Goal: Information Seeking & Learning: Learn about a topic

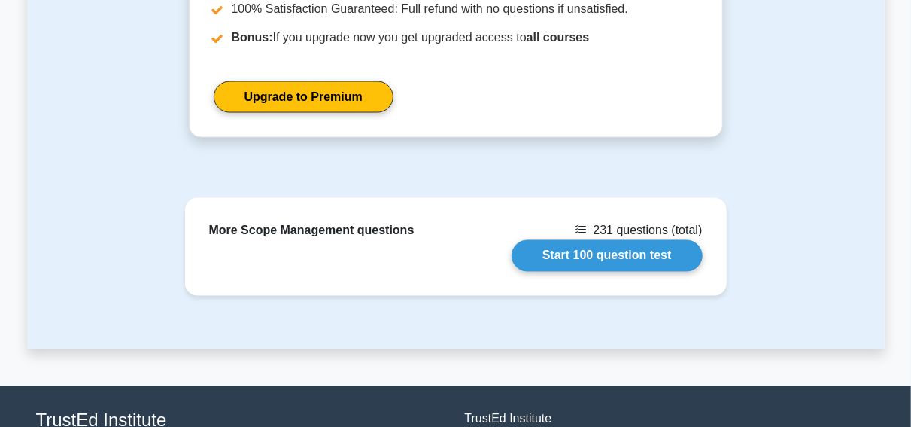
scroll to position [1189, 0]
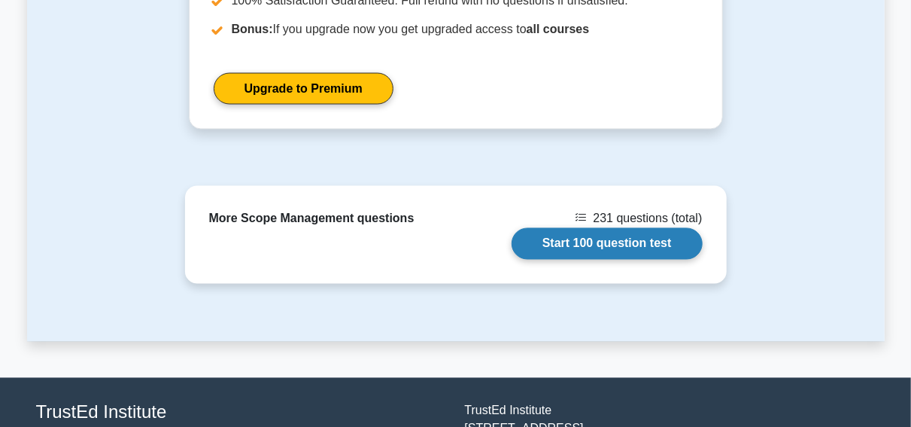
click at [622, 260] on link "Start 100 question test" at bounding box center [607, 244] width 191 height 32
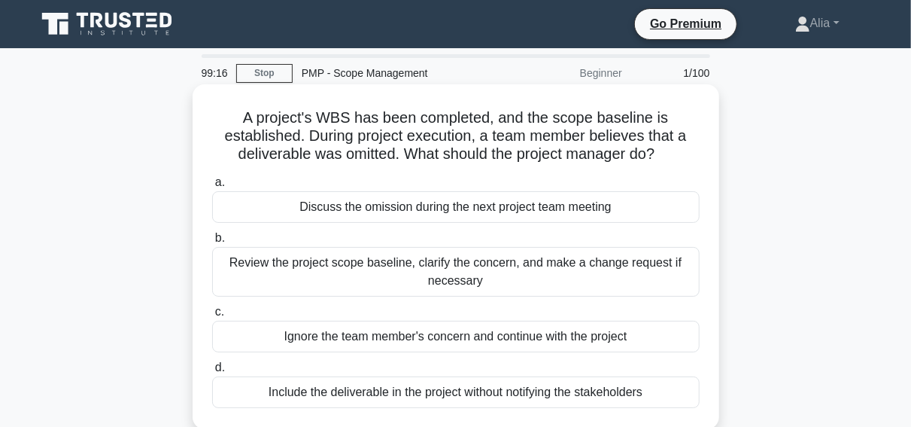
click at [439, 272] on div "Review the project scope baseline, clarify the concern, and make a change reque…" at bounding box center [456, 272] width 488 height 50
click at [212, 243] on input "b. Review the project scope baseline, clarify the concern, and make a change re…" at bounding box center [212, 238] width 0 height 10
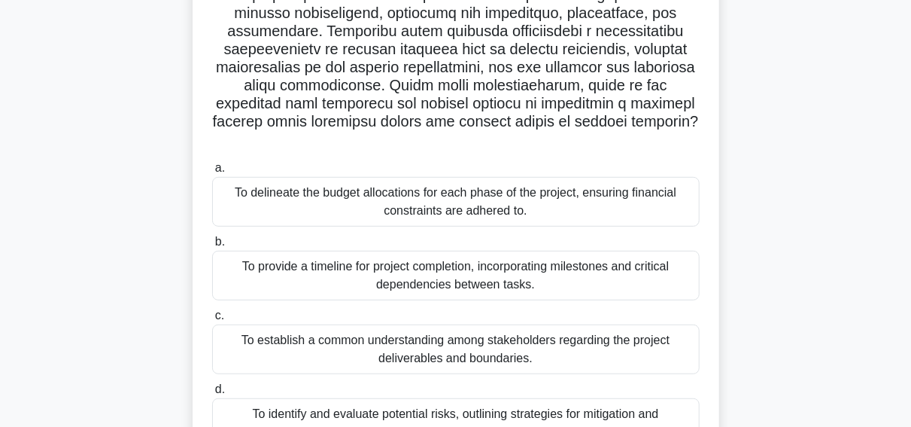
scroll to position [256, 0]
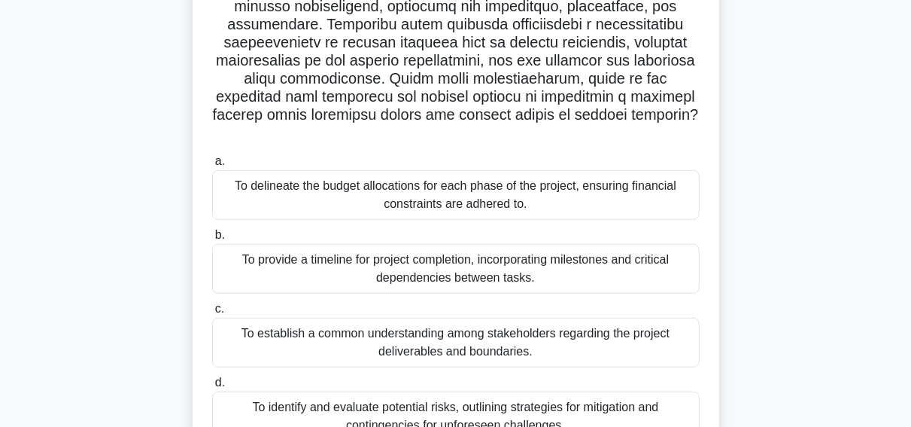
click at [447, 262] on div "To provide a timeline for project completion, incorporating milestones and crit…" at bounding box center [456, 269] width 488 height 50
click at [212, 240] on input "b. To provide a timeline for project completion, incorporating milestones and c…" at bounding box center [212, 235] width 0 height 10
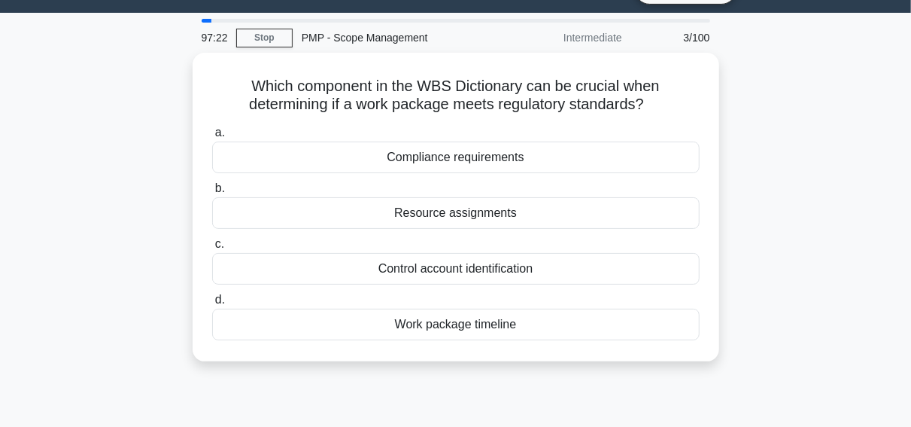
scroll to position [36, 0]
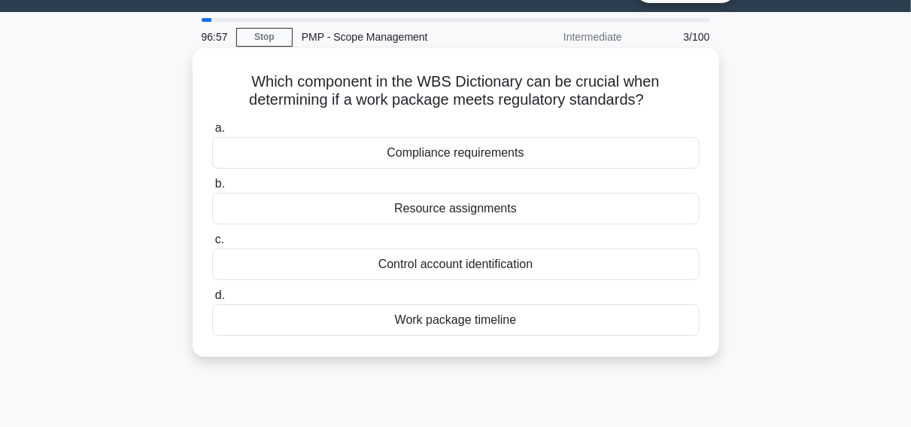
click at [470, 150] on div "Compliance requirements" at bounding box center [456, 153] width 488 height 32
click at [212, 133] on input "a. Compliance requirements" at bounding box center [212, 128] width 0 height 10
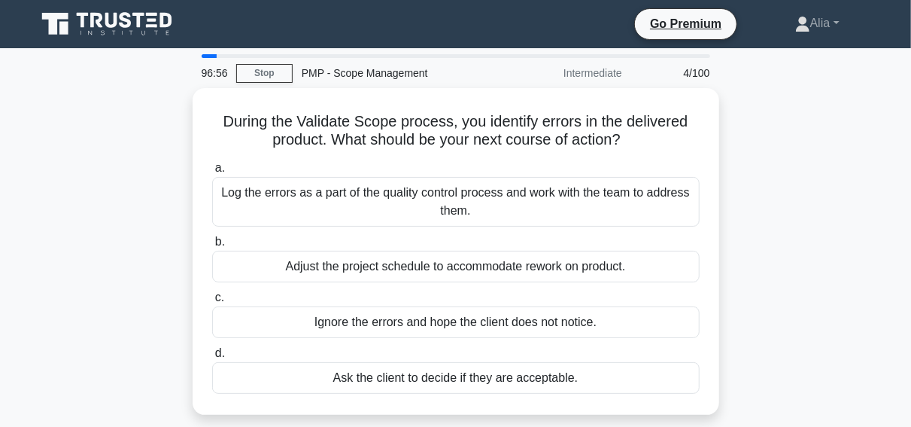
scroll to position [0, 0]
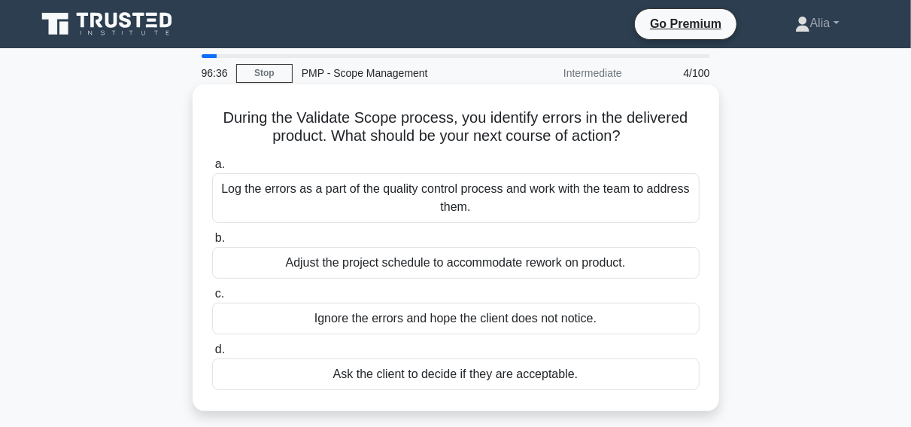
click at [400, 198] on div "Log the errors as a part of the quality control process and work with the team …" at bounding box center [456, 198] width 488 height 50
click at [212, 169] on input "a. Log the errors as a part of the quality control process and work with the te…" at bounding box center [212, 165] width 0 height 10
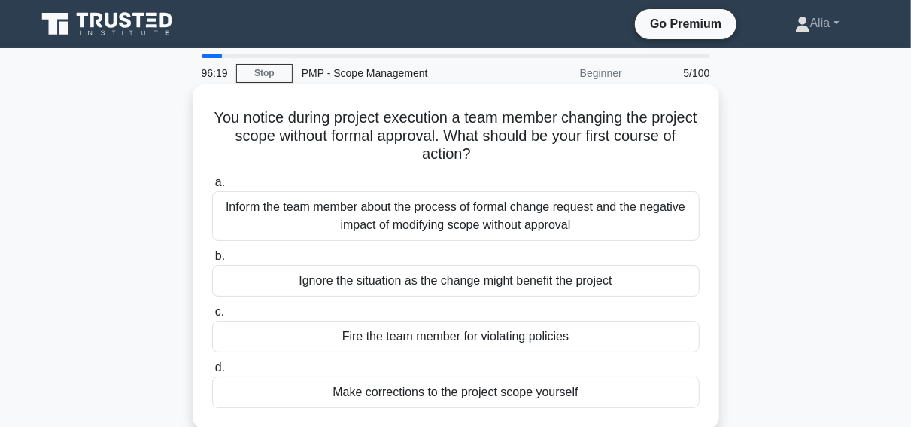
click at [385, 218] on div "Inform the team member about the process of formal change request and the negat…" at bounding box center [456, 216] width 488 height 50
click at [212, 187] on input "a. Inform the team member about the process of formal change request and the ne…" at bounding box center [212, 183] width 0 height 10
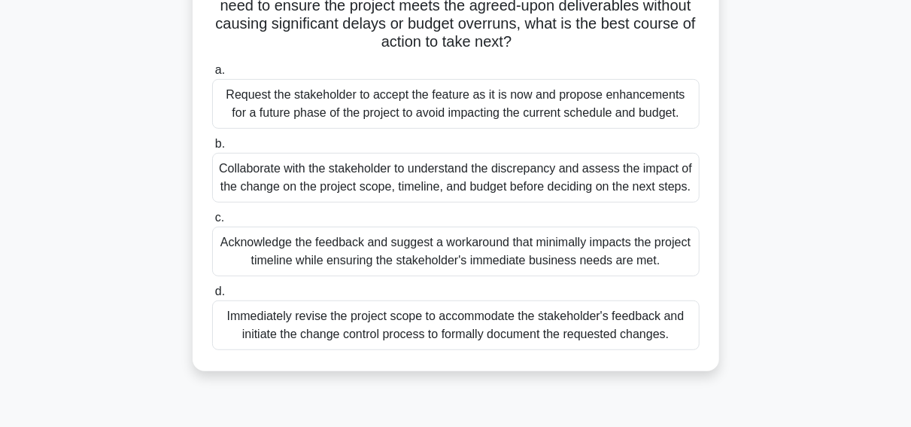
scroll to position [303, 0]
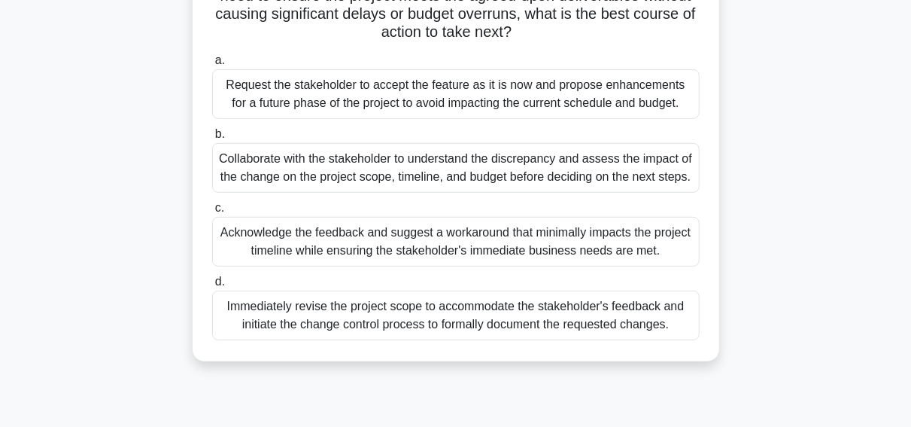
click at [423, 169] on div "Collaborate with the stakeholder to understand the discrepancy and assess the i…" at bounding box center [456, 168] width 488 height 50
click at [212, 139] on input "b. Collaborate with the stakeholder to understand the discrepancy and assess th…" at bounding box center [212, 134] width 0 height 10
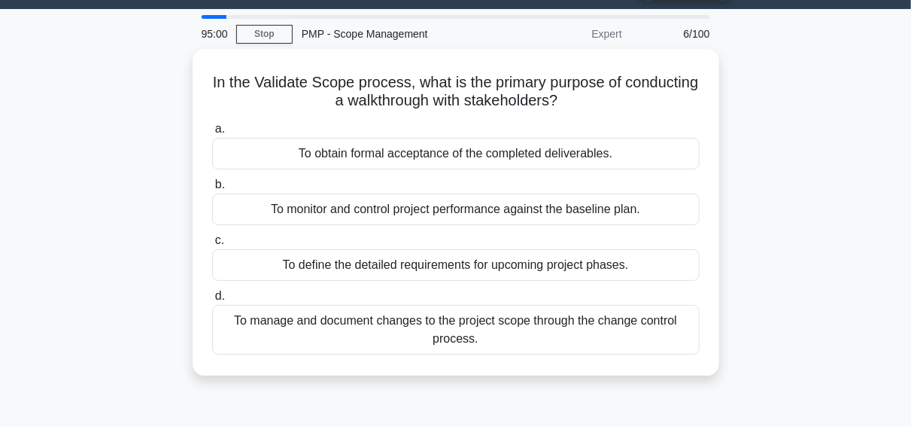
scroll to position [0, 0]
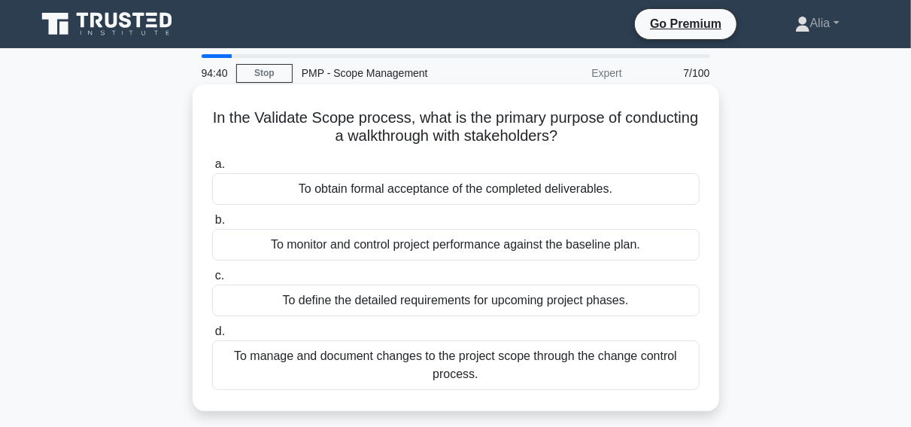
click at [379, 185] on div "To obtain formal acceptance of the completed deliverables." at bounding box center [456, 189] width 488 height 32
click at [212, 169] on input "a. To obtain formal acceptance of the completed deliverables." at bounding box center [212, 165] width 0 height 10
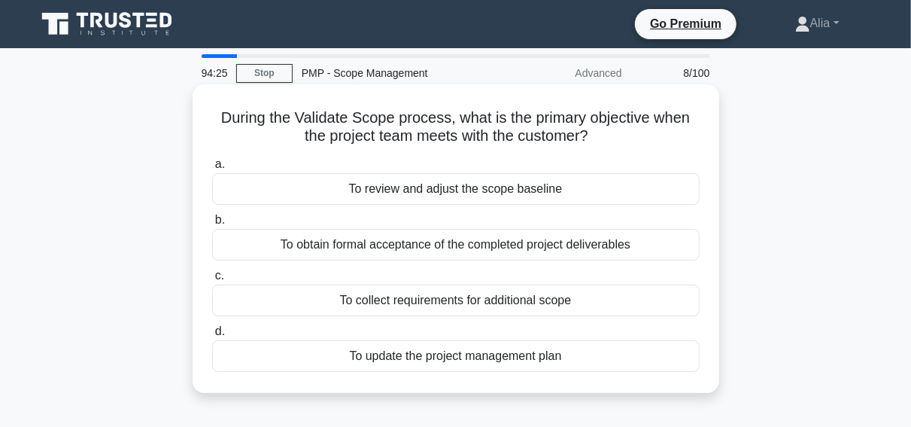
click at [403, 248] on div "To obtain formal acceptance of the completed project deliverables" at bounding box center [456, 245] width 488 height 32
click at [212, 225] on input "b. To obtain formal acceptance of the completed project deliverables" at bounding box center [212, 220] width 0 height 10
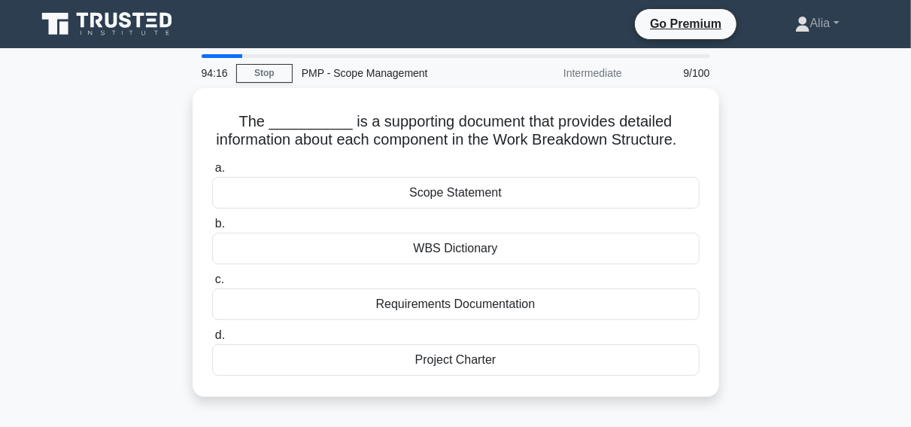
click at [403, 248] on div "WBS Dictionary" at bounding box center [456, 249] width 488 height 32
click at [212, 229] on input "b. WBS Dictionary" at bounding box center [212, 224] width 0 height 10
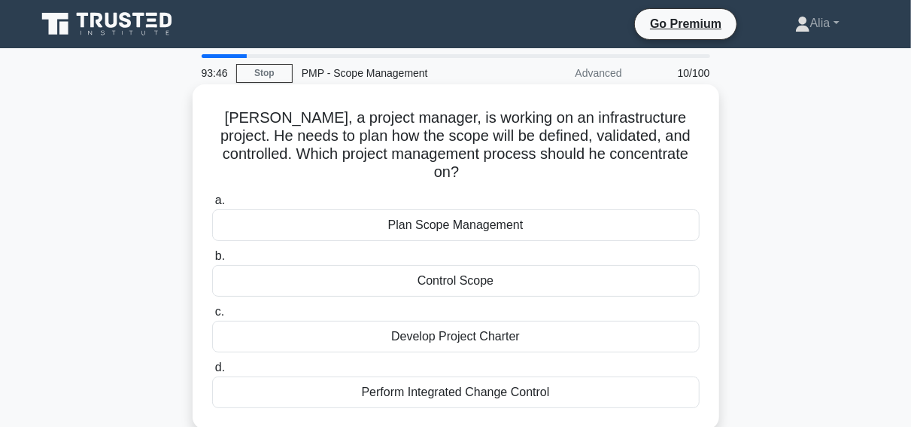
click at [412, 209] on div "Plan Scope Management" at bounding box center [456, 225] width 488 height 32
click at [212, 205] on input "a. Plan Scope Management" at bounding box center [212, 201] width 0 height 10
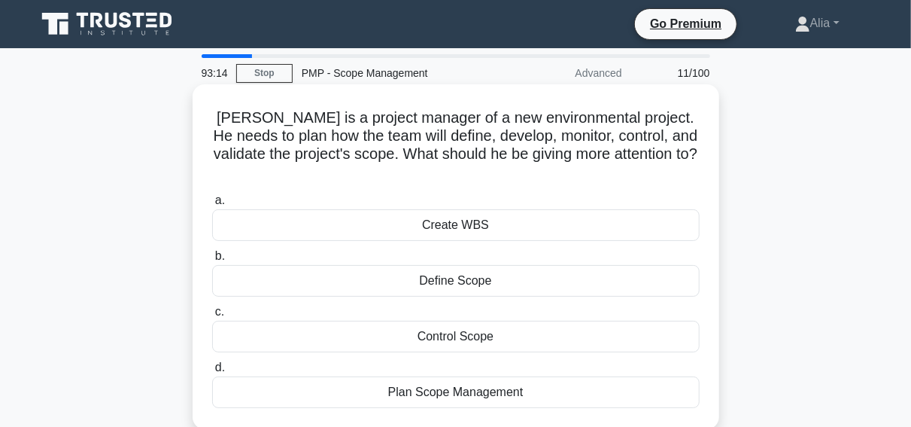
click at [468, 376] on div "Plan Scope Management" at bounding box center [456, 392] width 488 height 32
click at [212, 373] on input "d. Plan Scope Management" at bounding box center [212, 368] width 0 height 10
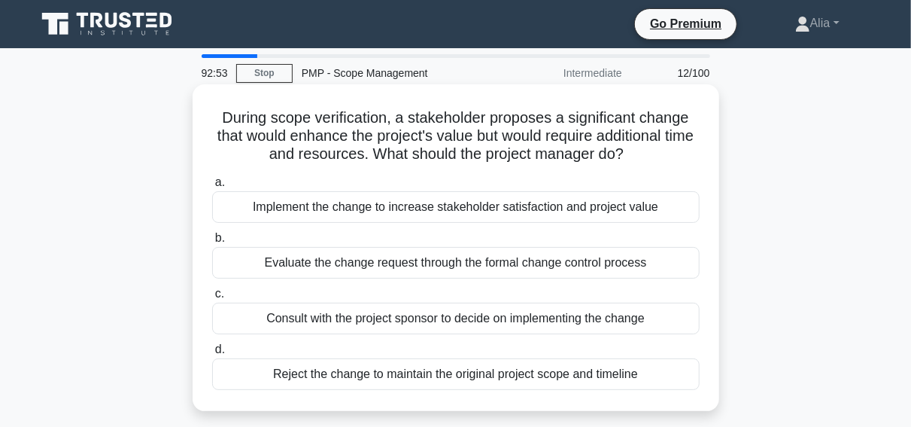
click at [383, 268] on div "Evaluate the change request through the formal change control process" at bounding box center [456, 263] width 488 height 32
click at [212, 243] on input "b. Evaluate the change request through the formal change control process" at bounding box center [212, 238] width 0 height 10
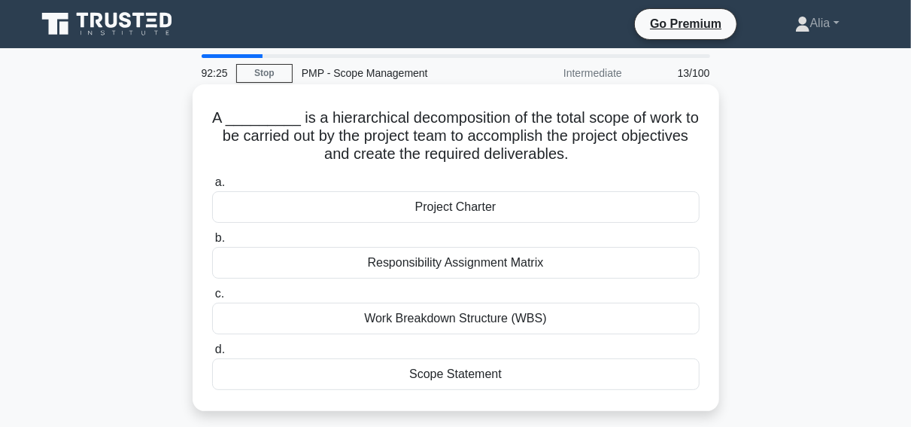
click at [423, 261] on div "Responsibility Assignment Matrix" at bounding box center [456, 263] width 488 height 32
click at [212, 243] on input "b. Responsibility Assignment Matrix" at bounding box center [212, 238] width 0 height 10
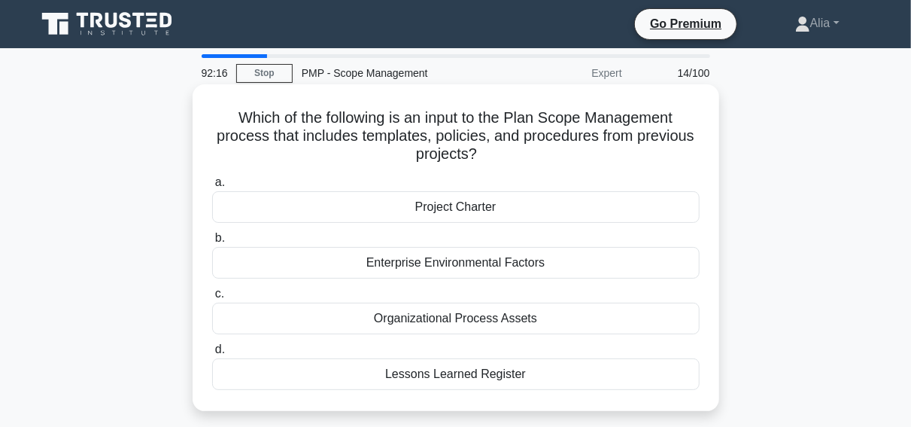
click at [445, 220] on div "Project Charter" at bounding box center [456, 207] width 488 height 32
click at [212, 187] on input "a. Project Charter" at bounding box center [212, 183] width 0 height 10
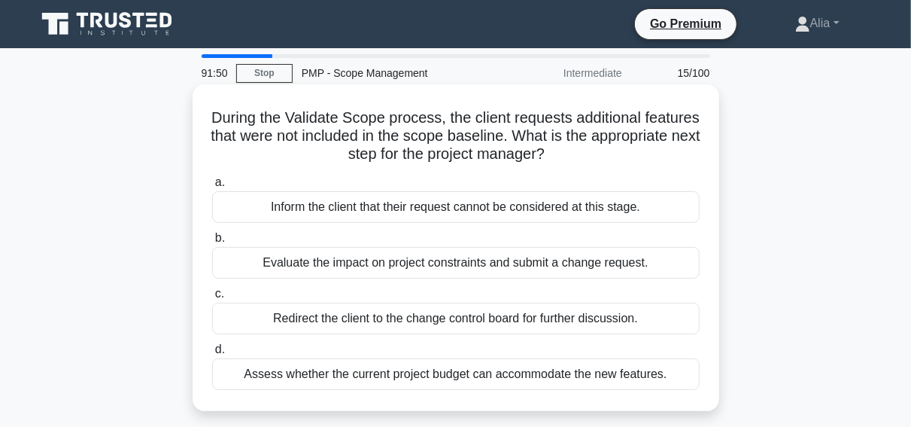
click at [385, 260] on div "Evaluate the impact on project constraints and submit a change request." at bounding box center [456, 263] width 488 height 32
click at [212, 243] on input "b. Evaluate the impact on project constraints and submit a change request." at bounding box center [212, 238] width 0 height 10
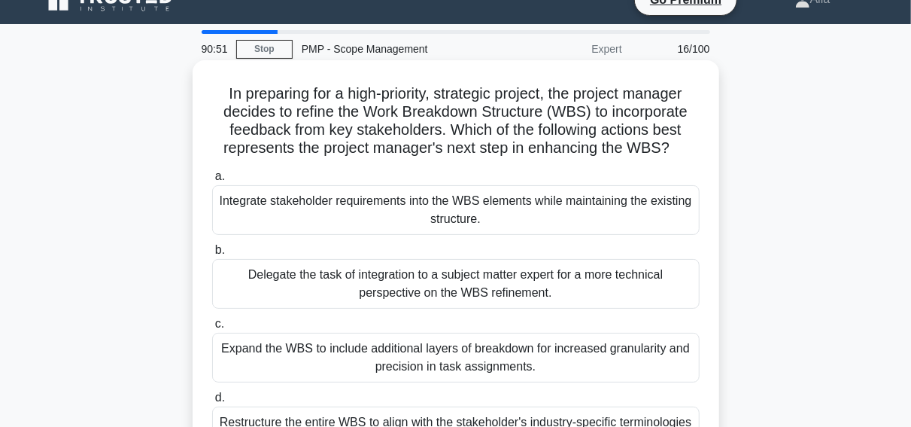
scroll to position [11, 0]
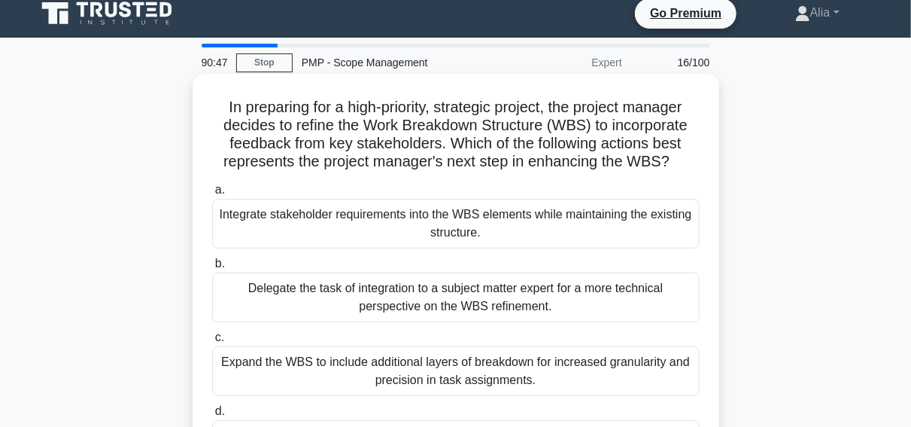
click at [367, 224] on div "Integrate stakeholder requirements into the WBS elements while maintaining the …" at bounding box center [456, 224] width 488 height 50
click at [212, 195] on input "a. Integrate stakeholder requirements into the WBS elements while maintaining t…" at bounding box center [212, 190] width 0 height 10
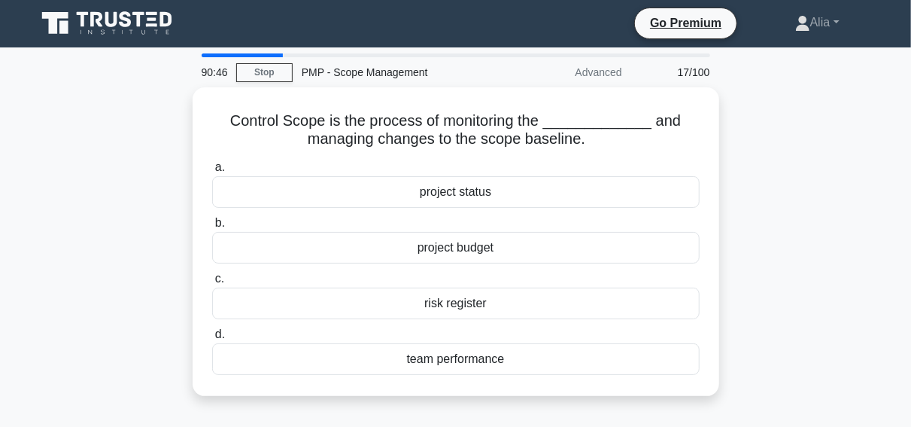
scroll to position [0, 0]
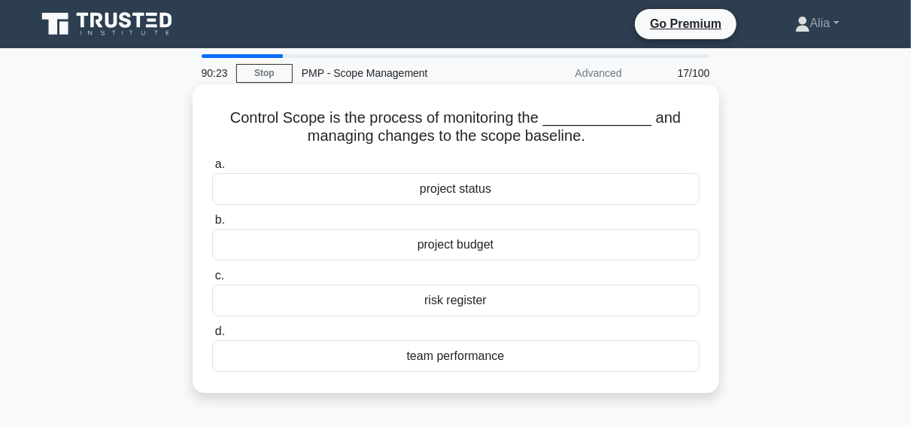
click at [430, 192] on div "project status" at bounding box center [456, 189] width 488 height 32
click at [212, 169] on input "a. project status" at bounding box center [212, 165] width 0 height 10
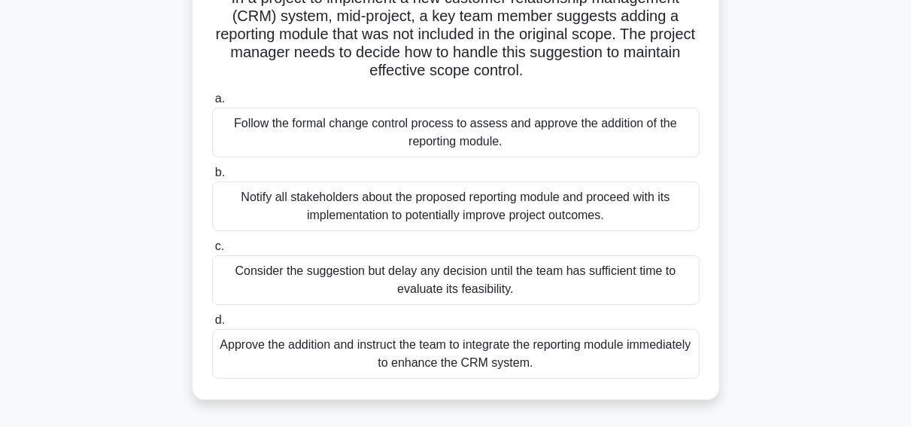
scroll to position [15, 0]
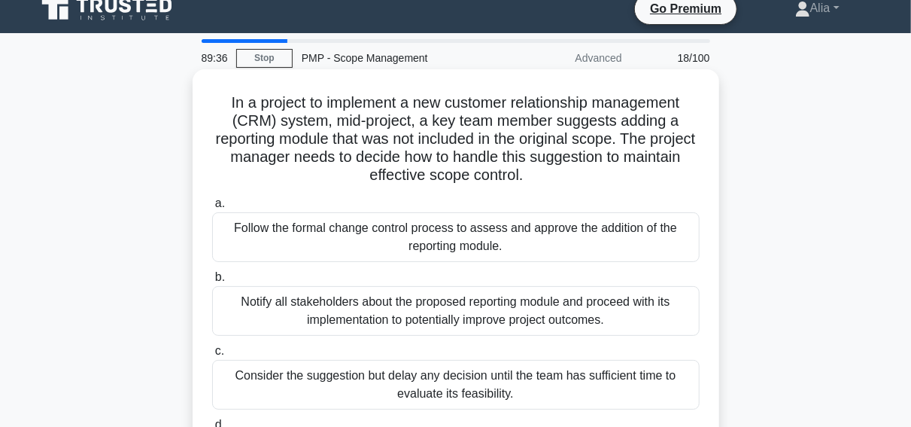
click at [389, 248] on div "Follow the formal change control process to assess and approve the addition of …" at bounding box center [456, 237] width 488 height 50
click at [212, 208] on input "a. Follow the formal change control process to assess and approve the addition …" at bounding box center [212, 204] width 0 height 10
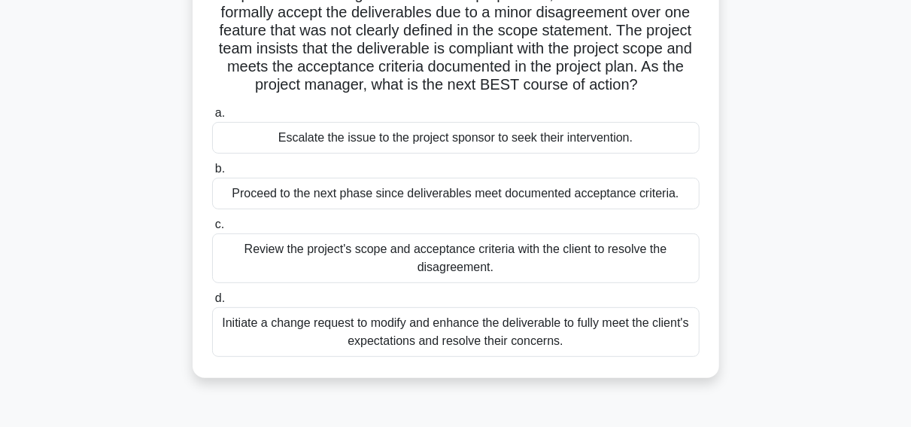
scroll to position [161, 0]
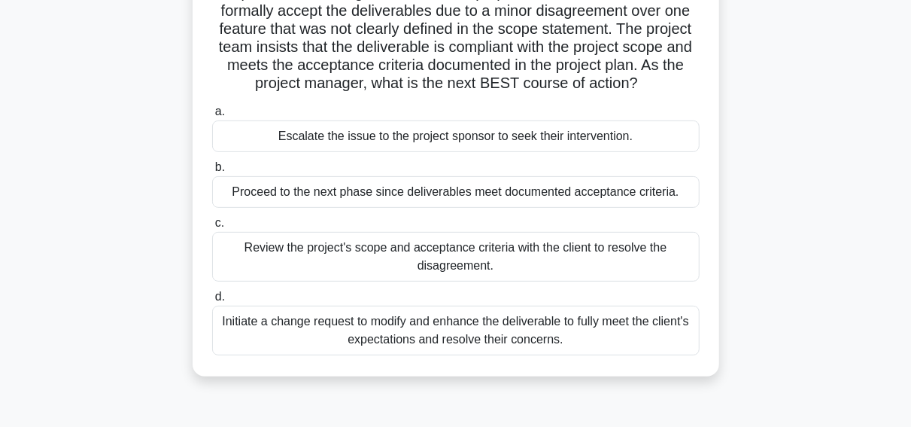
click at [400, 253] on div "Review the project's scope and acceptance criteria with the client to resolve t…" at bounding box center [456, 257] width 488 height 50
click at [212, 228] on input "c. Review the project's scope and acceptance criteria with the client to resolv…" at bounding box center [212, 223] width 0 height 10
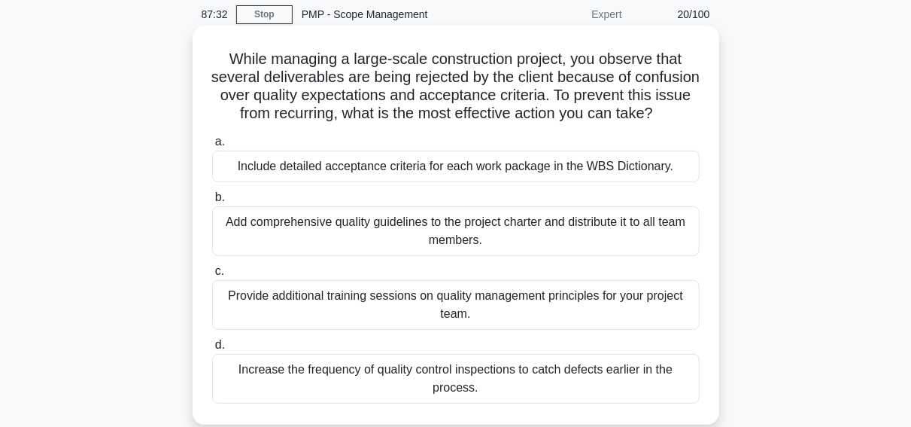
scroll to position [62, 0]
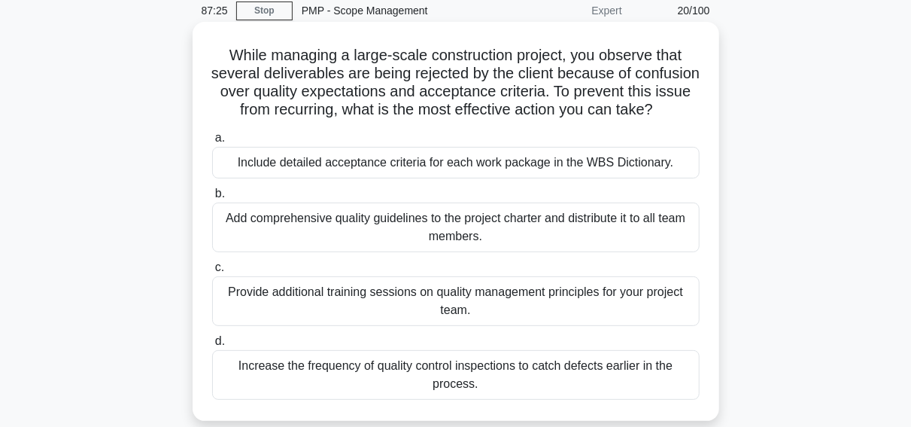
click at [409, 374] on div "Increase the frequency of quality control inspections to catch defects earlier …" at bounding box center [456, 375] width 488 height 50
click at [212, 346] on input "d. Increase the frequency of quality control inspections to catch defects earli…" at bounding box center [212, 341] width 0 height 10
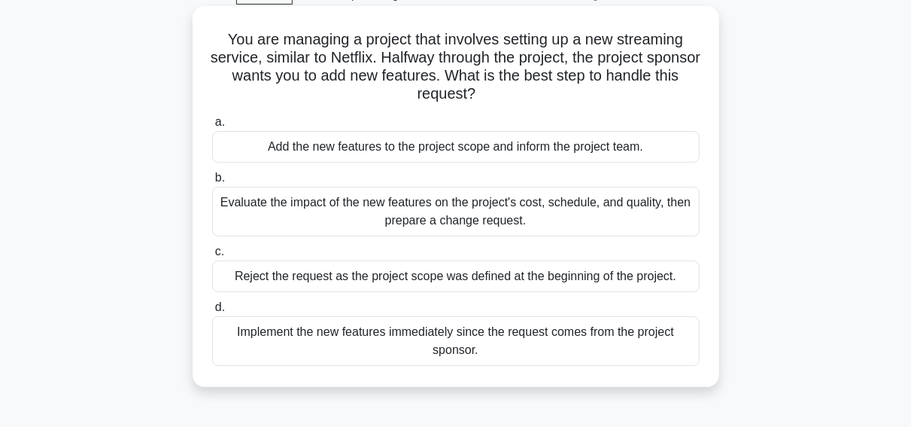
scroll to position [47, 0]
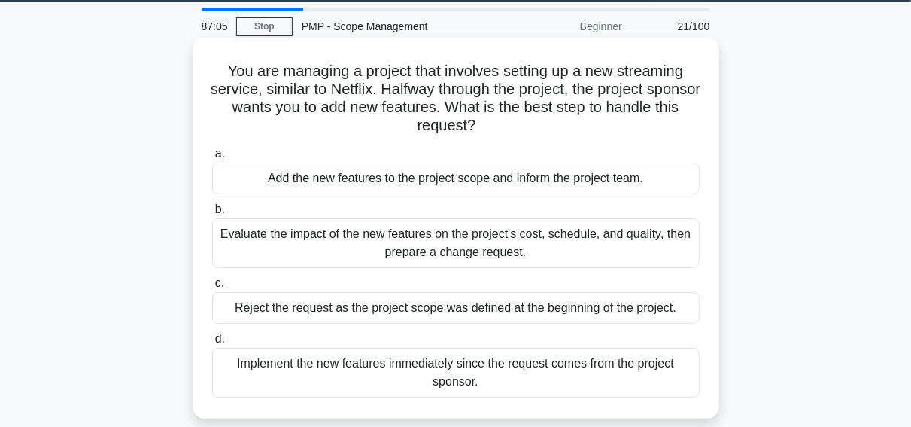
click at [372, 229] on div "Evaluate the impact of the new features on the project's cost, schedule, and qu…" at bounding box center [456, 243] width 488 height 50
click at [212, 214] on input "b. Evaluate the impact of the new features on the project's cost, schedule, and…" at bounding box center [212, 210] width 0 height 10
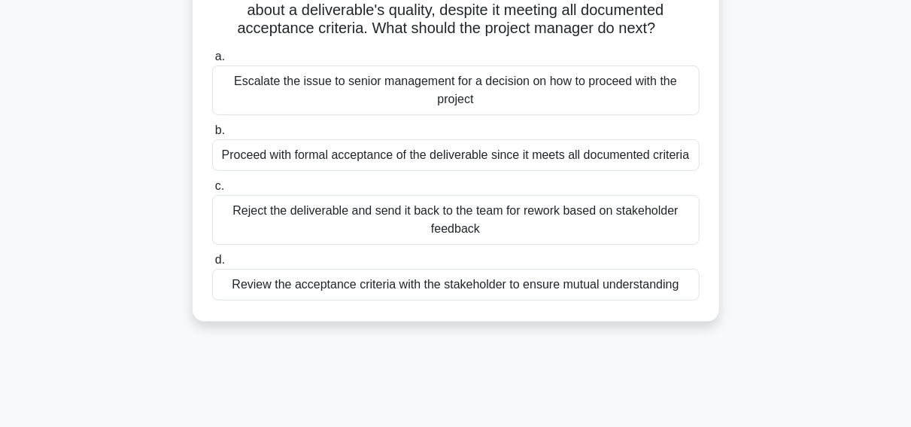
scroll to position [130, 0]
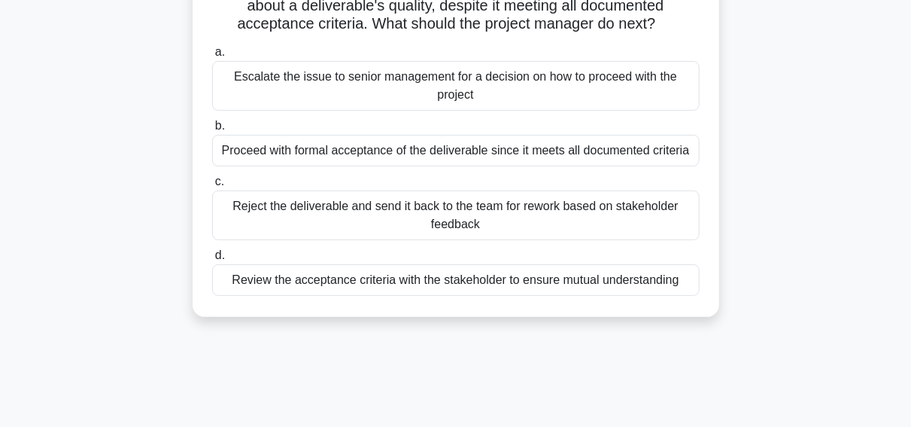
click at [401, 274] on div "Review the acceptance criteria with the stakeholder to ensure mutual understand…" at bounding box center [456, 280] width 488 height 32
click at [212, 260] on input "d. Review the acceptance criteria with the stakeholder to ensure mutual underst…" at bounding box center [212, 256] width 0 height 10
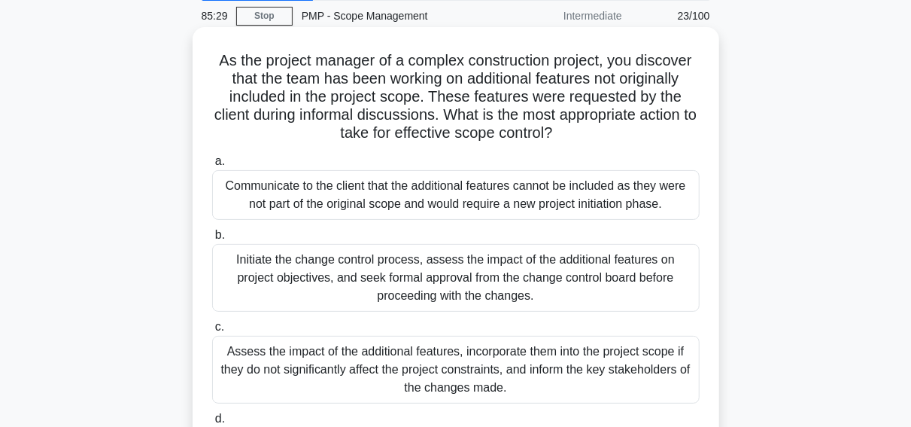
scroll to position [57, 0]
click at [385, 266] on div "Initiate the change control process, assess the impact of the additional featur…" at bounding box center [456, 278] width 488 height 68
click at [212, 240] on input "b. Initiate the change control process, assess the impact of the additional fea…" at bounding box center [212, 235] width 0 height 10
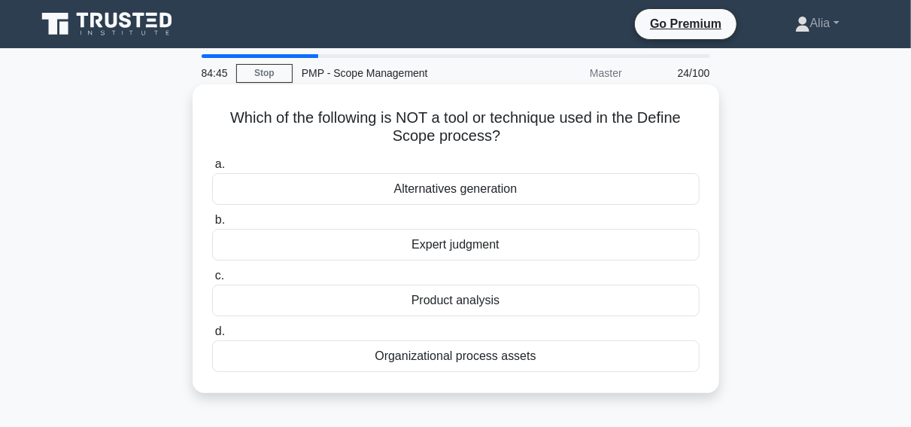
scroll to position [0, 0]
click at [507, 199] on div "Alternatives generation" at bounding box center [456, 189] width 488 height 32
click at [212, 169] on input "a. Alternatives generation" at bounding box center [212, 165] width 0 height 10
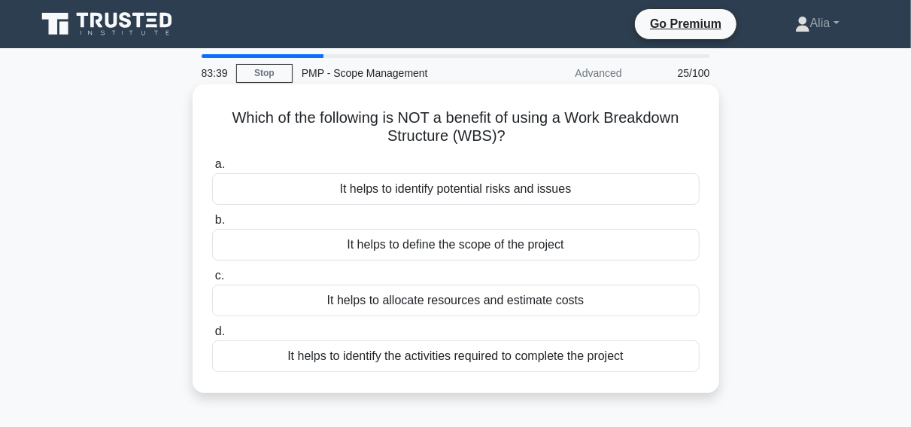
click at [476, 312] on div "It helps to allocate resources and estimate costs" at bounding box center [456, 300] width 488 height 32
click at [212, 281] on input "c. It helps to allocate resources and estimate costs" at bounding box center [212, 276] width 0 height 10
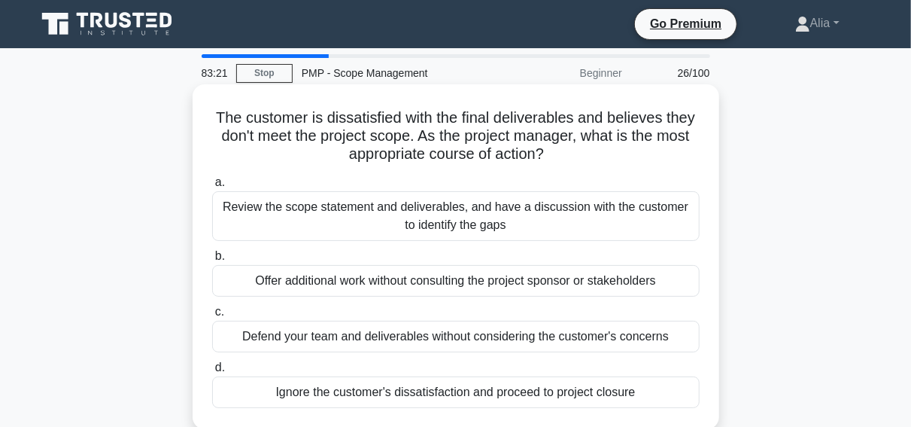
click at [454, 221] on div "Review the scope statement and deliverables, and have a discussion with the cus…" at bounding box center [456, 216] width 488 height 50
click at [212, 187] on input "a. Review the scope statement and deliverables, and have a discussion with the …" at bounding box center [212, 183] width 0 height 10
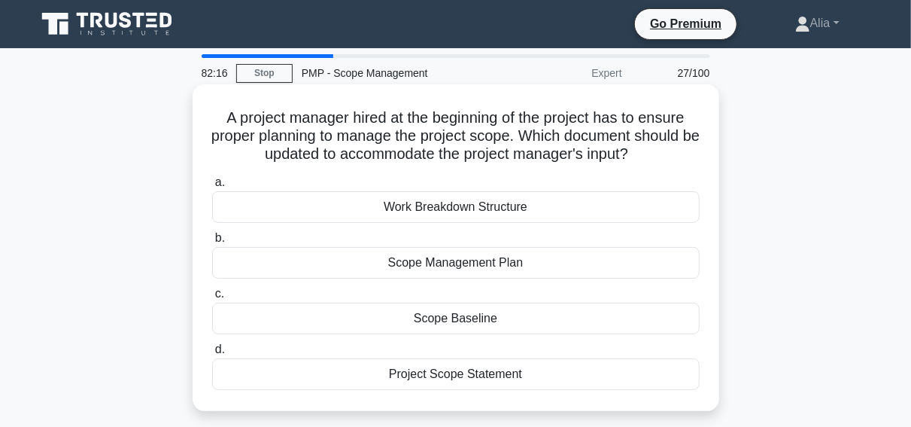
click at [451, 272] on div "Scope Management Plan" at bounding box center [456, 263] width 488 height 32
click at [212, 243] on input "b. Scope Management Plan" at bounding box center [212, 238] width 0 height 10
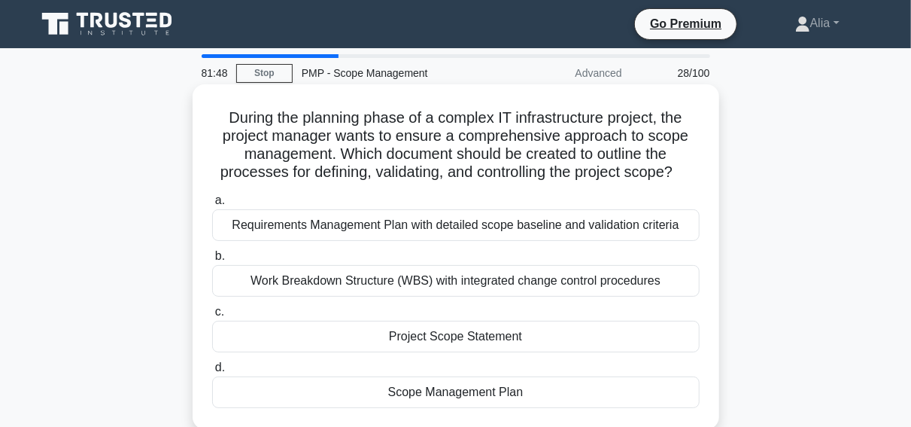
scroll to position [62, 0]
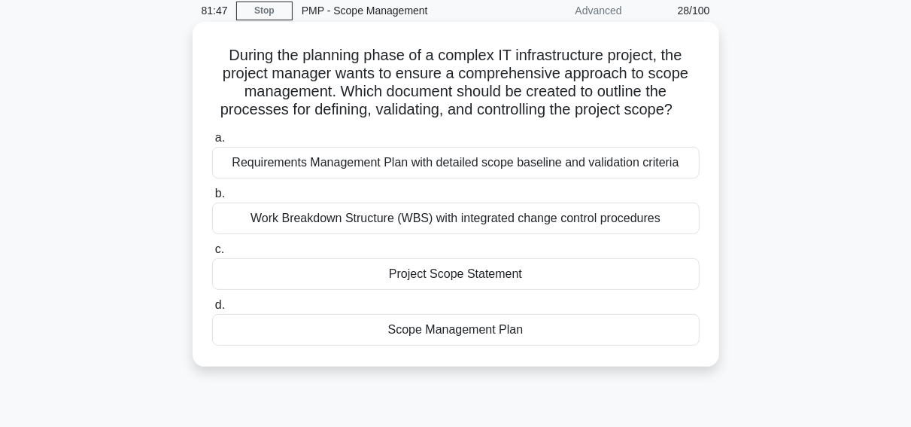
click at [446, 347] on div "a. Requirements Management Plan with detailed scope baseline and validation cri…" at bounding box center [456, 237] width 506 height 223
click at [454, 338] on div "Scope Management Plan" at bounding box center [456, 330] width 488 height 32
click at [212, 310] on input "d. Scope Management Plan" at bounding box center [212, 305] width 0 height 10
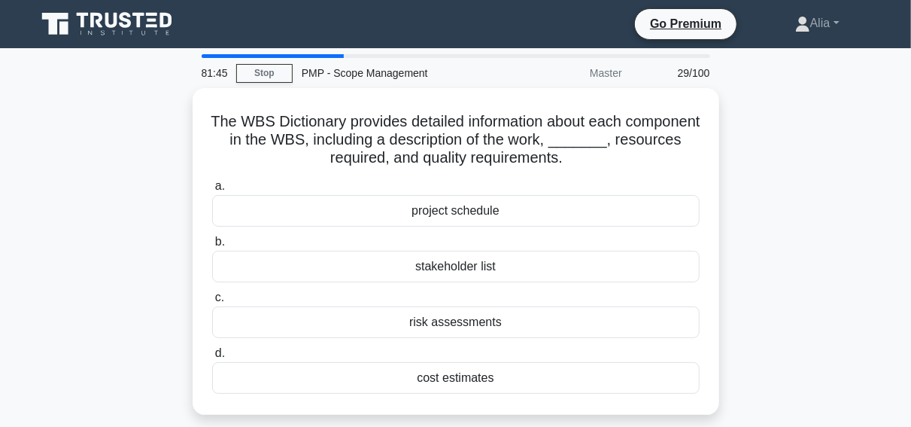
scroll to position [0, 0]
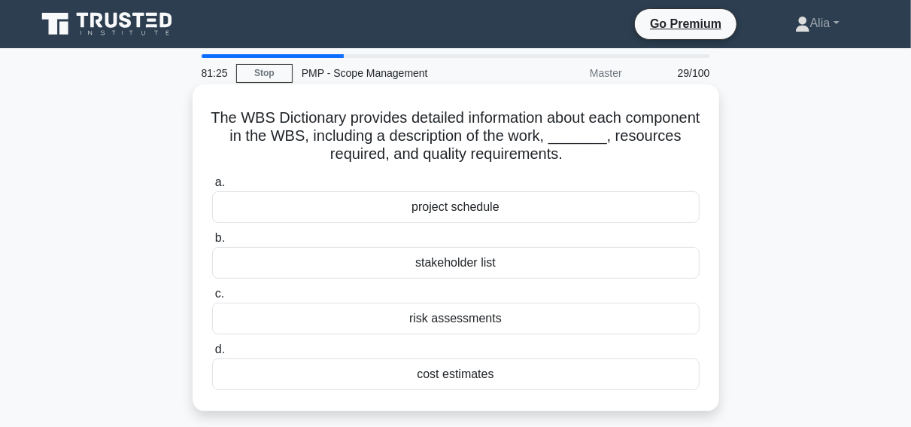
click at [482, 202] on div "project schedule" at bounding box center [456, 207] width 488 height 32
click at [212, 187] on input "a. project schedule" at bounding box center [212, 183] width 0 height 10
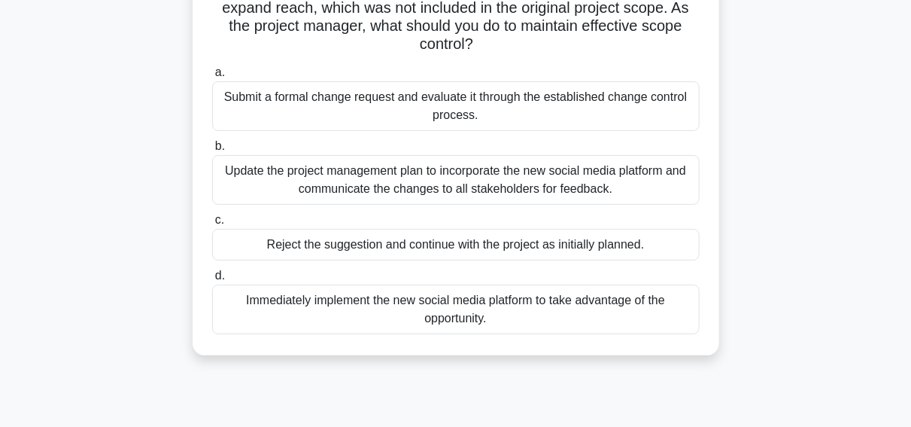
scroll to position [83, 0]
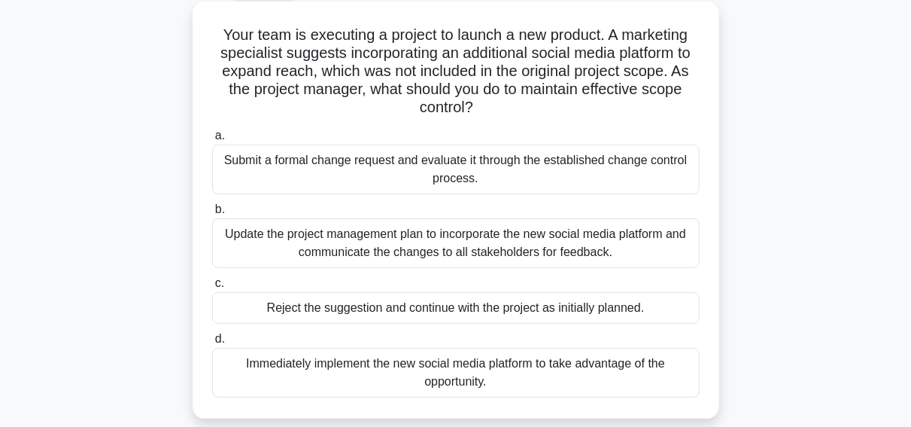
click at [389, 171] on div "Submit a formal change request and evaluate it through the established change c…" at bounding box center [456, 170] width 488 height 50
click at [212, 141] on input "a. Submit a formal change request and evaluate it through the established chang…" at bounding box center [212, 136] width 0 height 10
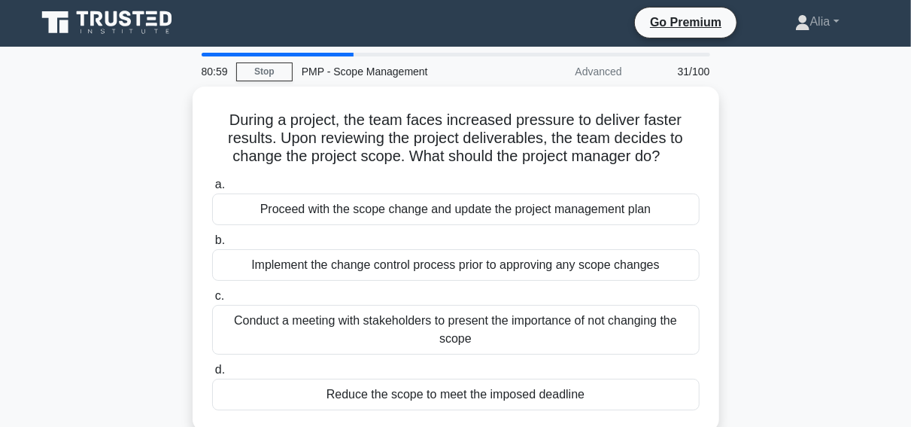
scroll to position [0, 0]
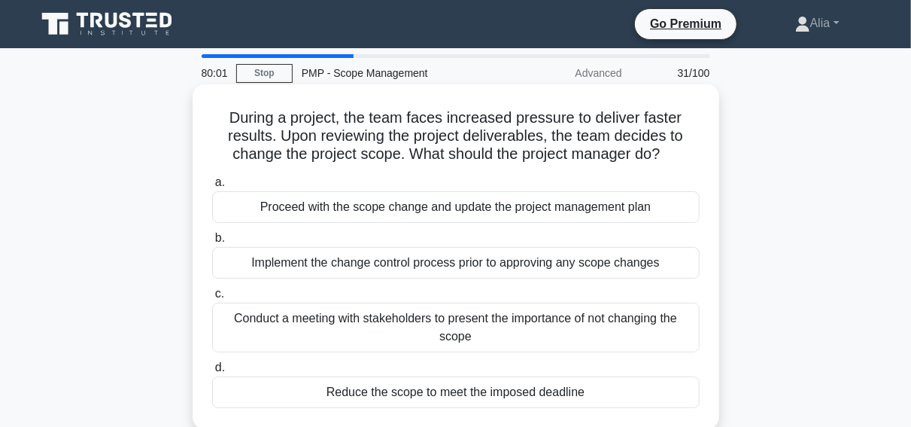
click at [374, 266] on div "Implement the change control process prior to approving any scope changes" at bounding box center [456, 263] width 488 height 32
click at [212, 243] on input "b. Implement the change control process prior to approving any scope changes" at bounding box center [212, 238] width 0 height 10
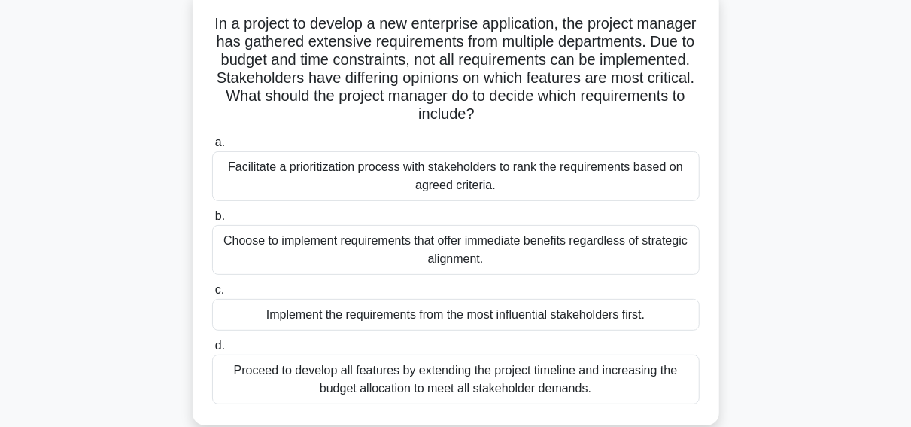
scroll to position [99, 0]
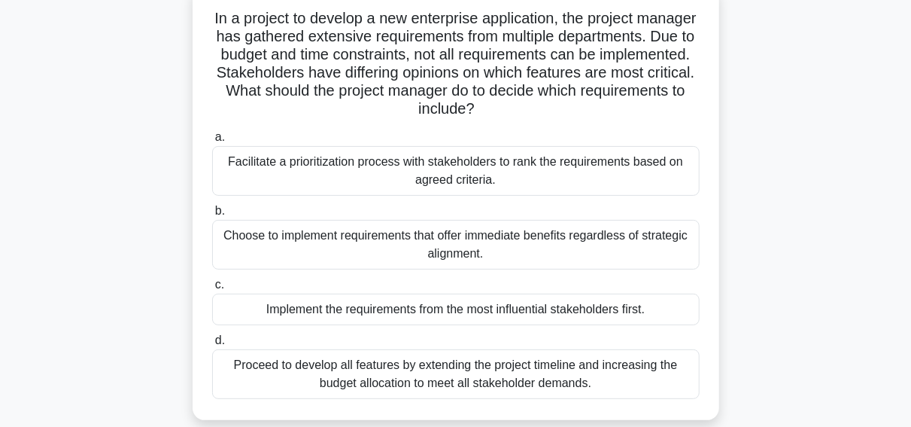
click at [371, 163] on div "Facilitate a prioritization process with stakeholders to rank the requirements …" at bounding box center [456, 171] width 488 height 50
click at [212, 142] on input "a. Facilitate a prioritization process with stakeholders to rank the requiremen…" at bounding box center [212, 137] width 0 height 10
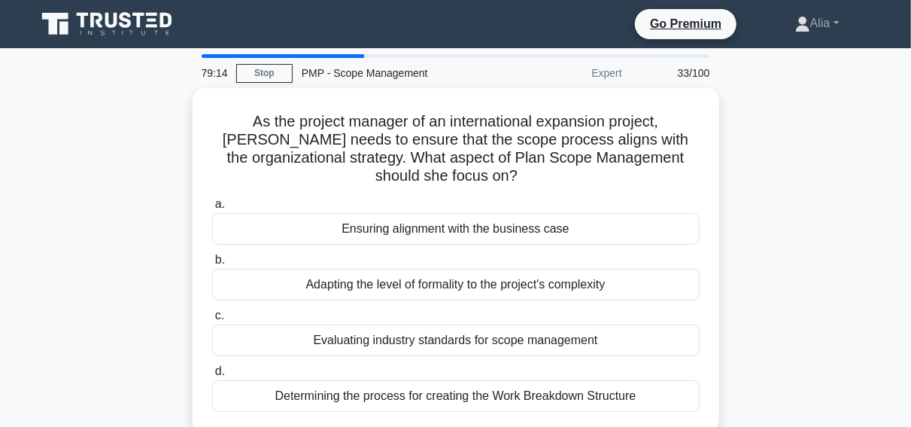
scroll to position [0, 0]
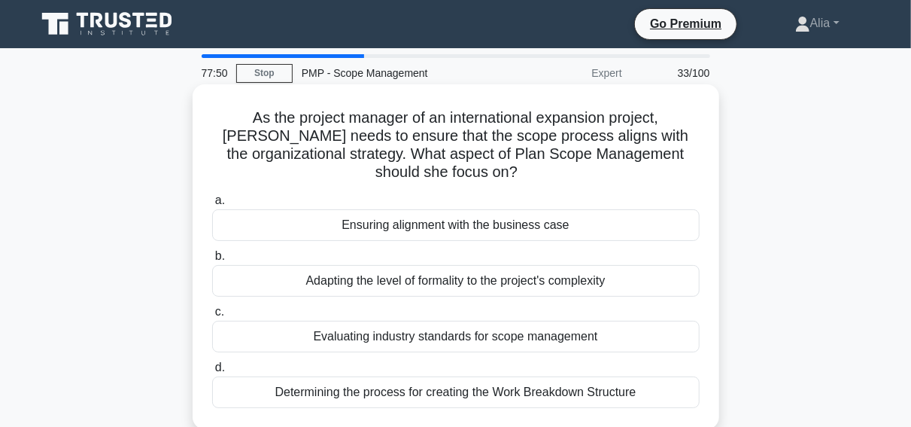
click at [333, 224] on div "Ensuring alignment with the business case" at bounding box center [456, 225] width 488 height 32
click at [212, 205] on input "a. Ensuring alignment with the business case" at bounding box center [212, 201] width 0 height 10
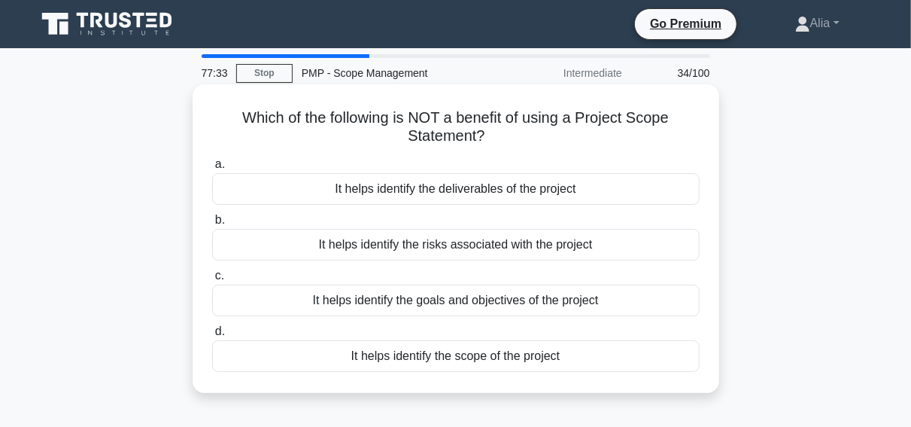
click at [401, 246] on div "It helps identify the risks associated with the project" at bounding box center [456, 245] width 488 height 32
click at [212, 225] on input "b. It helps identify the risks associated with the project" at bounding box center [212, 220] width 0 height 10
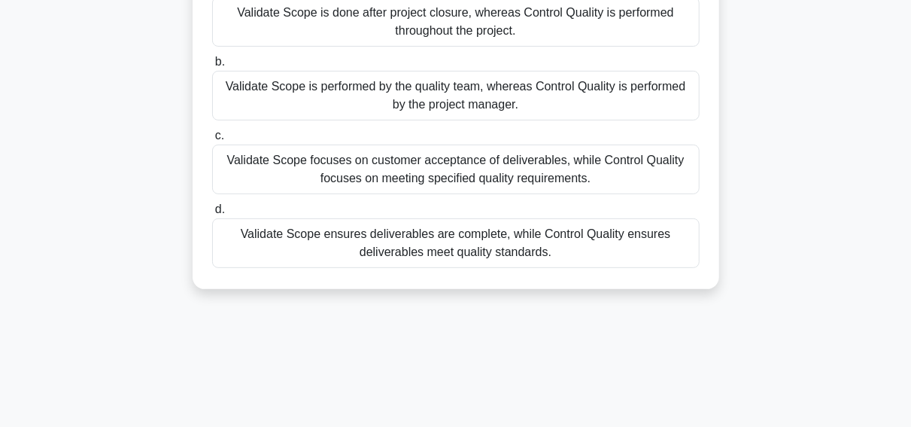
scroll to position [198, 0]
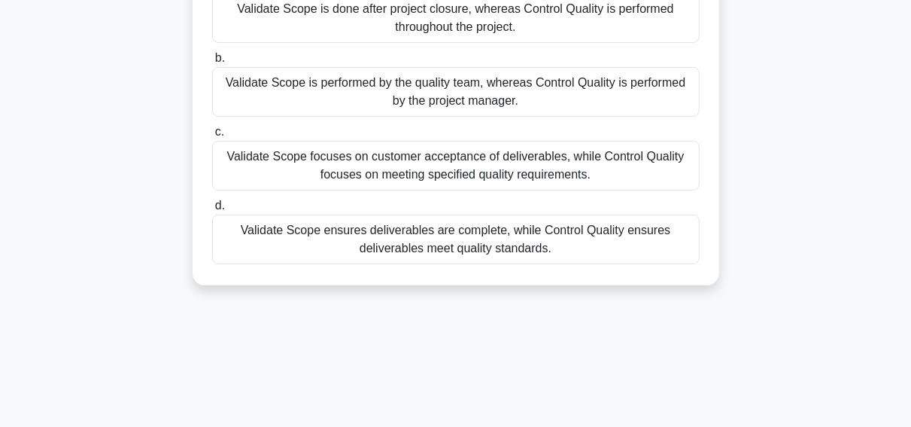
click at [422, 160] on div "Validate Scope focuses on customer acceptance of deliverables, while Control Qu…" at bounding box center [456, 166] width 488 height 50
click at [212, 137] on input "c. Validate Scope focuses on customer acceptance of deliverables, while Control…" at bounding box center [212, 132] width 0 height 10
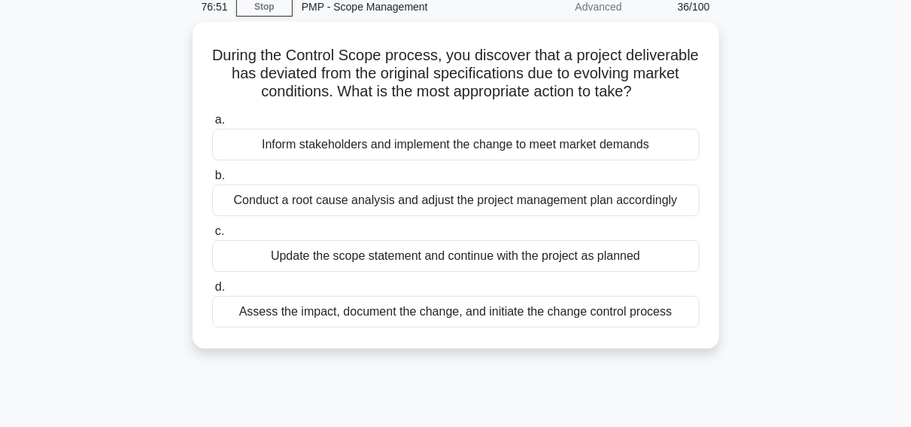
scroll to position [68, 0]
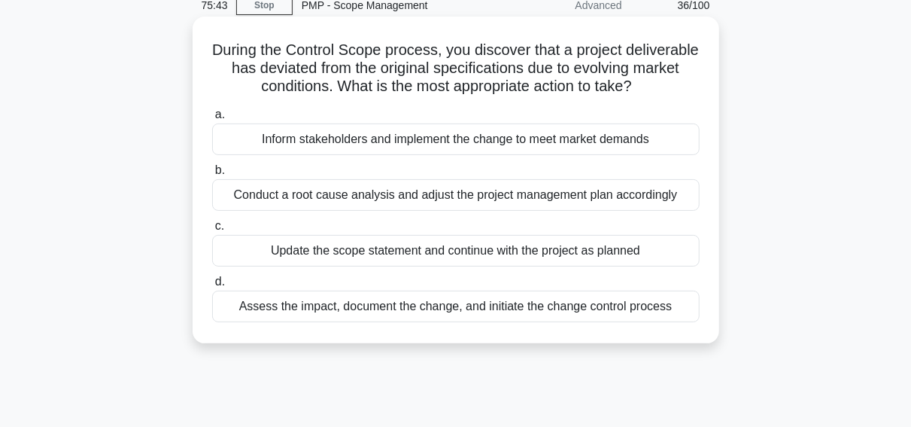
click at [398, 309] on div "Assess the impact, document the change, and initiate the change control process" at bounding box center [456, 307] width 488 height 32
click at [212, 287] on input "d. Assess the impact, document the change, and initiate the change control proc…" at bounding box center [212, 282] width 0 height 10
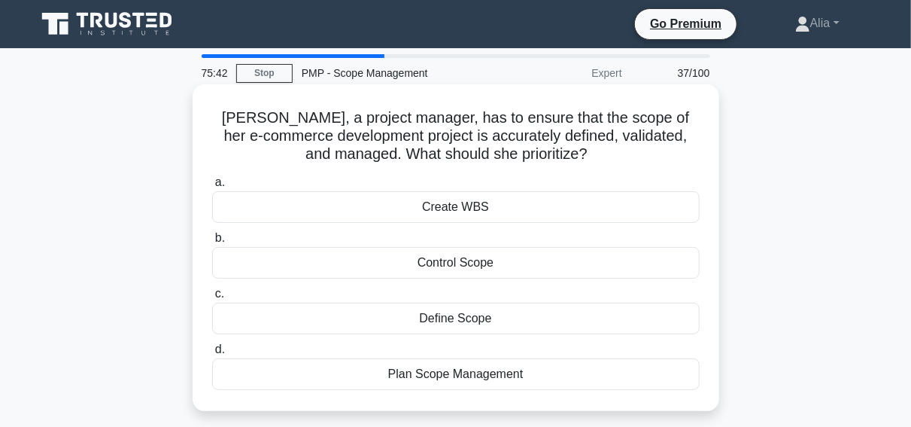
scroll to position [0, 0]
click at [442, 372] on div "Plan Scope Management" at bounding box center [456, 374] width 488 height 32
click at [212, 354] on input "d. Plan Scope Management" at bounding box center [212, 350] width 0 height 10
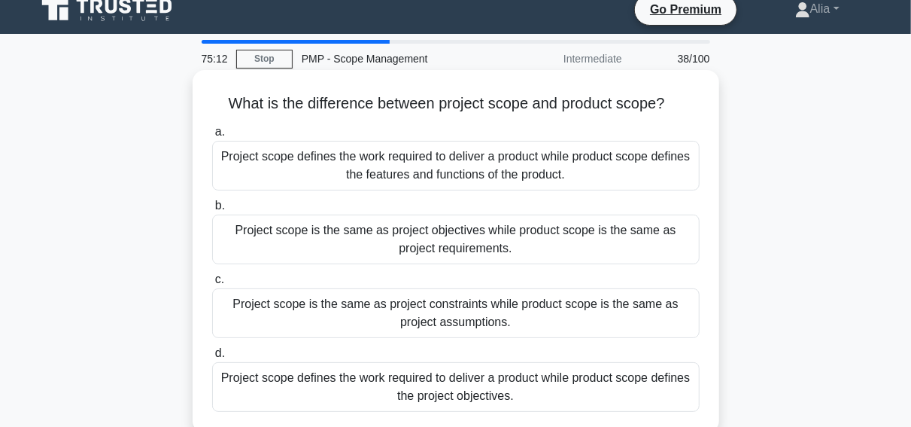
scroll to position [36, 0]
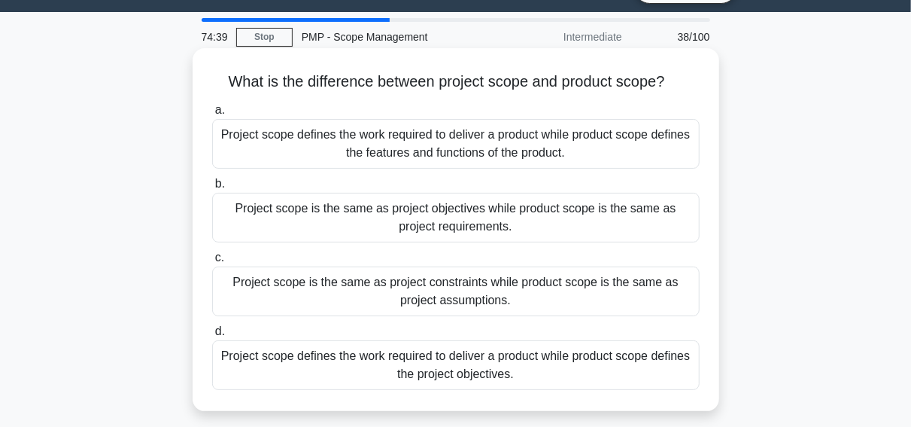
click at [482, 138] on div "Project scope defines the work required to deliver a product while product scop…" at bounding box center [456, 144] width 488 height 50
click at [212, 115] on input "a. Project scope defines the work required to deliver a product while product s…" at bounding box center [212, 110] width 0 height 10
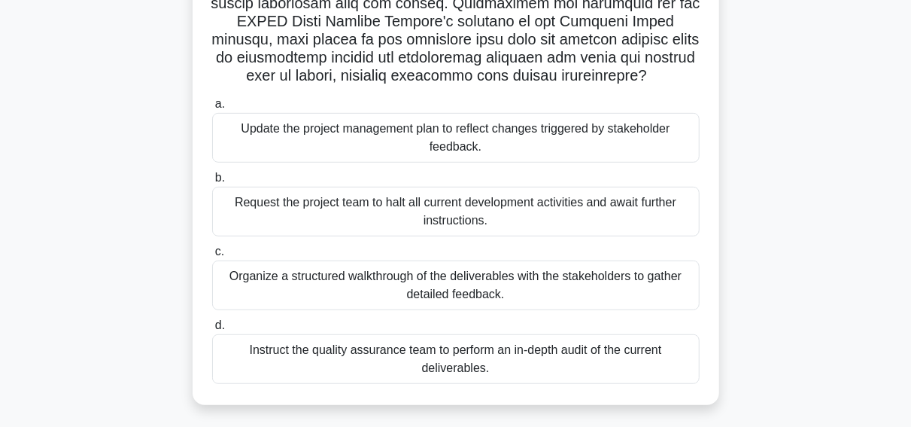
scroll to position [386, 0]
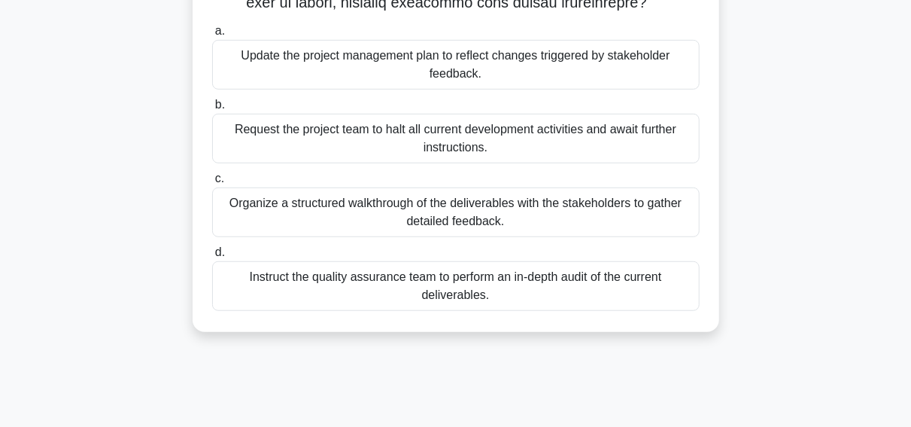
click at [463, 218] on div "Organize a structured walkthrough of the deliverables with the stakeholders to …" at bounding box center [456, 212] width 488 height 50
click at [212, 184] on input "c. Organize a structured walkthrough of the deliverables with the stakeholders …" at bounding box center [212, 179] width 0 height 10
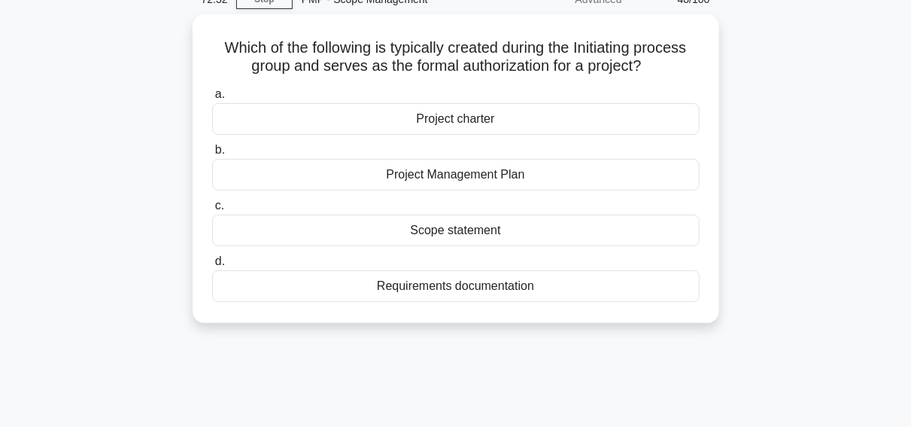
scroll to position [0, 0]
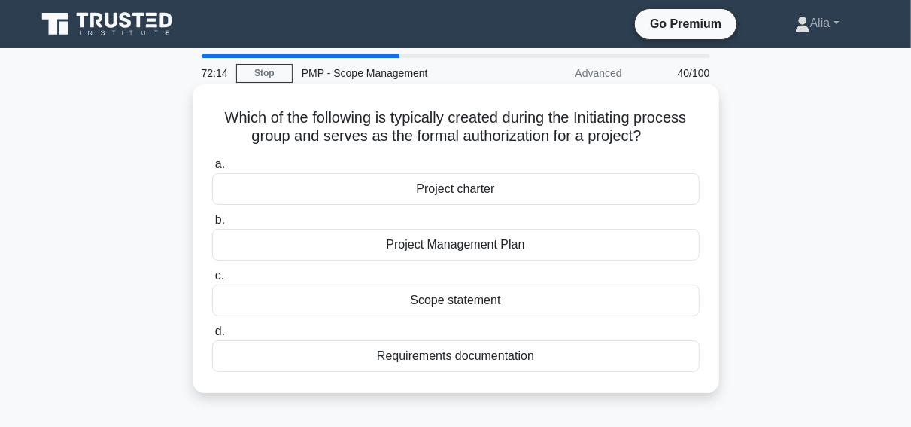
click at [465, 189] on div "Project charter" at bounding box center [456, 189] width 488 height 32
click at [212, 169] on input "a. Project charter" at bounding box center [212, 165] width 0 height 10
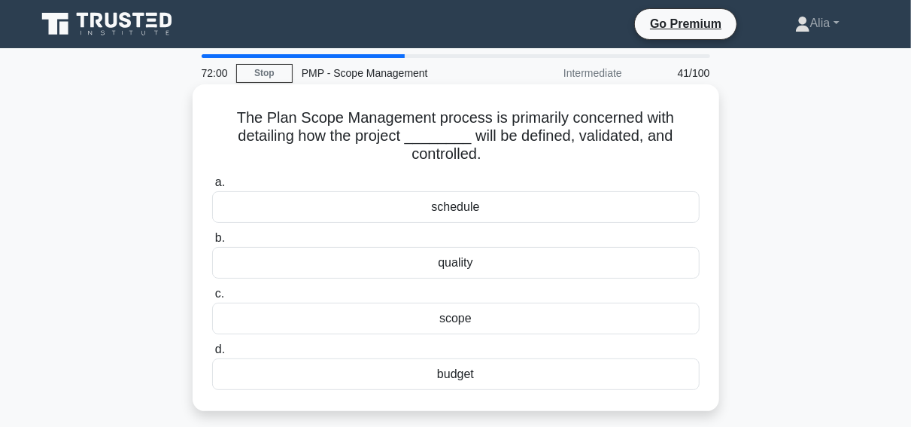
click at [470, 320] on div "scope" at bounding box center [456, 319] width 488 height 32
click at [212, 299] on input "c. scope" at bounding box center [212, 294] width 0 height 10
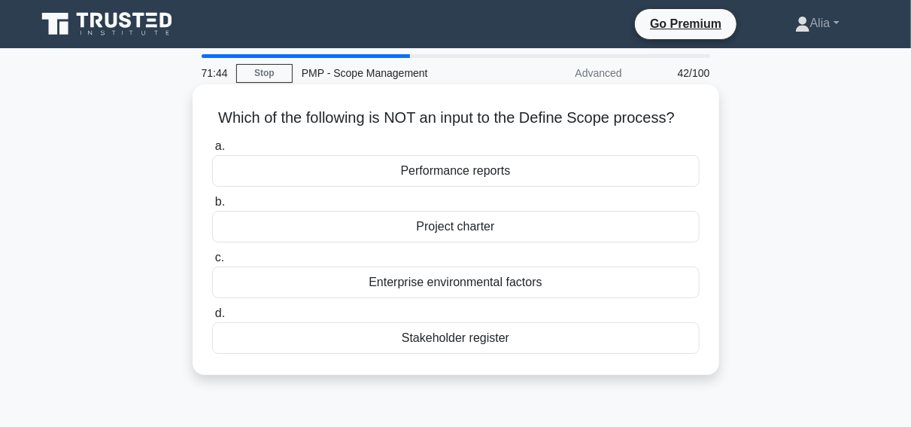
click at [452, 338] on div "Stakeholder register" at bounding box center [456, 338] width 488 height 32
click at [212, 318] on input "d. Stakeholder register" at bounding box center [212, 314] width 0 height 10
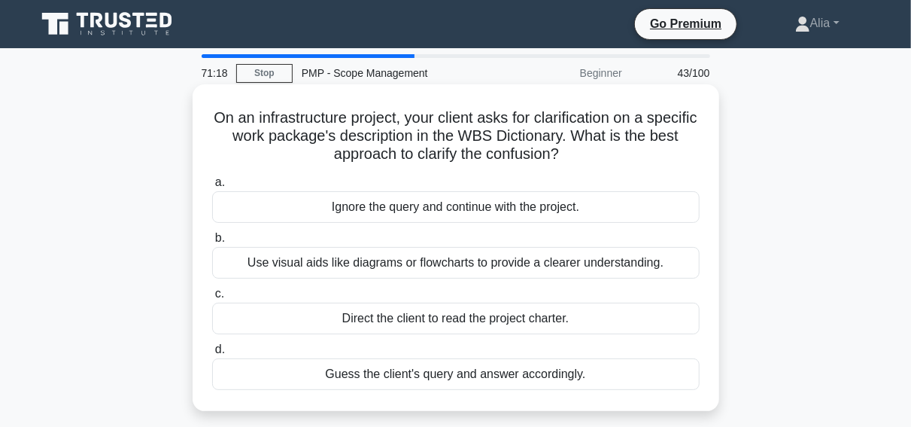
click at [434, 260] on div "Use visual aids like diagrams or flowcharts to provide a clearer understanding." at bounding box center [456, 263] width 488 height 32
click at [212, 243] on input "b. Use visual aids like diagrams or flowcharts to provide a clearer understandi…" at bounding box center [212, 238] width 0 height 10
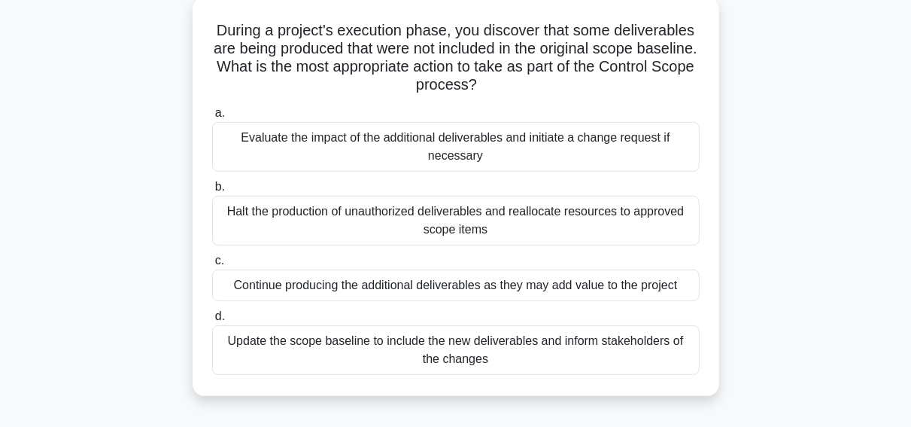
scroll to position [31, 0]
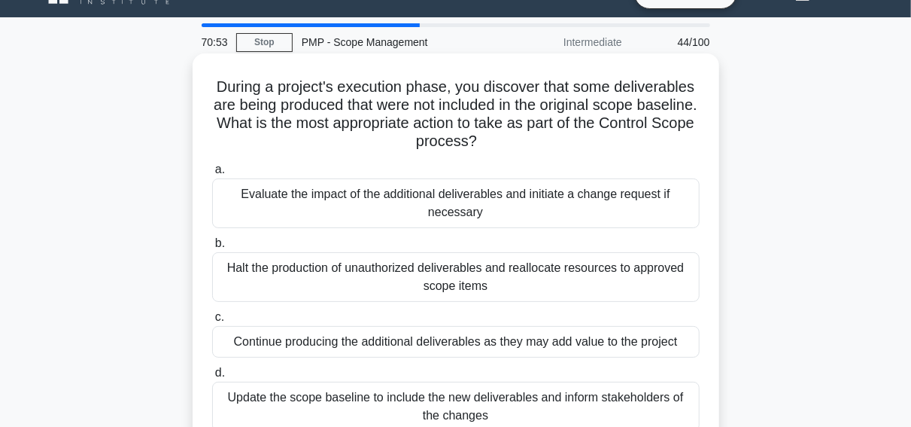
click at [321, 208] on div "Evaluate the impact of the additional deliverables and initiate a change reques…" at bounding box center [456, 203] width 488 height 50
click at [212, 175] on input "a. Evaluate the impact of the additional deliverables and initiate a change req…" at bounding box center [212, 170] width 0 height 10
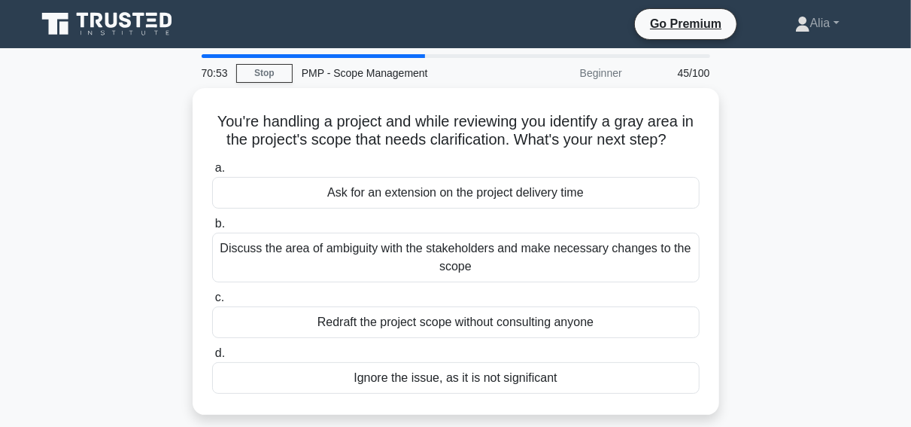
scroll to position [0, 0]
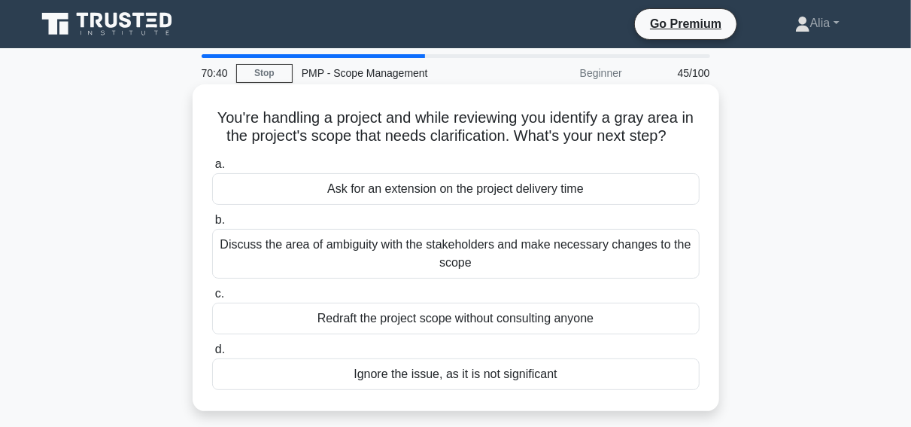
click at [354, 243] on div "Discuss the area of ambiguity with the stakeholders and make necessary changes …" at bounding box center [456, 254] width 488 height 50
click at [212, 225] on input "b. Discuss the area of ambiguity with the stakeholders and make necessary chang…" at bounding box center [212, 220] width 0 height 10
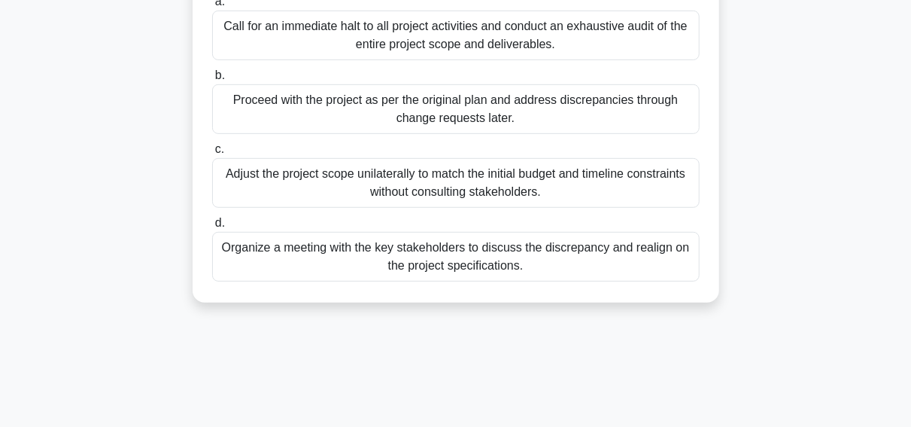
scroll to position [308, 0]
click at [464, 263] on div "Organize a meeting with the key stakeholders to discuss the discrepancy and rea…" at bounding box center [456, 256] width 488 height 50
click at [212, 227] on input "d. Organize a meeting with the key stakeholders to discuss the discrepancy and …" at bounding box center [212, 223] width 0 height 10
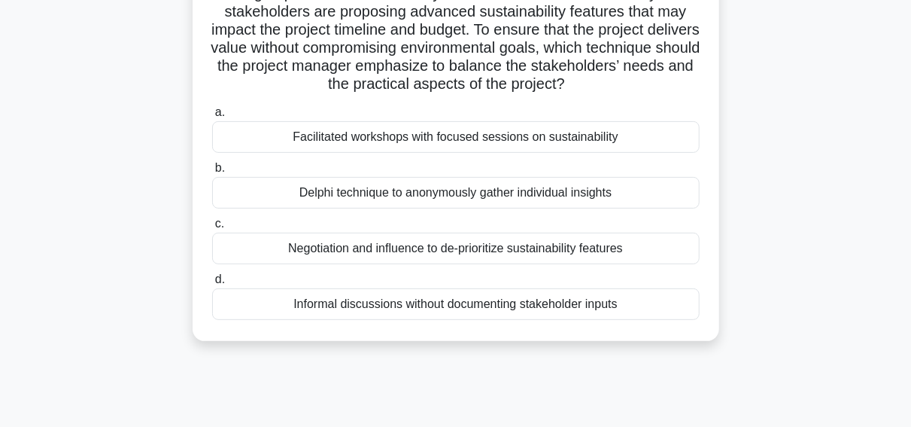
scroll to position [161, 0]
click at [406, 134] on div "Facilitated workshops with focused sessions on sustainability" at bounding box center [456, 136] width 488 height 32
click at [212, 117] on input "a. Facilitated workshops with focused sessions on sustainability" at bounding box center [212, 112] width 0 height 10
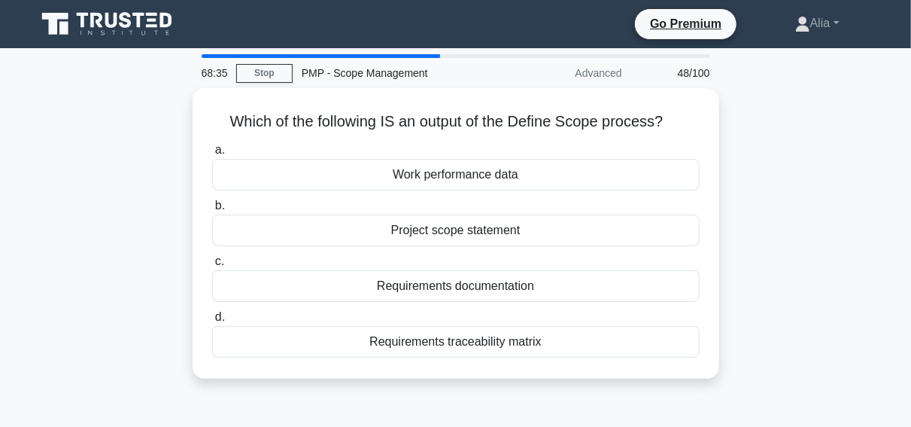
scroll to position [0, 0]
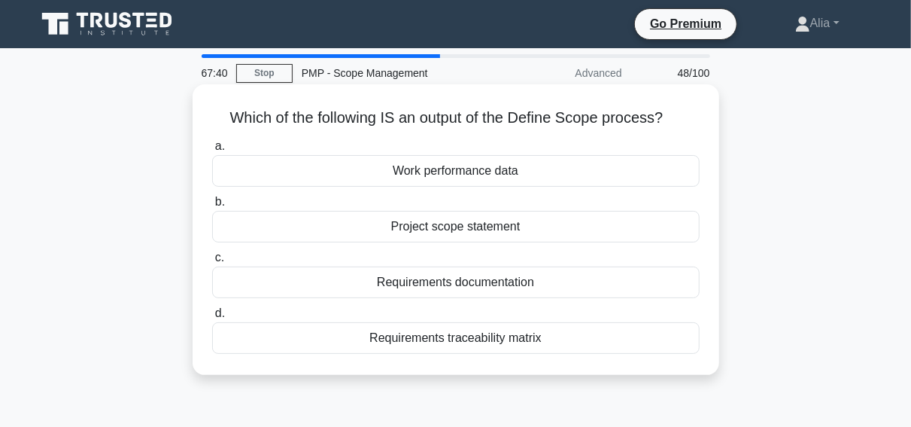
click at [433, 230] on div "Project scope statement" at bounding box center [456, 227] width 488 height 32
click at [212, 207] on input "b. Project scope statement" at bounding box center [212, 202] width 0 height 10
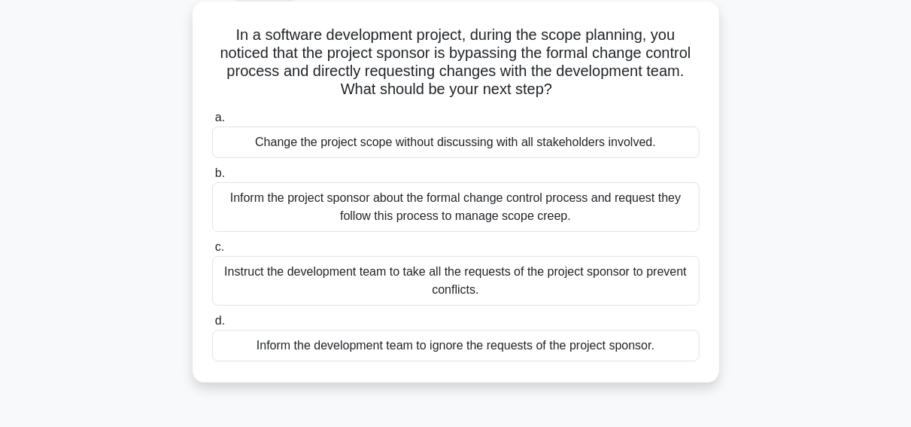
scroll to position [83, 0]
click at [401, 207] on div "Inform the project sponsor about the formal change control process and request …" at bounding box center [456, 207] width 488 height 50
click at [212, 178] on input "b. Inform the project sponsor about the formal change control process and reque…" at bounding box center [212, 174] width 0 height 10
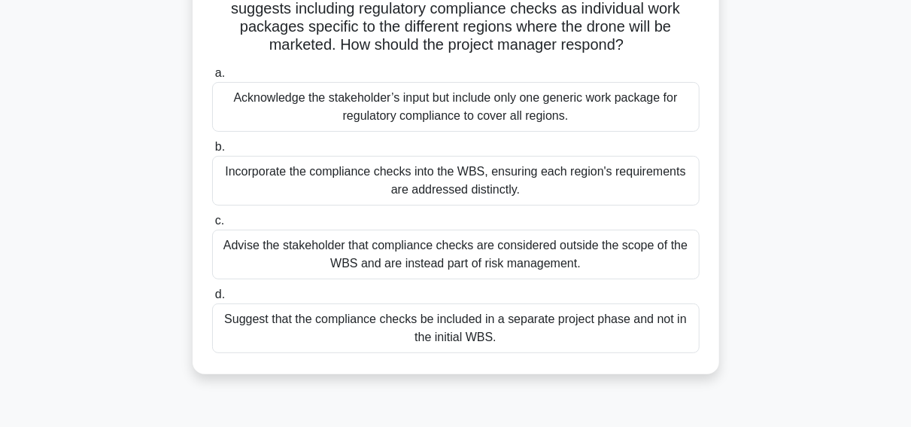
scroll to position [151, 0]
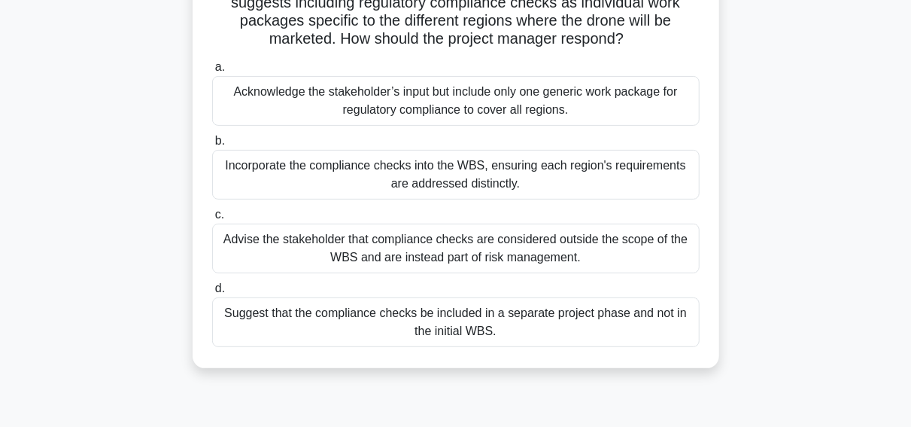
click at [452, 187] on div "Incorporate the compliance checks into the WBS, ensuring each region's requirem…" at bounding box center [456, 175] width 488 height 50
click at [212, 146] on input "b. Incorporate the compliance checks into the WBS, ensuring each region's requi…" at bounding box center [212, 141] width 0 height 10
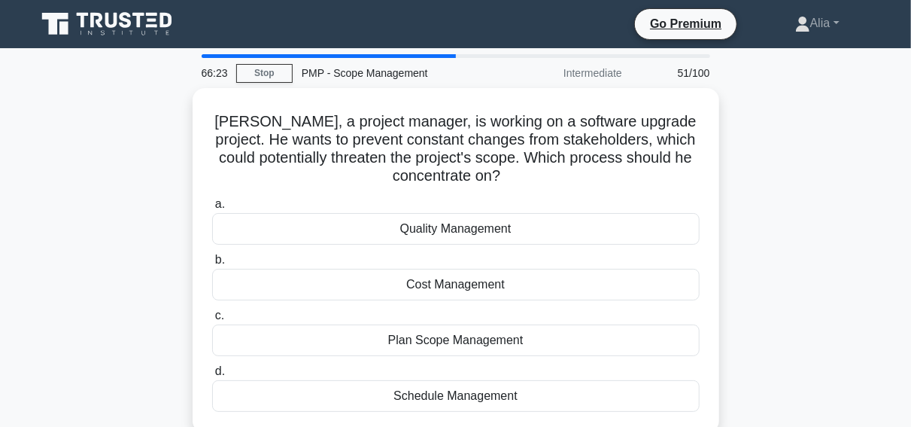
scroll to position [0, 0]
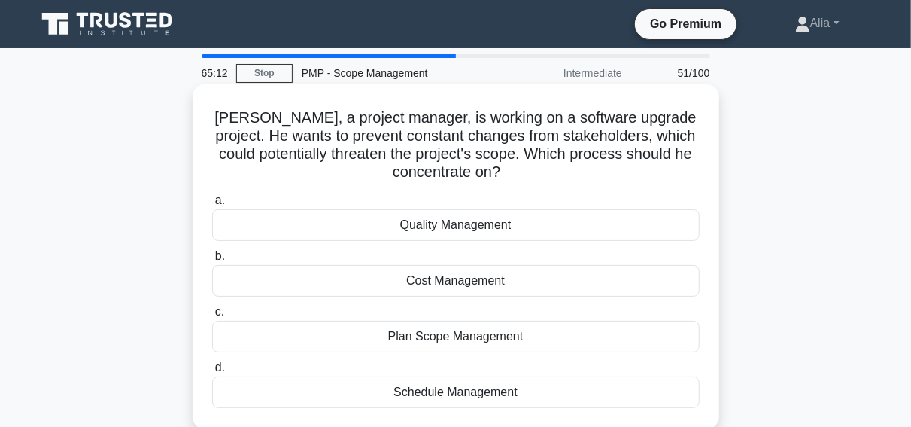
click at [458, 321] on div "Plan Scope Management" at bounding box center [456, 337] width 488 height 32
click at [212, 317] on input "c. Plan Scope Management" at bounding box center [212, 312] width 0 height 10
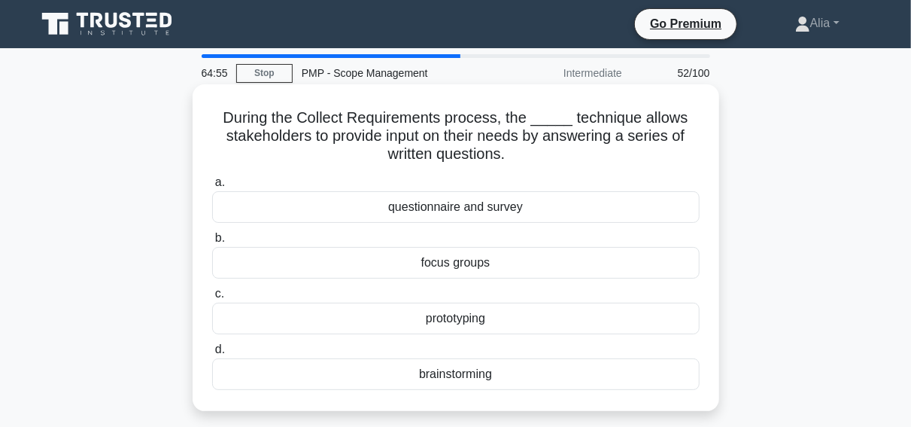
click at [491, 201] on div "questionnaire and survey" at bounding box center [456, 207] width 488 height 32
click at [212, 187] on input "a. questionnaire and survey" at bounding box center [212, 183] width 0 height 10
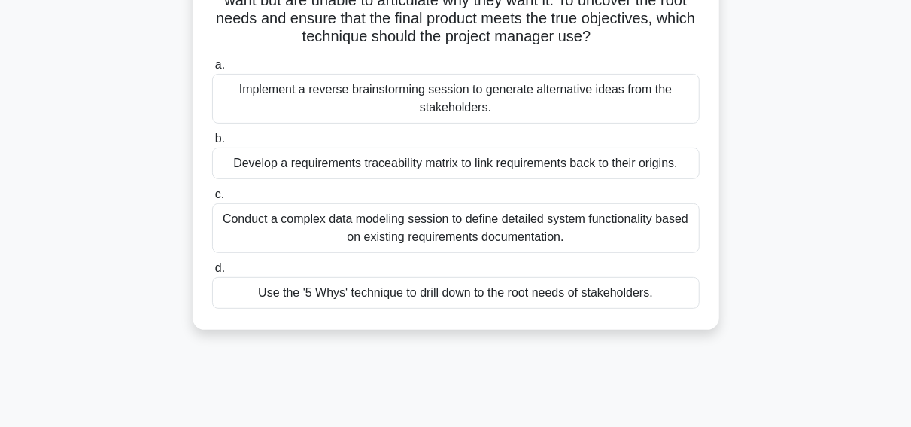
scroll to position [178, 0]
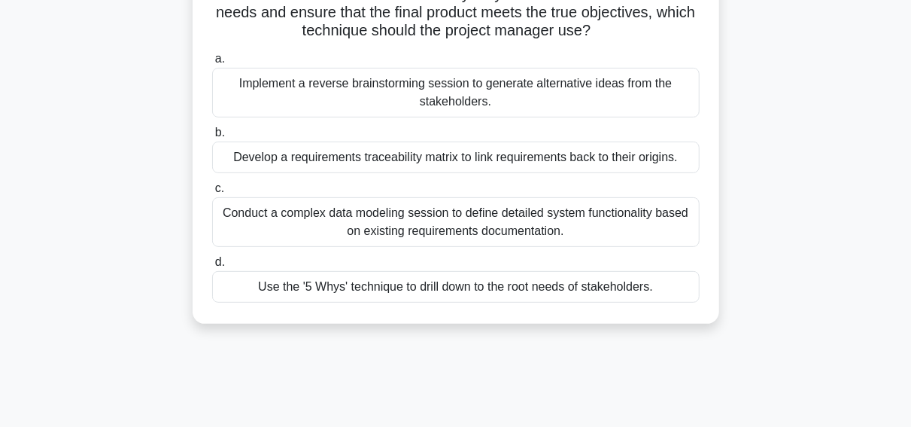
click at [454, 287] on div "Use the '5 Whys' technique to drill down to the root needs of stakeholders." at bounding box center [456, 287] width 488 height 32
click at [212, 267] on input "d. Use the '5 Whys' technique to drill down to the root needs of stakeholders." at bounding box center [212, 262] width 0 height 10
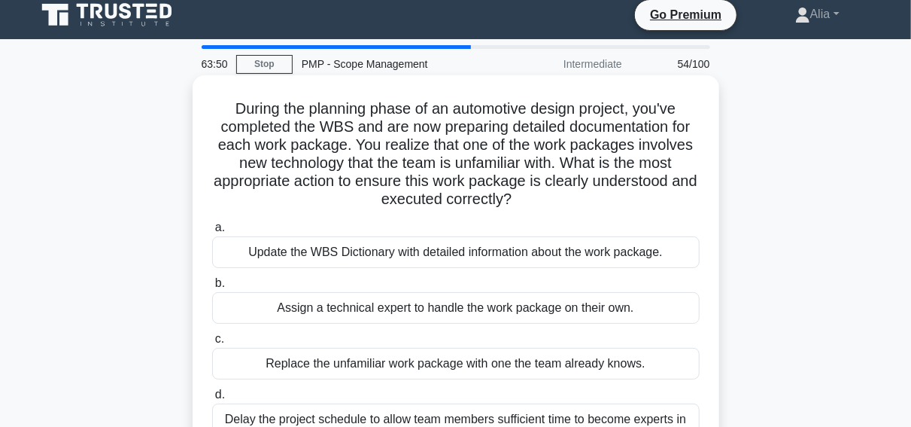
scroll to position [5, 0]
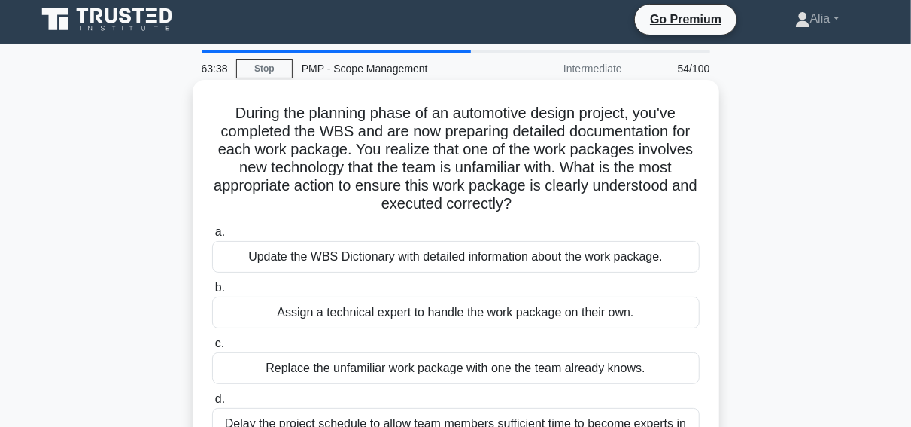
click at [412, 260] on div "Update the WBS Dictionary with detailed information about the work package." at bounding box center [456, 257] width 488 height 32
click at [212, 237] on input "a. Update the WBS Dictionary with detailed information about the work package." at bounding box center [212, 232] width 0 height 10
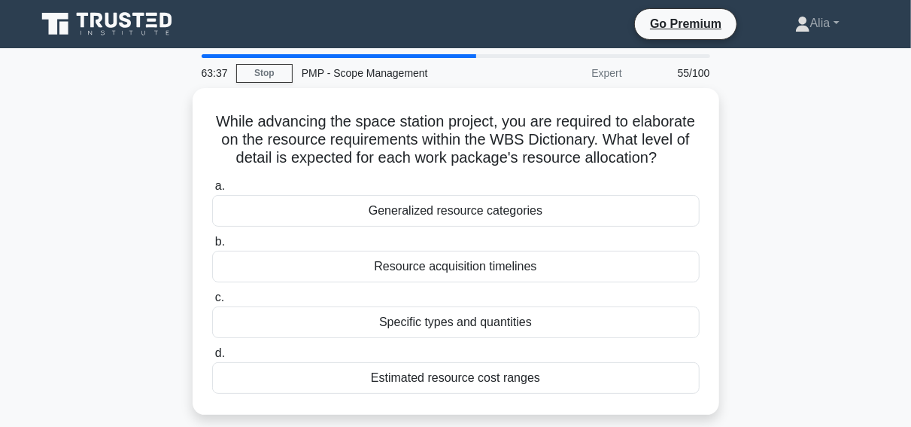
scroll to position [0, 0]
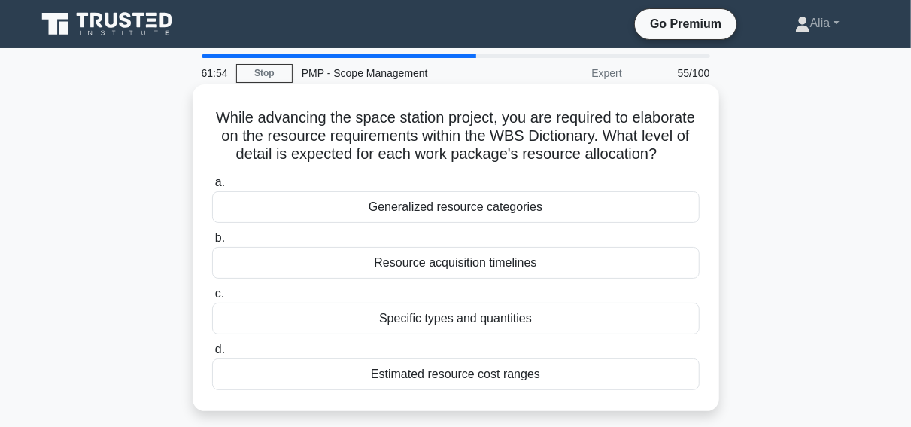
click at [449, 320] on div "Specific types and quantities" at bounding box center [456, 319] width 488 height 32
click at [212, 299] on input "c. Specific types and quantities" at bounding box center [212, 294] width 0 height 10
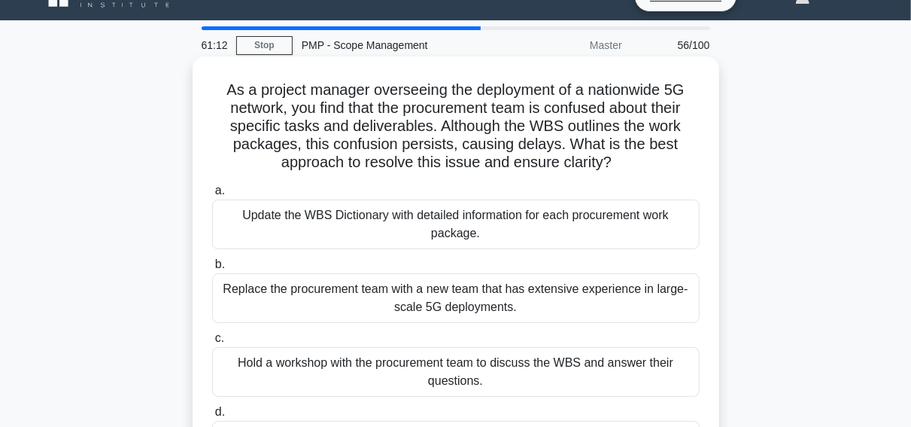
scroll to position [26, 0]
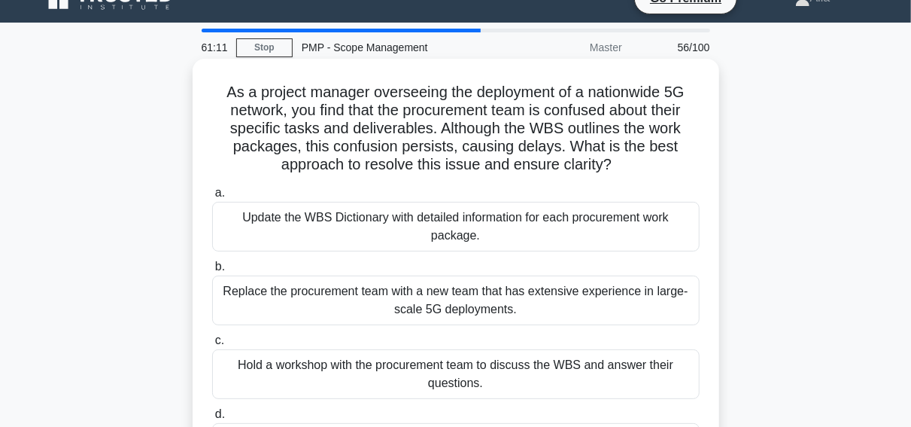
click at [358, 219] on div "Update the WBS Dictionary with detailed information for each procurement work p…" at bounding box center [456, 227] width 488 height 50
click at [212, 198] on input "a. Update the WBS Dictionary with detailed information for each procurement wor…" at bounding box center [212, 193] width 0 height 10
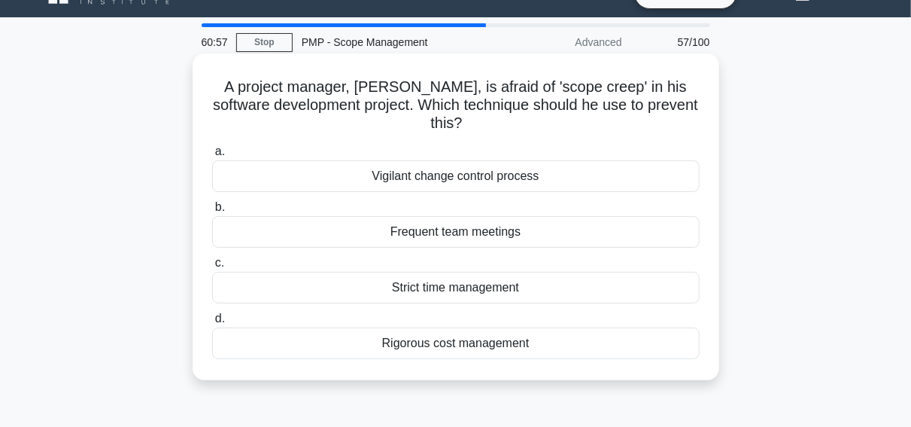
scroll to position [0, 0]
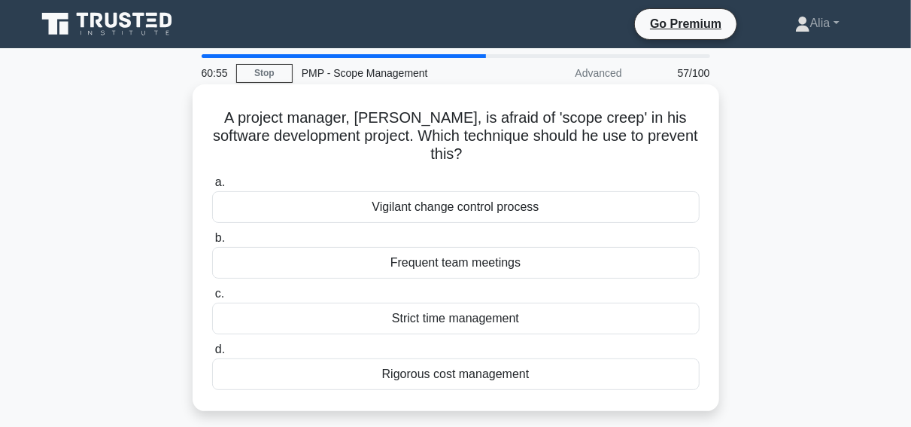
click at [395, 191] on div "Vigilant change control process" at bounding box center [456, 207] width 488 height 32
click at [212, 187] on input "a. Vigilant change control process" at bounding box center [212, 183] width 0 height 10
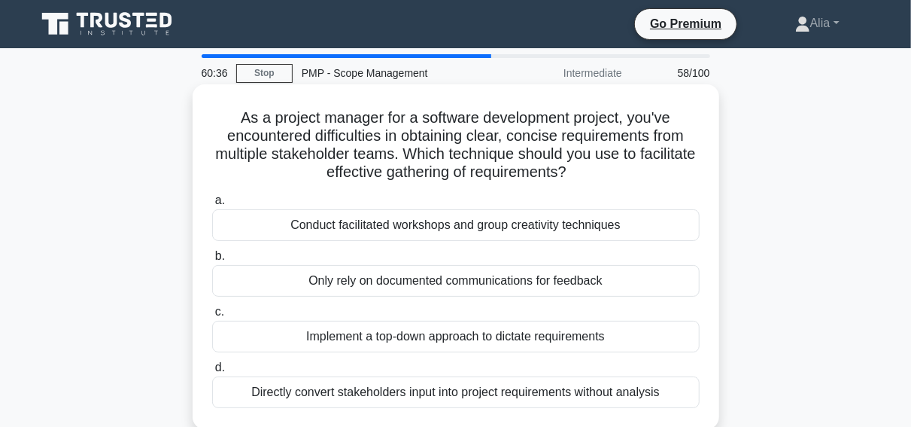
scroll to position [21, 0]
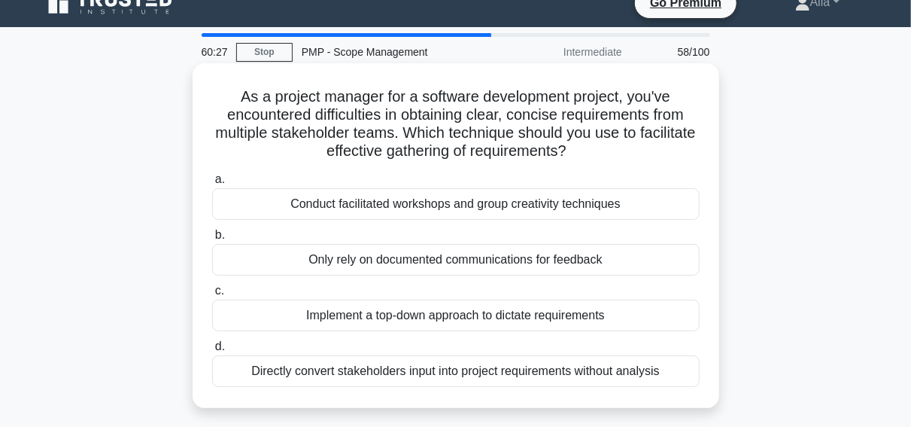
click at [415, 212] on div "Conduct facilitated workshops and group creativity techniques" at bounding box center [456, 204] width 488 height 32
click at [212, 184] on input "a. Conduct facilitated workshops and group creativity techniques" at bounding box center [212, 180] width 0 height 10
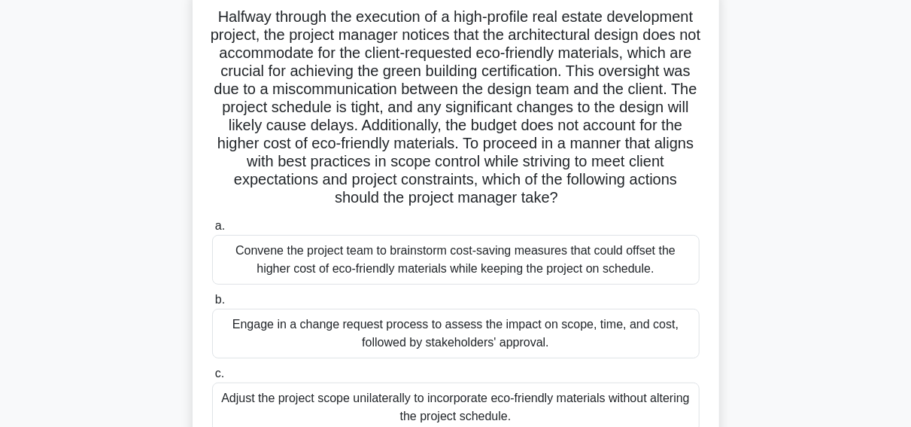
scroll to position [99, 0]
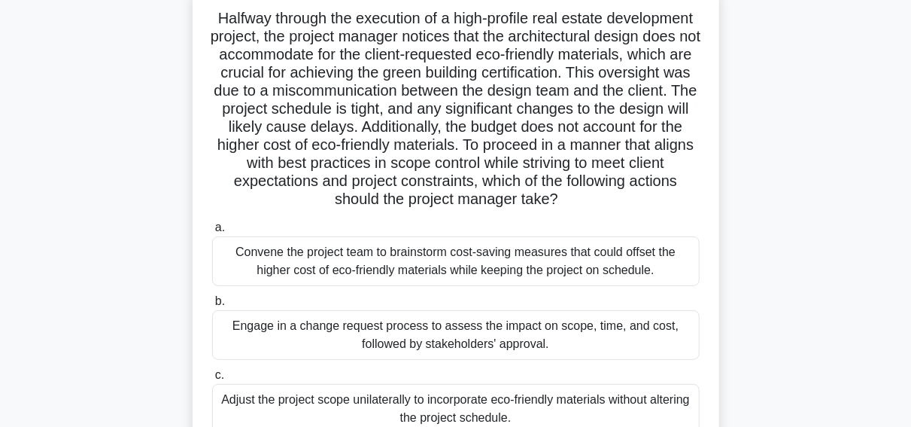
click at [440, 274] on div "Convene the project team to brainstorm cost-saving measures that could offset t…" at bounding box center [456, 261] width 488 height 50
click at [212, 233] on input "a. Convene the project team to brainstorm cost-saving measures that could offse…" at bounding box center [212, 228] width 0 height 10
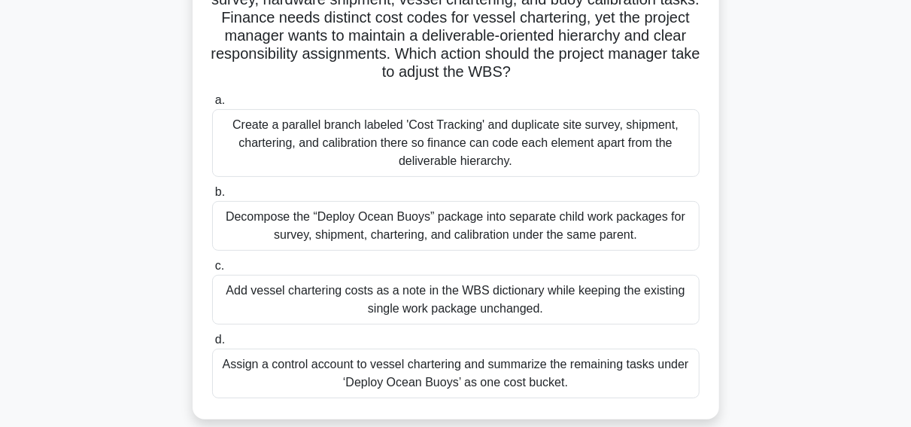
scroll to position [151, 0]
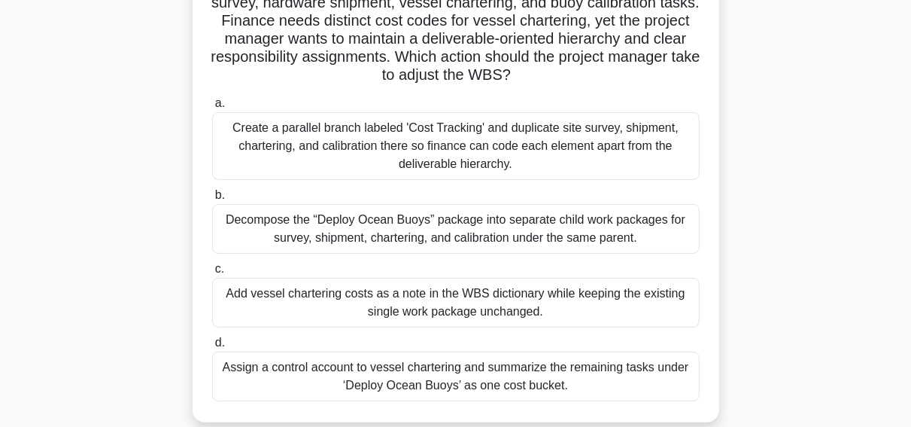
click at [338, 241] on div "Decompose the “Deploy Ocean Buoys” package into separate child work packages fo…" at bounding box center [456, 229] width 488 height 50
click at [212, 200] on input "b. Decompose the “Deploy Ocean Buoys” package into separate child work packages…" at bounding box center [212, 195] width 0 height 10
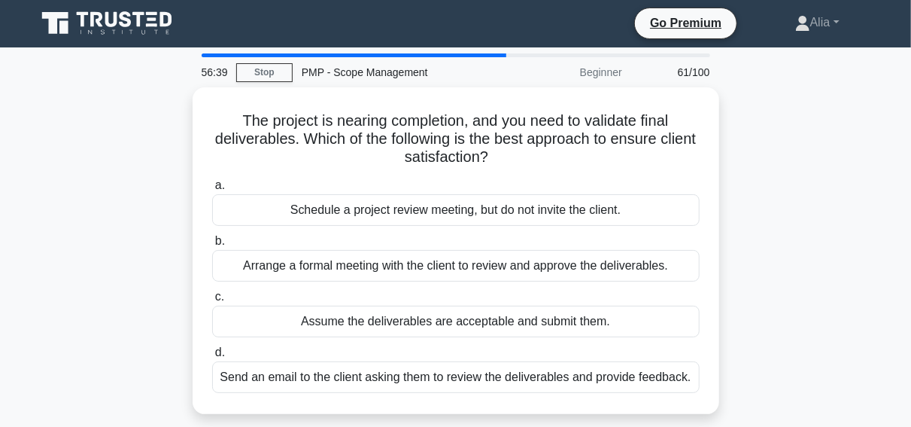
scroll to position [0, 0]
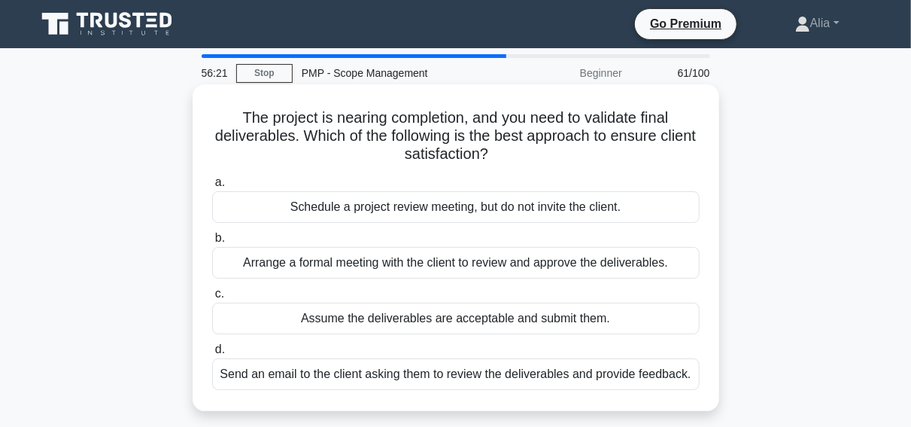
click at [361, 266] on div "Arrange a formal meeting with the client to review and approve the deliverables." at bounding box center [456, 263] width 488 height 32
click at [212, 243] on input "b. Arrange a formal meeting with the client to review and approve the deliverab…" at bounding box center [212, 238] width 0 height 10
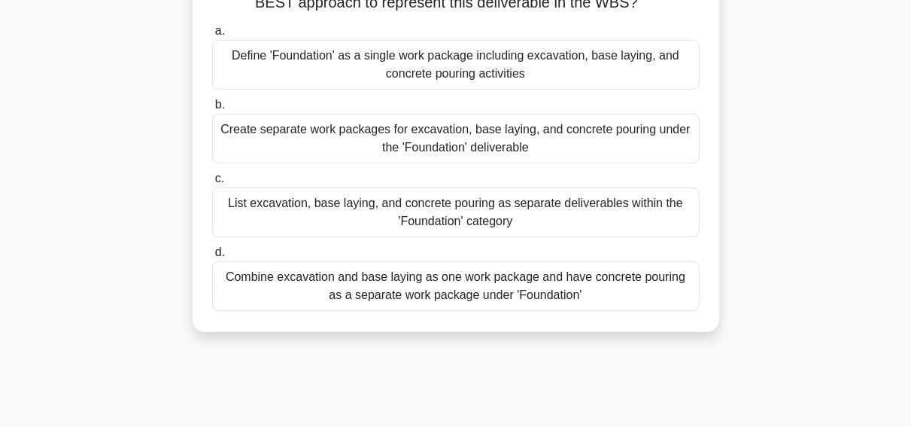
scroll to position [83, 0]
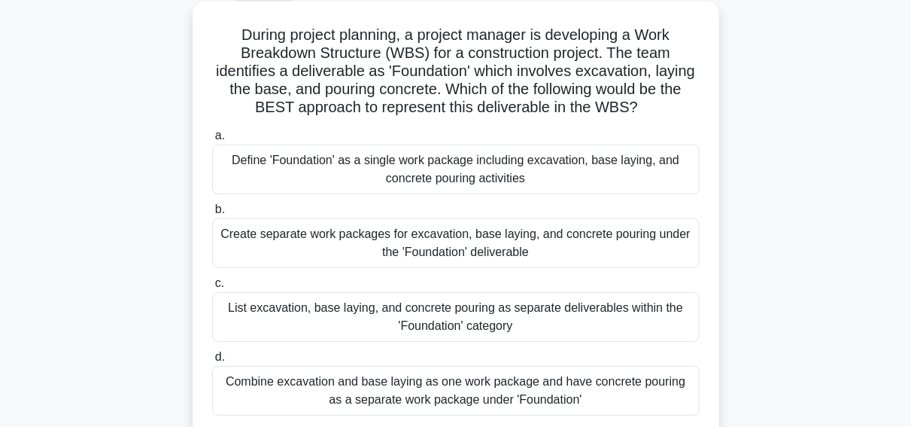
click at [386, 254] on div "Create separate work packages for excavation, base laying, and concrete pouring…" at bounding box center [456, 243] width 488 height 50
click at [212, 214] on input "b. Create separate work packages for excavation, base laying, and concrete pour…" at bounding box center [212, 210] width 0 height 10
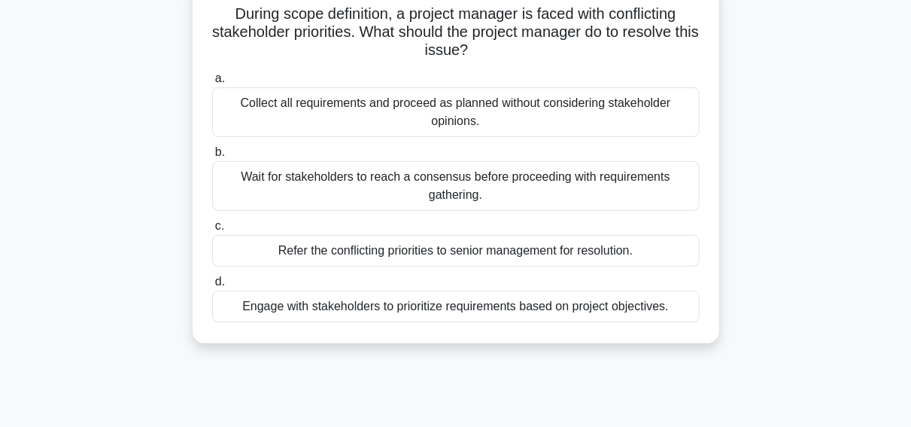
scroll to position [109, 0]
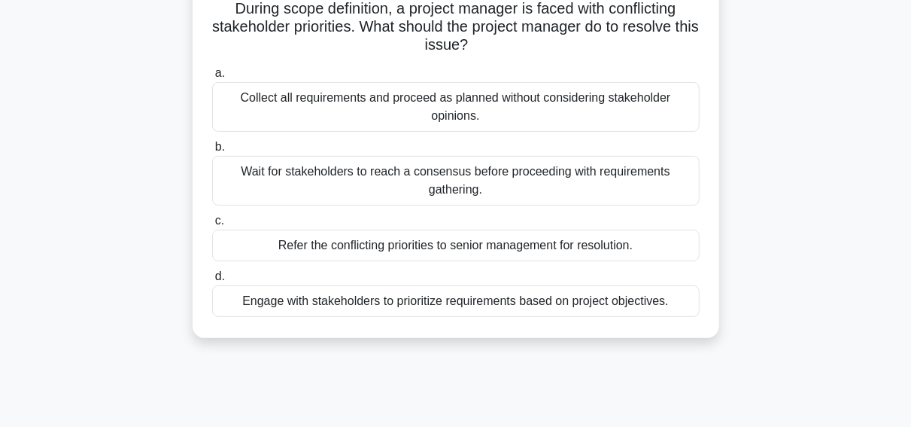
click at [383, 303] on div "Engage with stakeholders to prioritize requirements based on project objectives." at bounding box center [456, 301] width 488 height 32
click at [212, 281] on input "d. Engage with stakeholders to prioritize requirements based on project objecti…" at bounding box center [212, 277] width 0 height 10
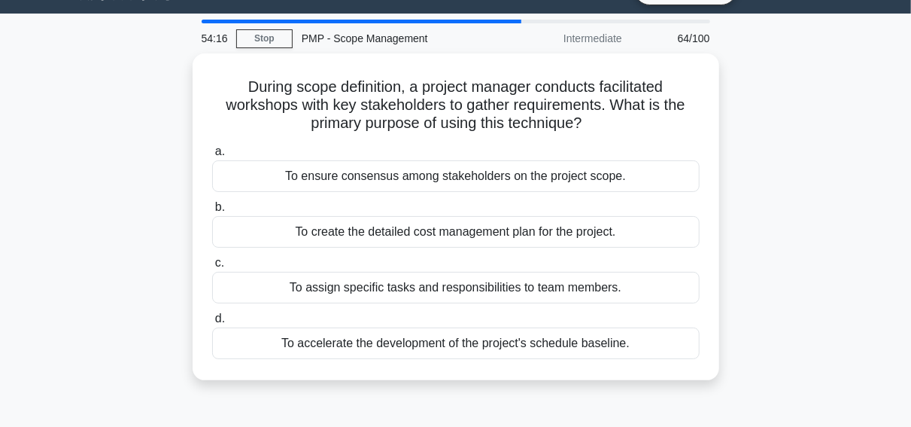
scroll to position [36, 0]
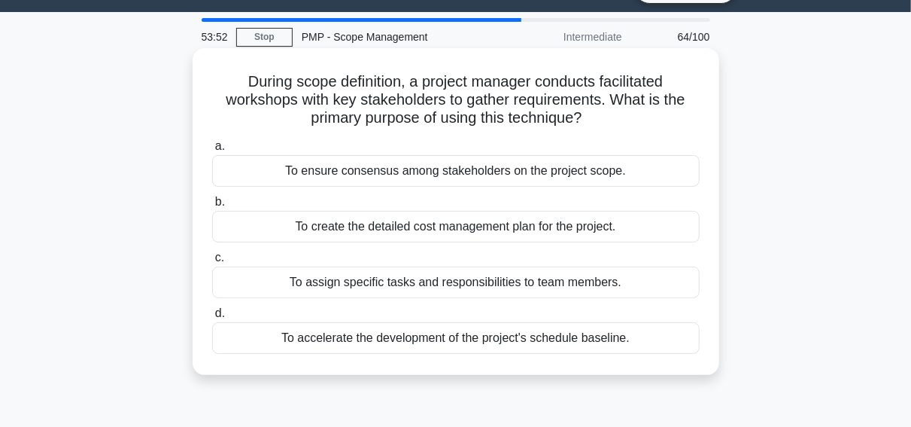
click at [431, 168] on div "To ensure consensus among stakeholders on the project scope." at bounding box center [456, 171] width 488 height 32
click at [212, 151] on input "a. To ensure consensus among stakeholders on the project scope." at bounding box center [212, 146] width 0 height 10
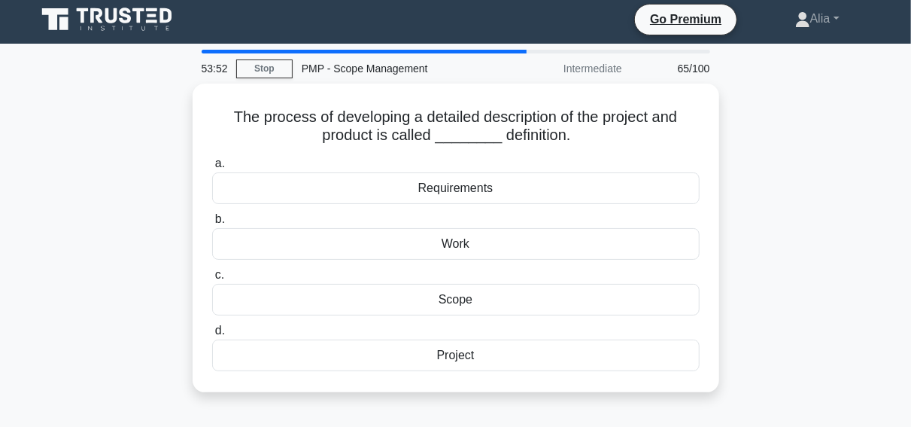
scroll to position [0, 0]
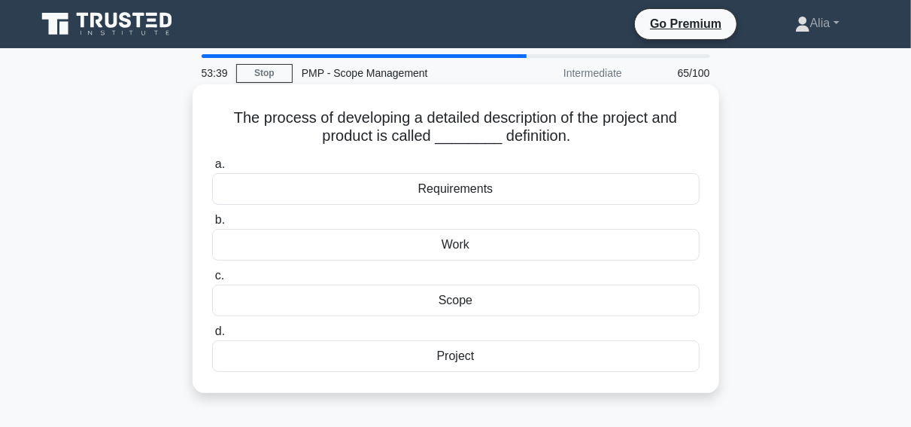
click at [466, 303] on div "Scope" at bounding box center [456, 300] width 488 height 32
click at [212, 281] on input "c. Scope" at bounding box center [212, 276] width 0 height 10
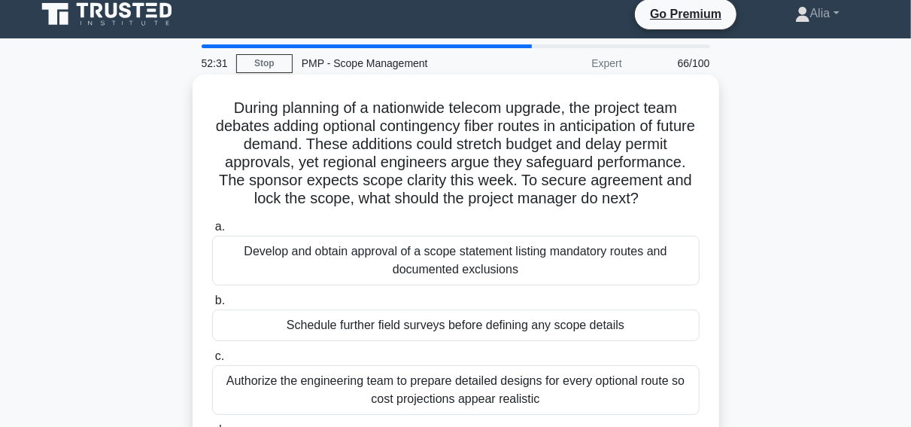
scroll to position [5, 0]
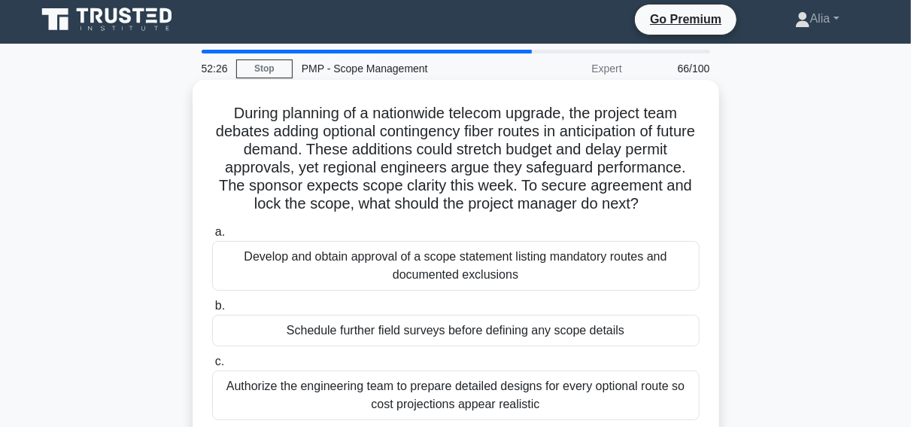
click at [327, 257] on div "Develop and obtain approval of a scope statement listing mandatory routes and d…" at bounding box center [456, 266] width 488 height 50
click at [212, 237] on input "a. Develop and obtain approval of a scope statement listing mandatory routes an…" at bounding box center [212, 232] width 0 height 10
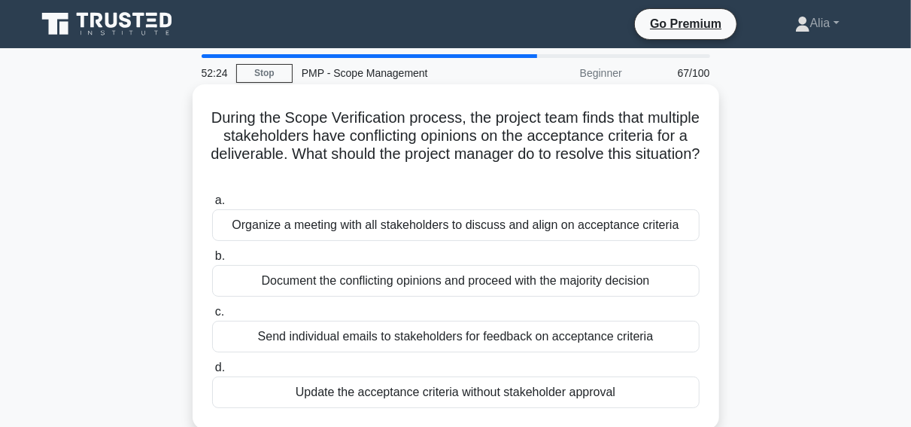
scroll to position [0, 0]
click at [418, 221] on div "Organize a meeting with all stakeholders to discuss and align on acceptance cri…" at bounding box center [456, 225] width 488 height 32
click at [212, 205] on input "a. Organize a meeting with all stakeholders to discuss and align on acceptance …" at bounding box center [212, 201] width 0 height 10
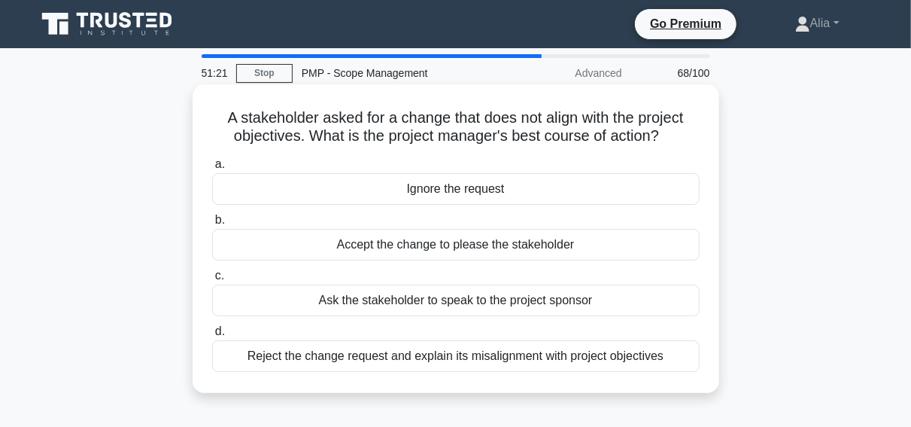
click at [477, 302] on div "Ask the stakeholder to speak to the project sponsor" at bounding box center [456, 300] width 488 height 32
click at [212, 281] on input "c. Ask the stakeholder to speak to the project sponsor" at bounding box center [212, 276] width 0 height 10
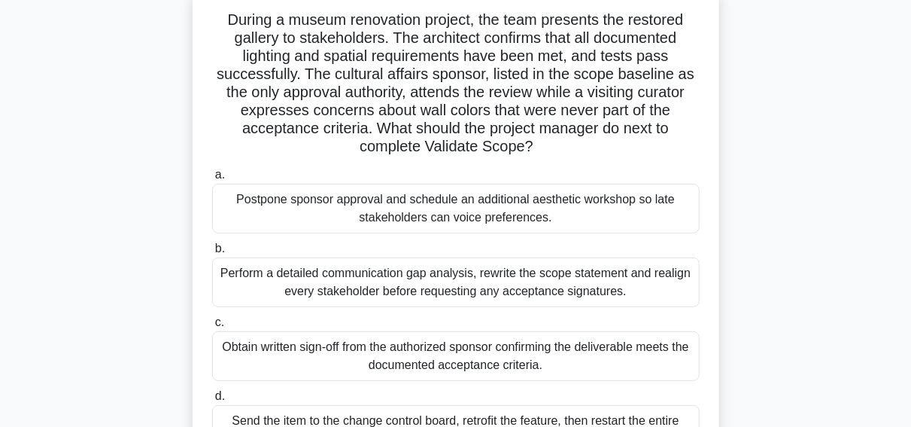
scroll to position [83, 0]
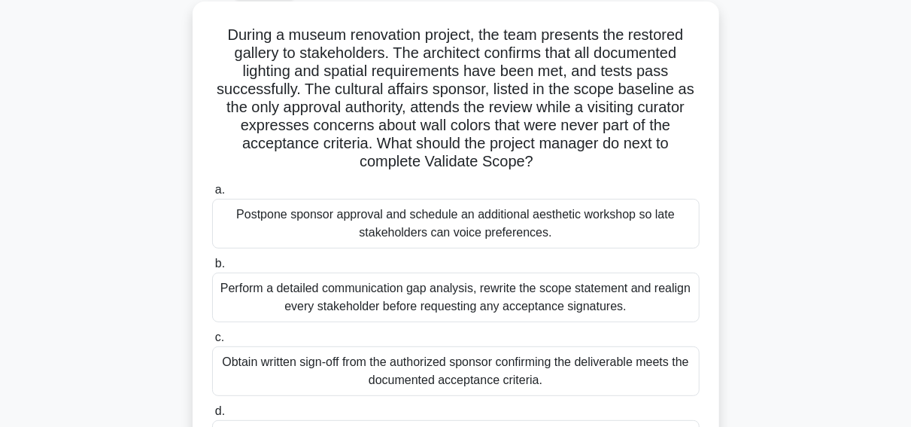
click at [370, 300] on div "Perform a detailed communication gap analysis, rewrite the scope statement and …" at bounding box center [456, 297] width 488 height 50
click at [212, 269] on input "b. Perform a detailed communication gap analysis, rewrite the scope statement a…" at bounding box center [212, 264] width 0 height 10
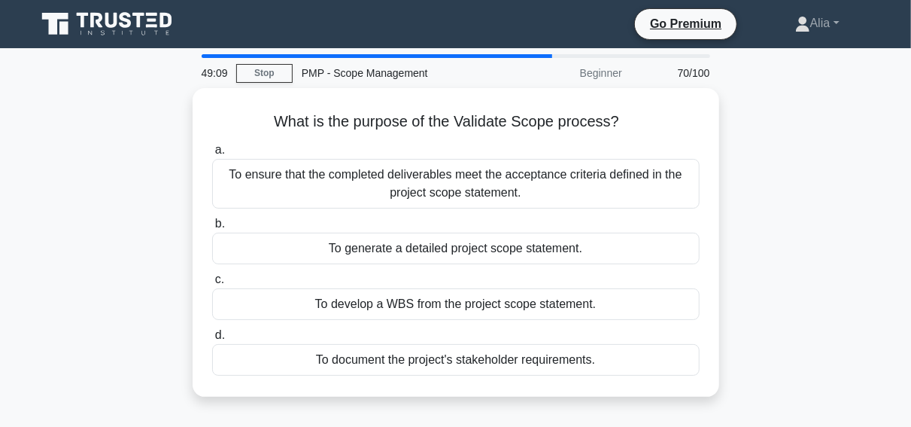
scroll to position [0, 0]
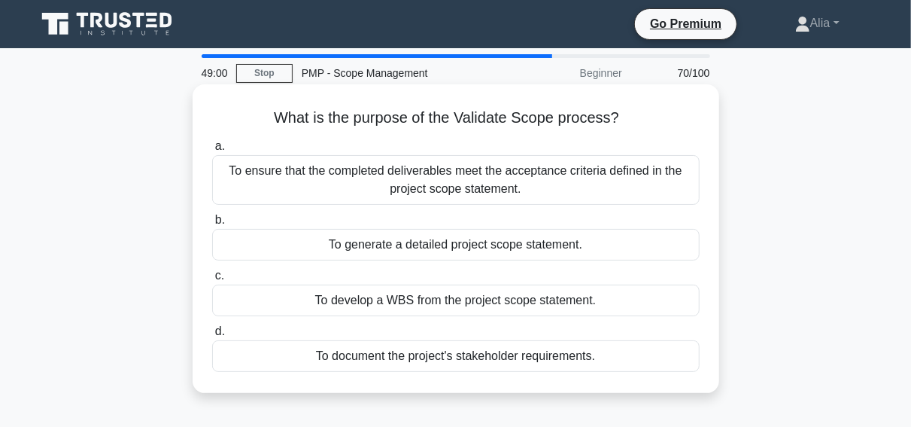
click at [470, 189] on div "To ensure that the completed deliverables meet the acceptance criteria defined …" at bounding box center [456, 180] width 488 height 50
click at [212, 151] on input "a. To ensure that the completed deliverables meet the acceptance criteria defin…" at bounding box center [212, 146] width 0 height 10
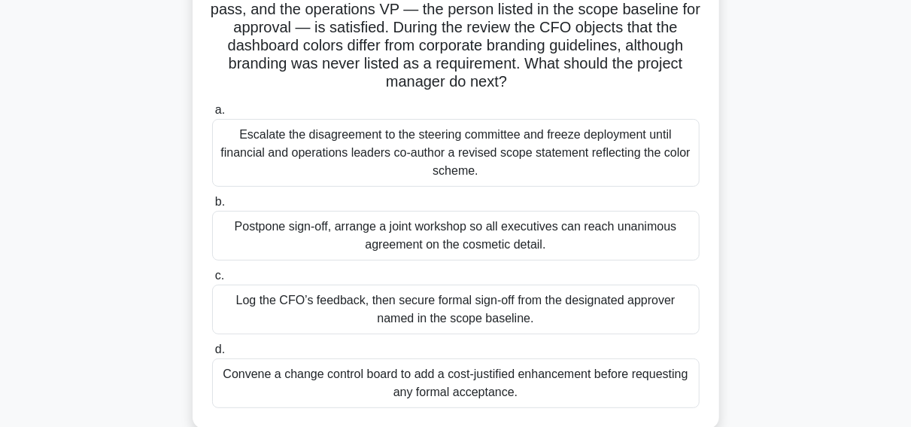
scroll to position [146, 0]
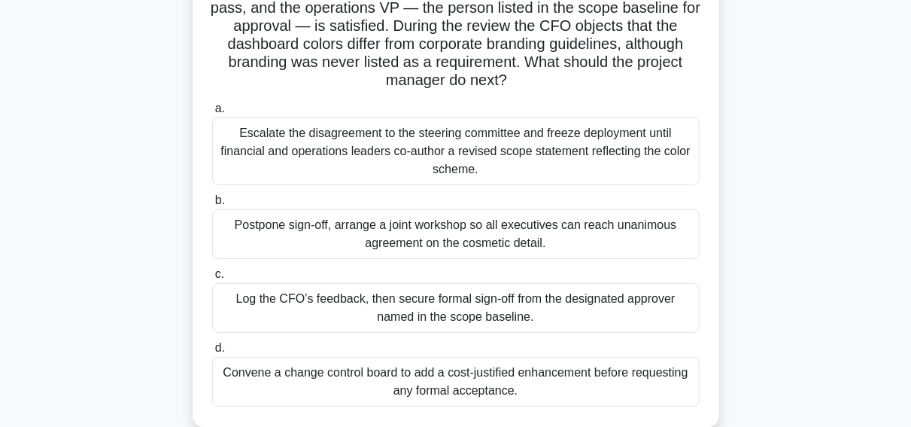
click at [436, 303] on div "Log the CFO’s feedback, then secure formal sign-off from the designated approve…" at bounding box center [456, 308] width 488 height 50
click at [212, 279] on input "c. Log the CFO’s feedback, then secure formal sign-off from the designated appr…" at bounding box center [212, 274] width 0 height 10
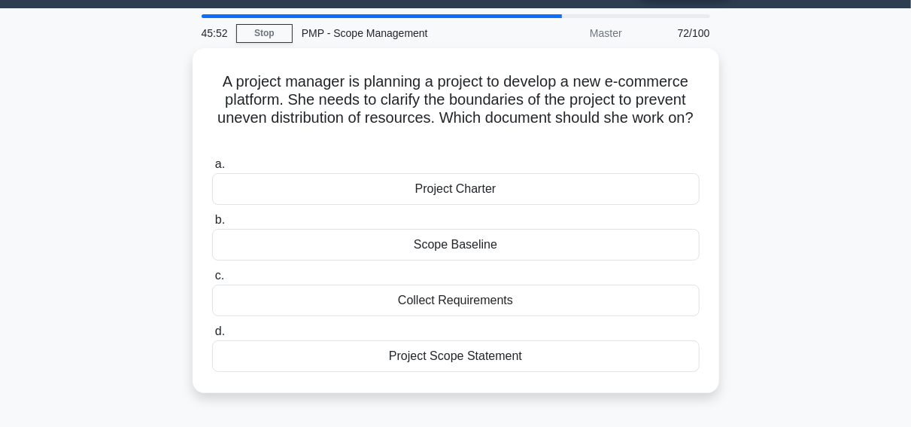
scroll to position [57, 0]
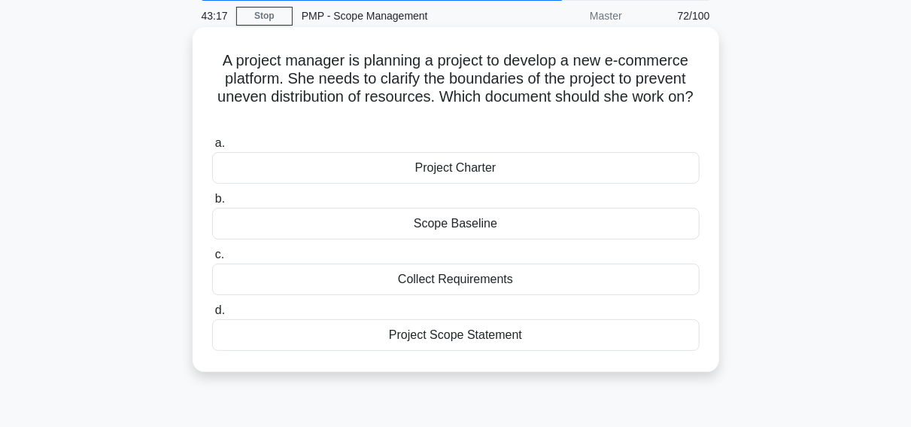
click at [454, 229] on div "Scope Baseline" at bounding box center [456, 224] width 488 height 32
click at [212, 204] on input "b. Scope Baseline" at bounding box center [212, 199] width 0 height 10
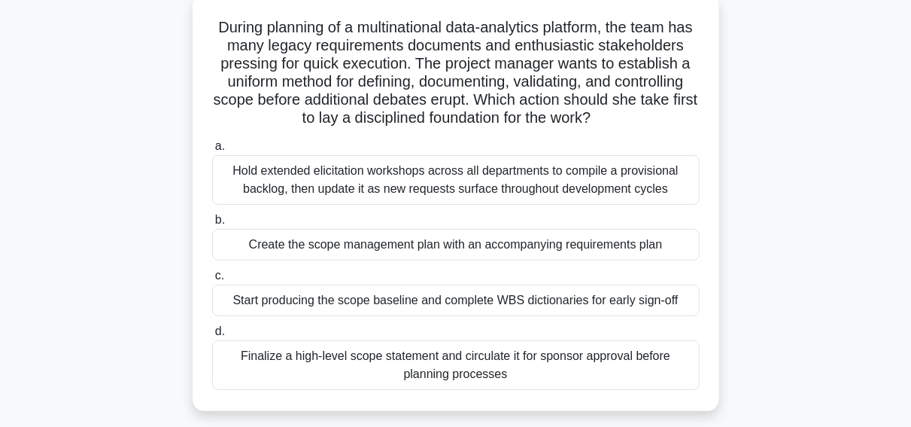
scroll to position [93, 0]
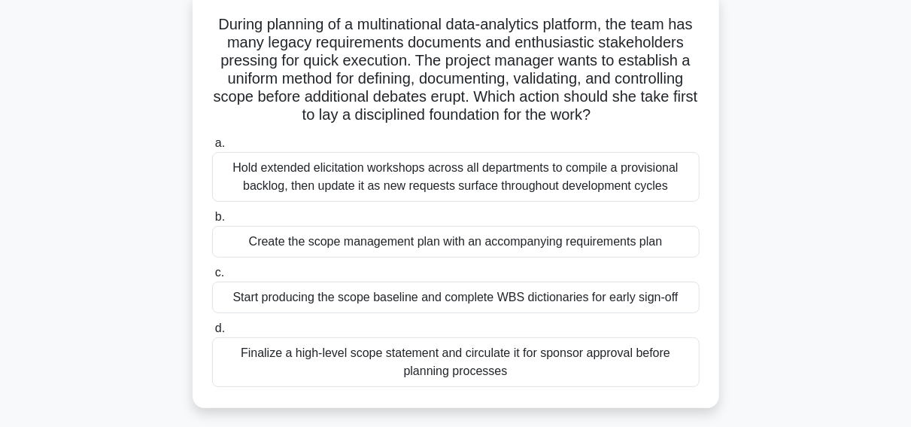
click at [394, 172] on div "Hold extended elicitation workshops across all departments to compile a provisi…" at bounding box center [456, 177] width 488 height 50
click at [212, 148] on input "a. Hold extended elicitation workshops across all departments to compile a prov…" at bounding box center [212, 143] width 0 height 10
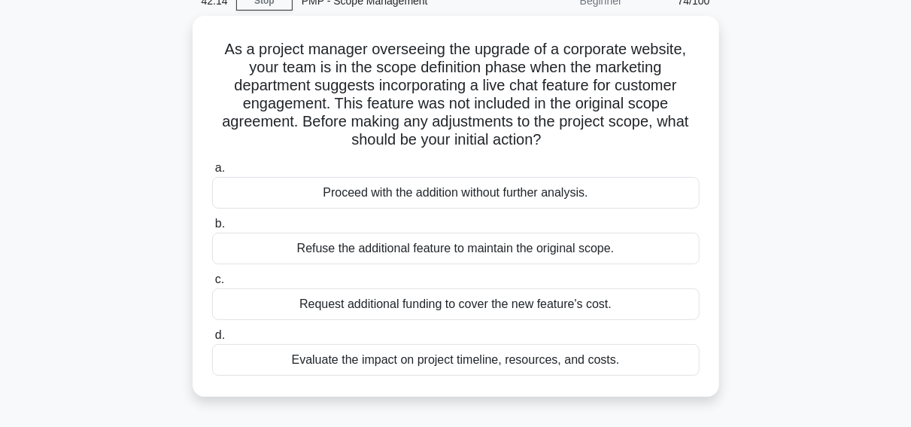
scroll to position [78, 0]
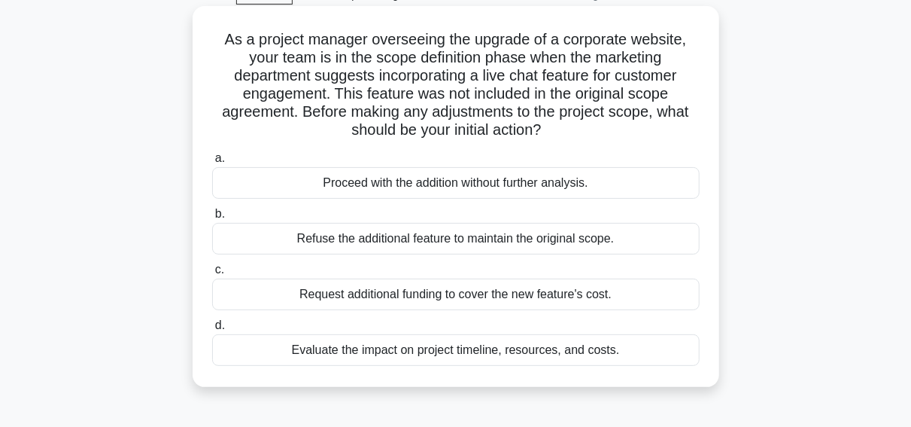
click at [466, 353] on div "Evaluate the impact on project timeline, resources, and costs." at bounding box center [456, 350] width 488 height 32
click at [212, 330] on input "d. Evaluate the impact on project timeline, resources, and costs." at bounding box center [212, 326] width 0 height 10
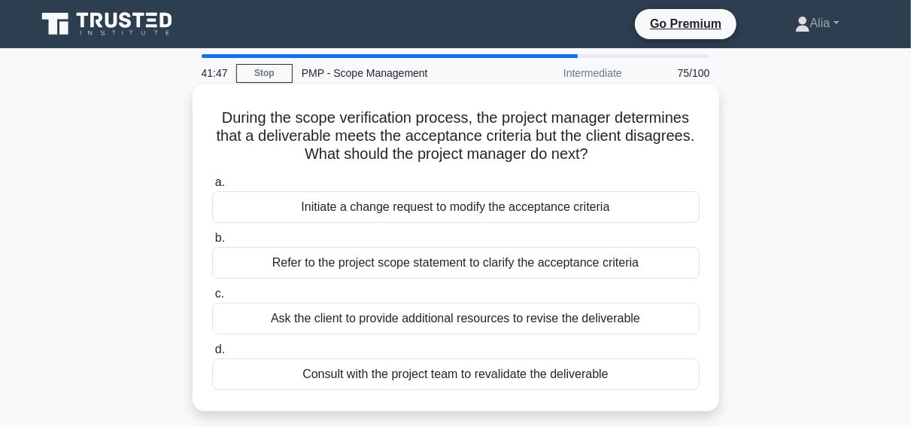
scroll to position [0, 0]
click at [389, 266] on div "Refer to the project scope statement to clarify the acceptance criteria" at bounding box center [456, 263] width 488 height 32
click at [212, 243] on input "b. Refer to the project scope statement to clarify the acceptance criteria" at bounding box center [212, 238] width 0 height 10
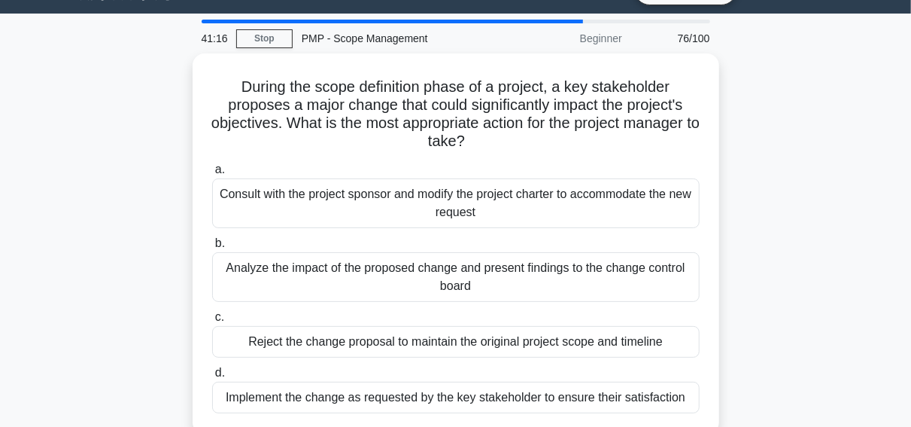
scroll to position [47, 0]
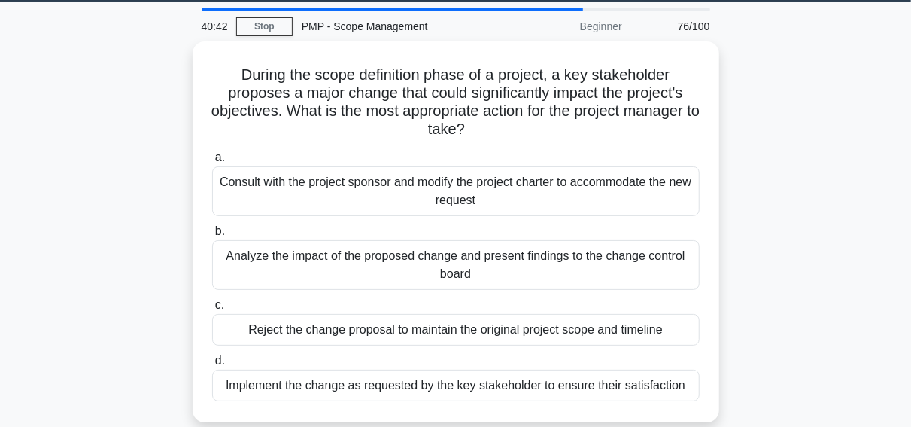
click at [389, 265] on div "Analyze the impact of the proposed change and present findings to the change co…" at bounding box center [456, 265] width 488 height 50
click at [212, 236] on input "b. Analyze the impact of the proposed change and present findings to the change…" at bounding box center [212, 232] width 0 height 10
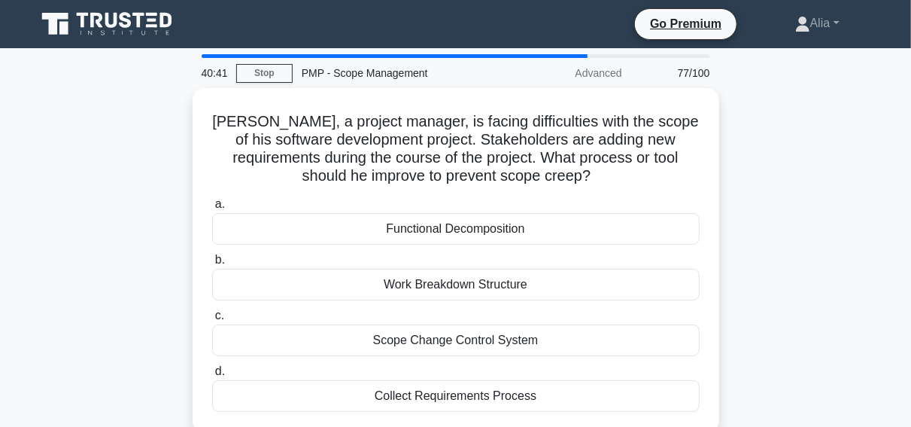
scroll to position [0, 0]
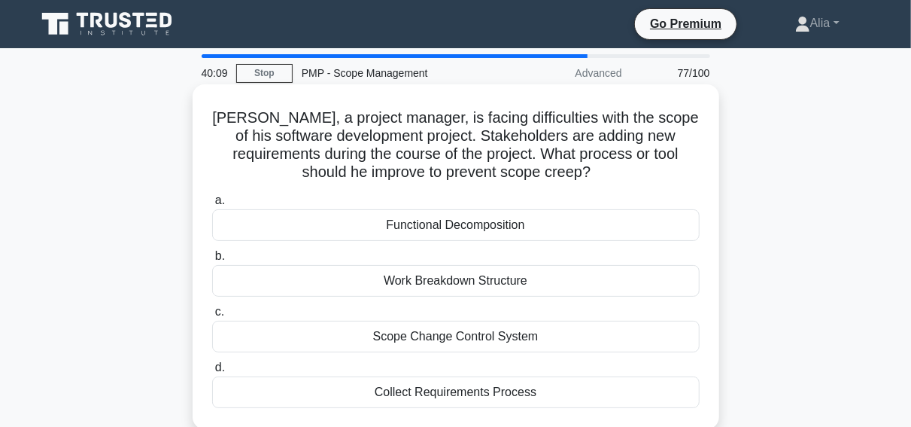
click at [439, 339] on div "Scope Change Control System" at bounding box center [456, 337] width 488 height 32
click at [212, 317] on input "c. Scope Change Control System" at bounding box center [212, 312] width 0 height 10
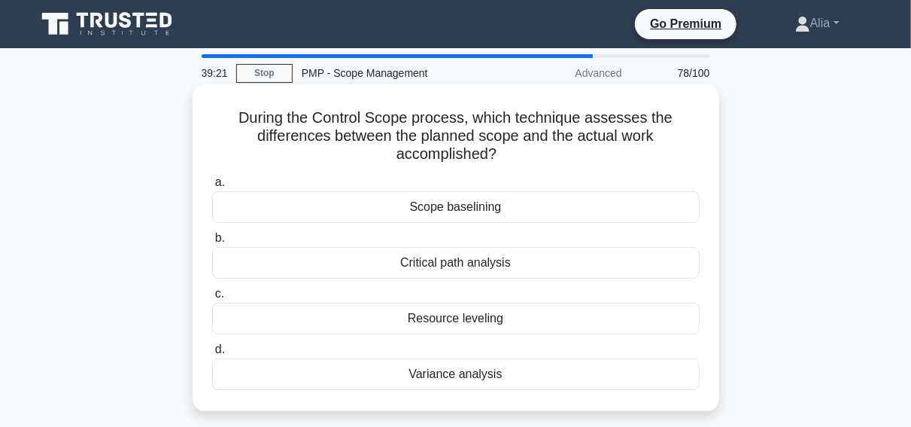
drag, startPoint x: 244, startPoint y: 118, endPoint x: 538, endPoint y: 373, distance: 389.0
click at [538, 373] on div "During the Control Scope process, which technique assesses the differences betw…" at bounding box center [456, 247] width 515 height 315
copy div "a. Scope baselining b. Critical path analysis c. Resource leveling d. Variance …"
click at [670, 270] on div "Critical path analysis" at bounding box center [456, 263] width 488 height 32
click at [212, 243] on input "b. Critical path analysis" at bounding box center [212, 238] width 0 height 10
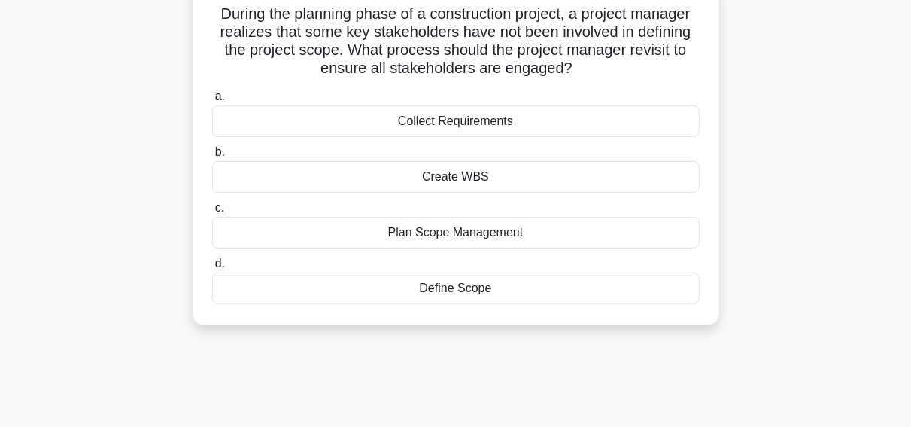
scroll to position [109, 0]
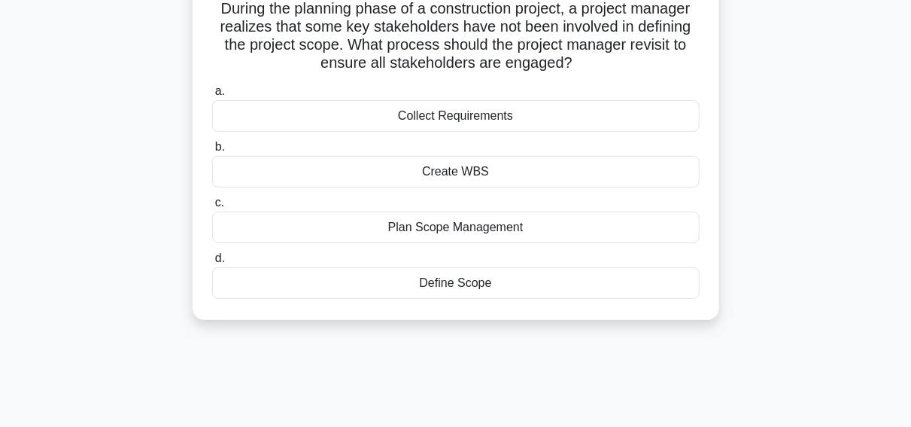
click at [472, 286] on div "Define Scope" at bounding box center [456, 283] width 488 height 32
click at [212, 263] on input "d. Define Scope" at bounding box center [212, 259] width 0 height 10
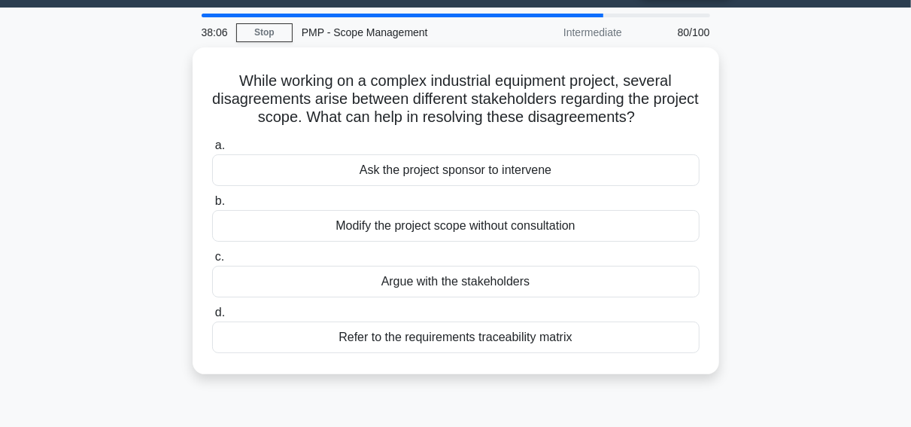
scroll to position [41, 0]
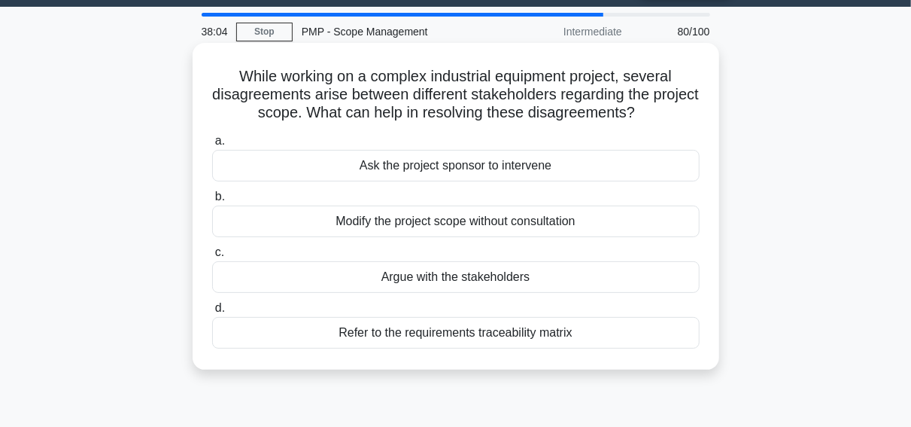
click at [484, 330] on div "Refer to the requirements traceability matrix" at bounding box center [456, 333] width 488 height 32
click at [212, 313] on input "d. Refer to the requirements traceability matrix" at bounding box center [212, 308] width 0 height 10
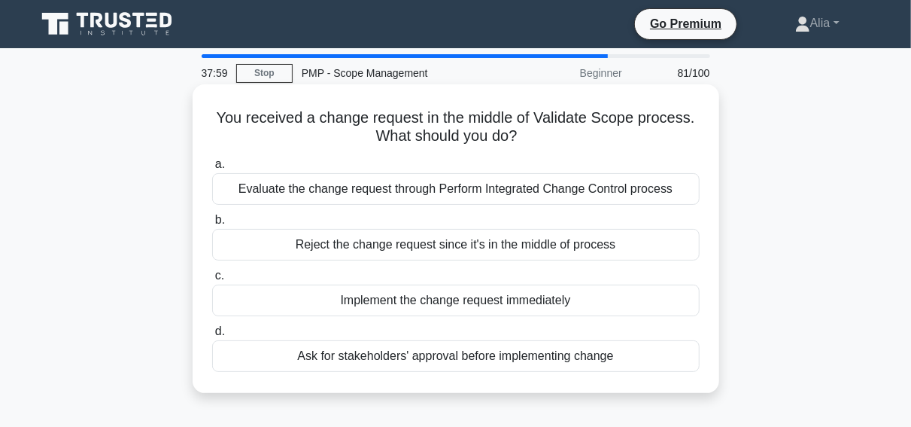
scroll to position [21, 0]
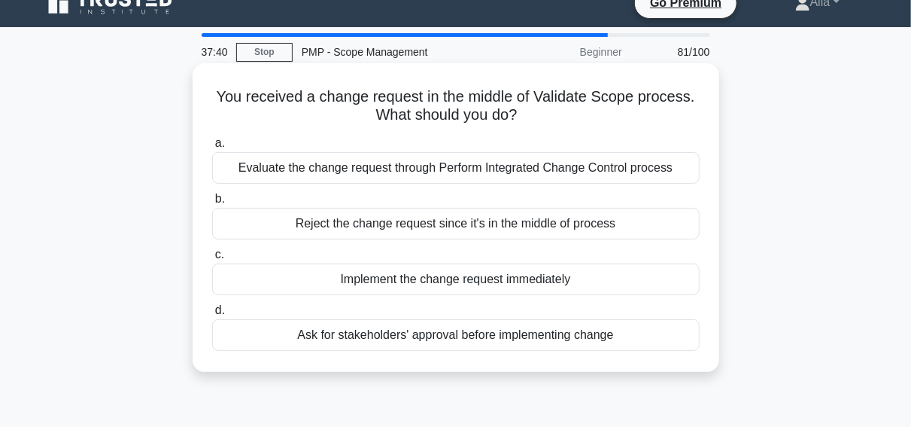
click at [329, 169] on div "Evaluate the change request through Perform Integrated Change Control process" at bounding box center [456, 168] width 488 height 32
click at [212, 148] on input "a. Evaluate the change request through Perform Integrated Change Control process" at bounding box center [212, 143] width 0 height 10
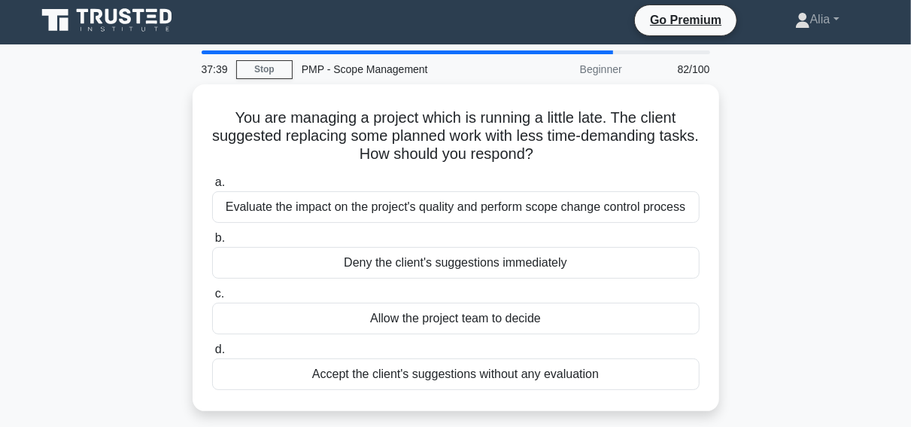
scroll to position [0, 0]
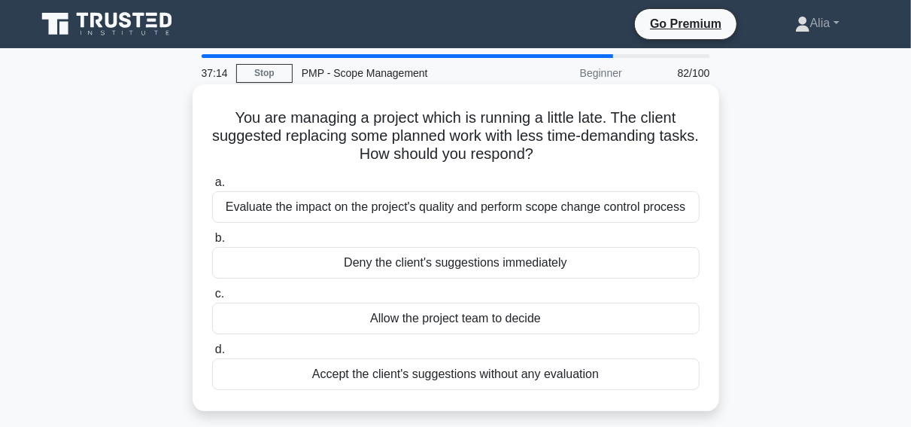
click at [387, 209] on div "Evaluate the impact on the project's quality and perform scope change control p…" at bounding box center [456, 207] width 488 height 32
click at [212, 187] on input "a. Evaluate the impact on the project's quality and perform scope change contro…" at bounding box center [212, 183] width 0 height 10
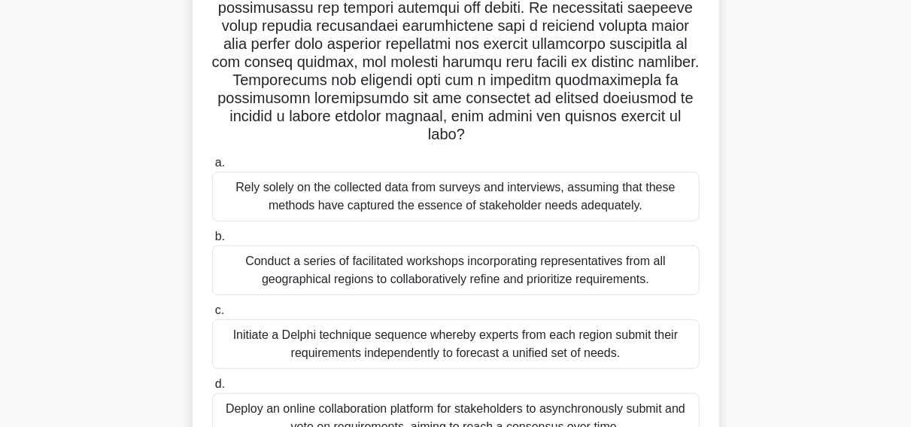
scroll to position [271, 0]
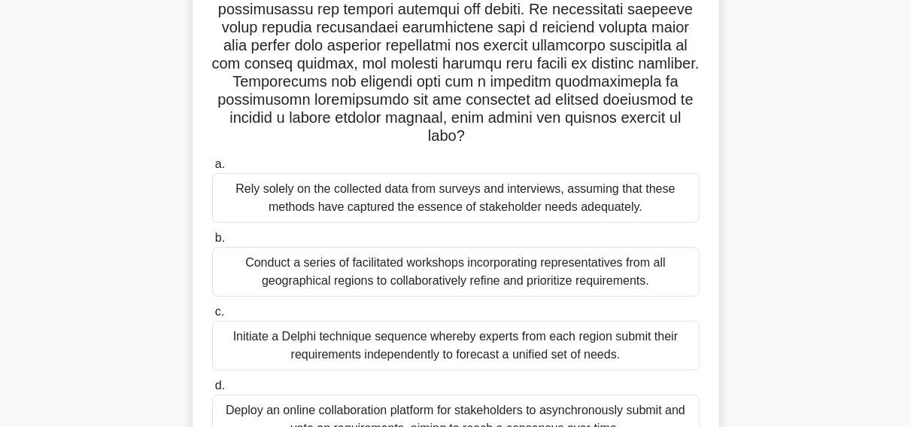
click at [386, 265] on div "Conduct a series of facilitated workshops incorporating representatives from al…" at bounding box center [456, 272] width 488 height 50
click at [212, 243] on input "b. Conduct a series of facilitated workshops incorporating representatives from…" at bounding box center [212, 238] width 0 height 10
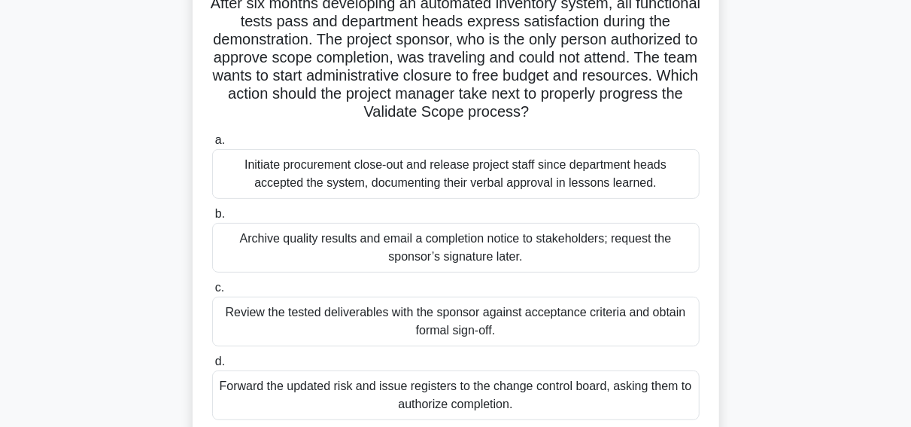
scroll to position [120, 0]
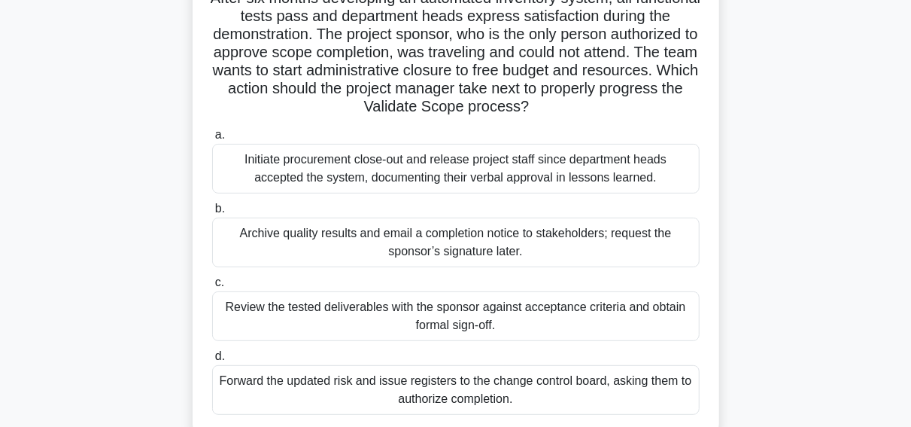
click at [391, 391] on div "Forward the updated risk and issue registers to the change control board, askin…" at bounding box center [456, 390] width 488 height 50
click at [212, 361] on input "d. Forward the updated risk and issue registers to the change control board, as…" at bounding box center [212, 356] width 0 height 10
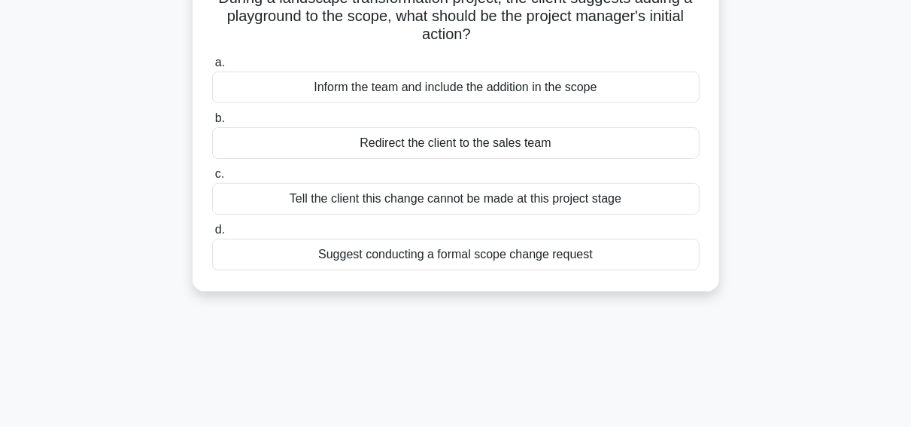
scroll to position [0, 0]
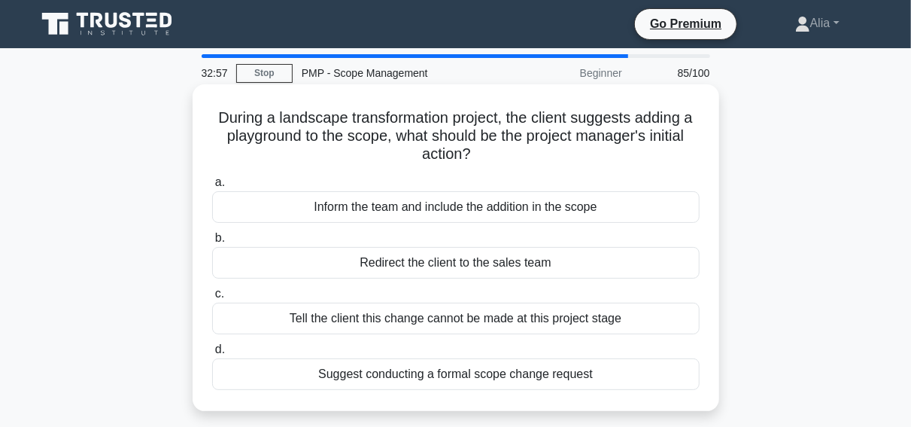
click at [496, 379] on div "Suggest conducting a formal scope change request" at bounding box center [456, 374] width 488 height 32
click at [212, 354] on input "d. Suggest conducting a formal scope change request" at bounding box center [212, 350] width 0 height 10
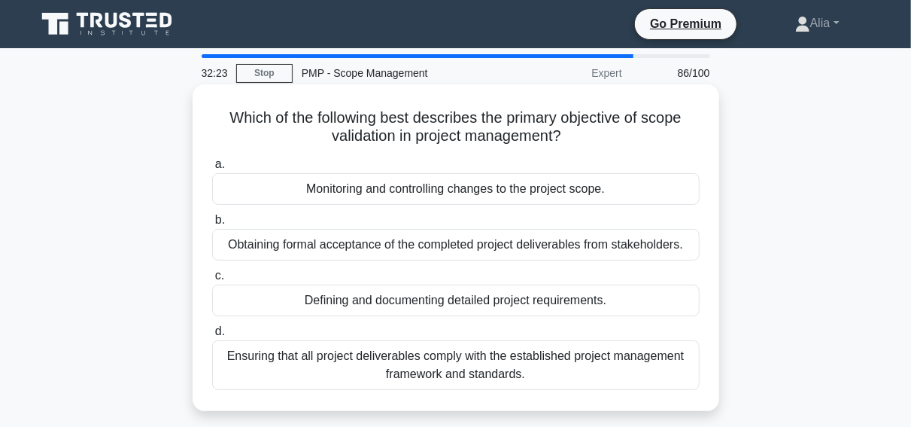
click at [407, 364] on div "Ensuring that all project deliverables comply with the established project mana…" at bounding box center [456, 365] width 488 height 50
click at [212, 336] on input "d. Ensuring that all project deliverables comply with the established project m…" at bounding box center [212, 332] width 0 height 10
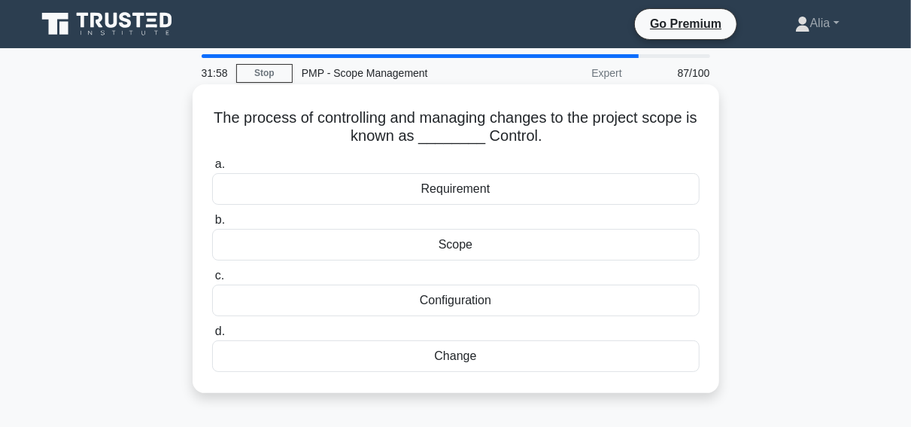
click at [464, 361] on div "Change" at bounding box center [456, 356] width 488 height 32
click at [212, 336] on input "d. Change" at bounding box center [212, 332] width 0 height 10
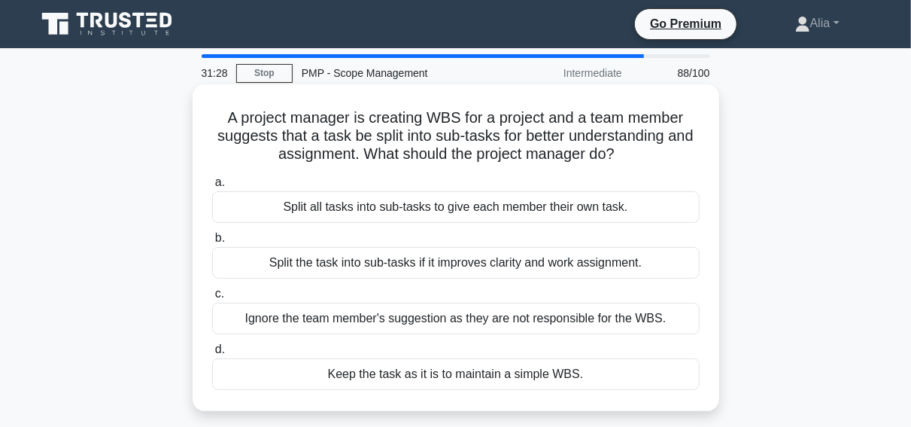
click at [400, 271] on div "Split the task into sub-tasks if it improves clarity and work assignment." at bounding box center [456, 263] width 488 height 32
click at [212, 243] on input "b. Split the task into sub-tasks if it improves clarity and work assignment." at bounding box center [212, 238] width 0 height 10
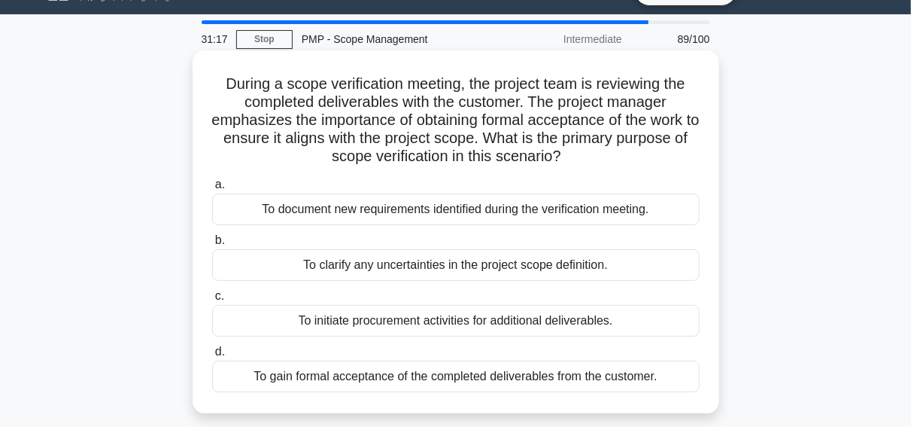
scroll to position [36, 0]
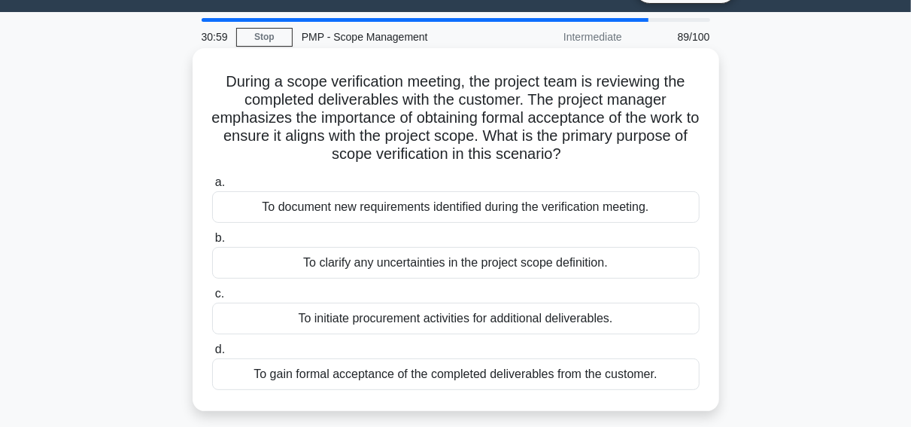
click at [451, 269] on div "To clarify any uncertainties in the project scope definition." at bounding box center [456, 263] width 488 height 32
click at [212, 243] on input "b. To clarify any uncertainties in the project scope definition." at bounding box center [212, 238] width 0 height 10
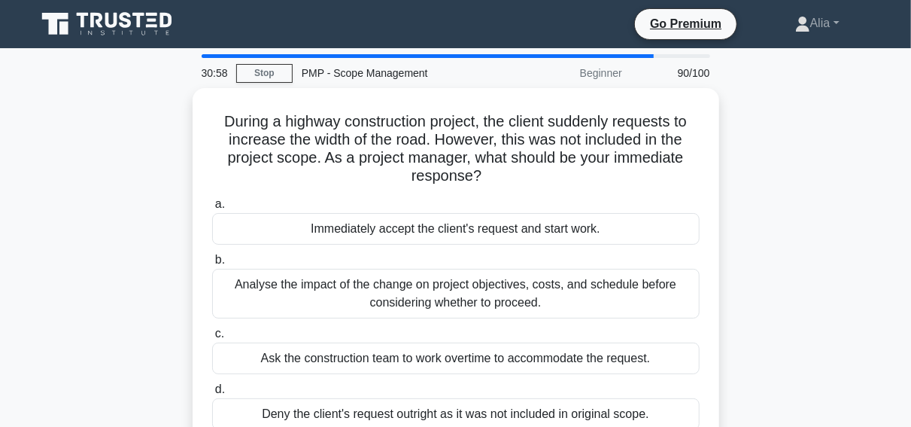
scroll to position [0, 0]
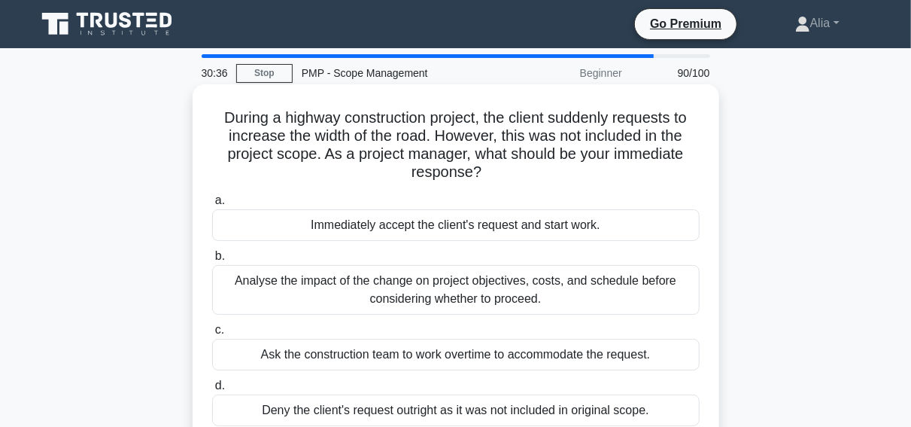
click at [485, 284] on div "Analyse the impact of the change on project objectives, costs, and schedule bef…" at bounding box center [456, 290] width 488 height 50
click at [212, 261] on input "b. Analyse the impact of the change on project objectives, costs, and schedule …" at bounding box center [212, 256] width 0 height 10
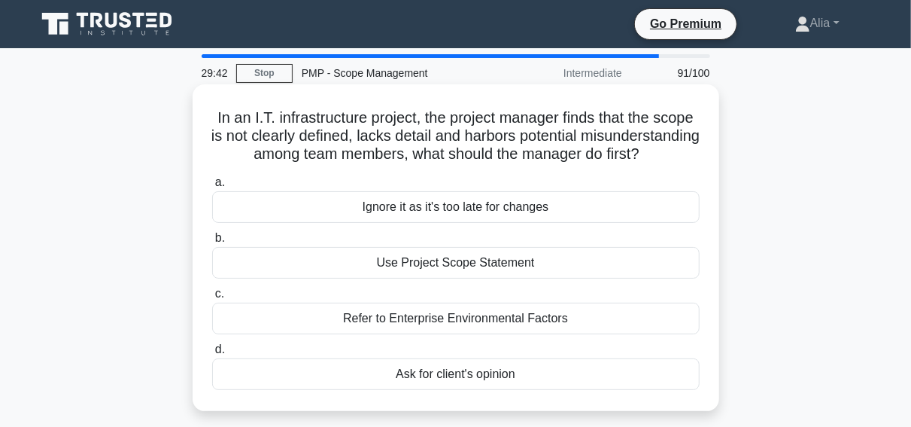
click at [430, 318] on div "Refer to Enterprise Environmental Factors" at bounding box center [456, 319] width 488 height 32
click at [212, 299] on input "c. Refer to Enterprise Environmental Factors" at bounding box center [212, 294] width 0 height 10
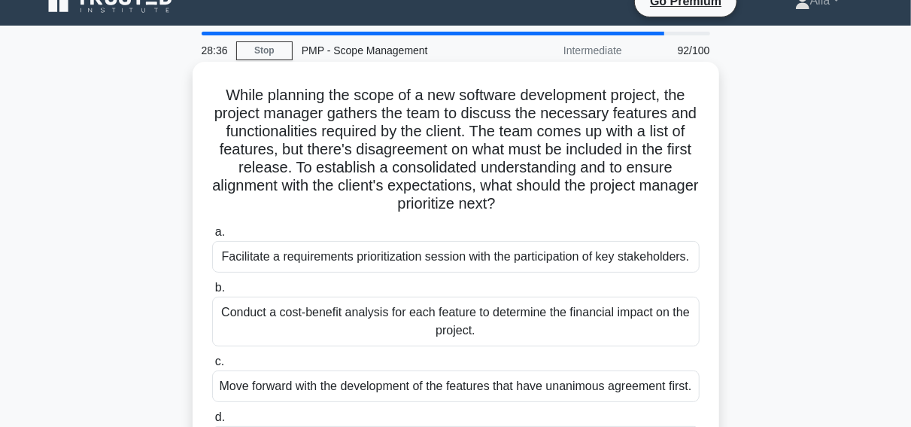
scroll to position [21, 0]
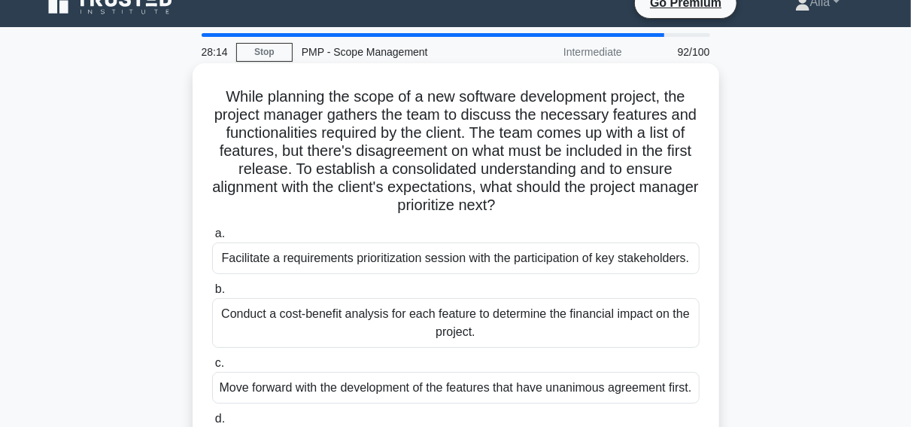
click at [433, 258] on div "Facilitate a requirements prioritization session with the participation of key …" at bounding box center [456, 258] width 488 height 32
click at [212, 239] on input "a. Facilitate a requirements prioritization session with the participation of k…" at bounding box center [212, 234] width 0 height 10
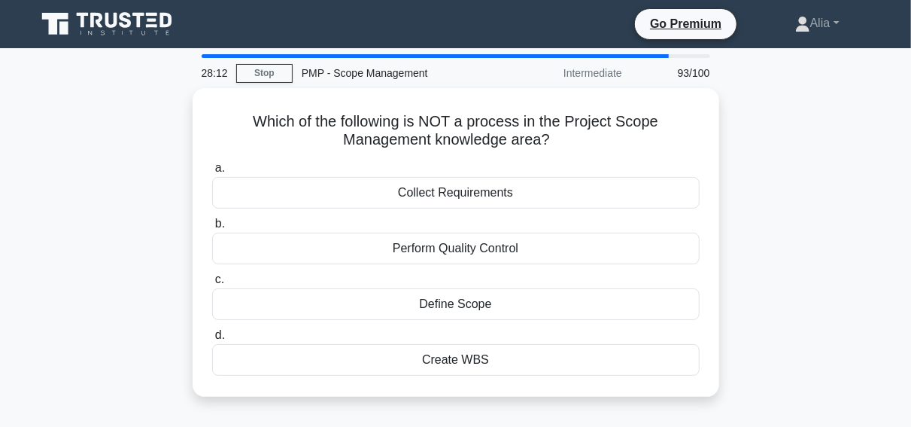
scroll to position [0, 0]
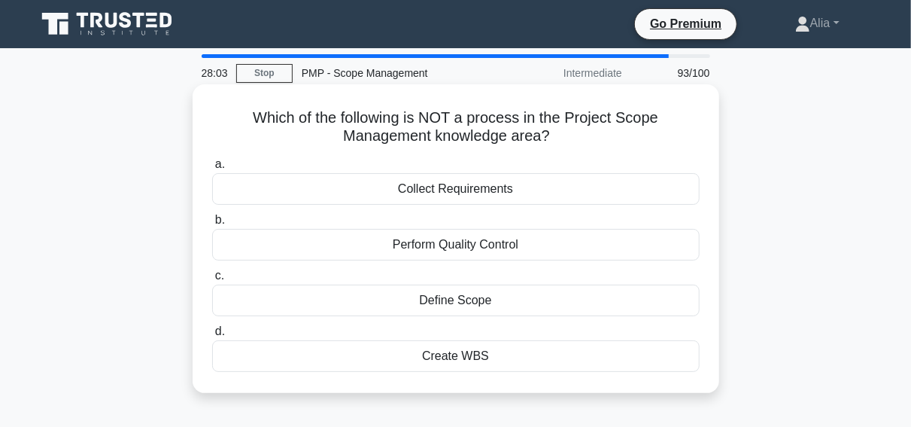
click at [454, 245] on div "Perform Quality Control" at bounding box center [456, 245] width 488 height 32
click at [212, 225] on input "b. Perform Quality Control" at bounding box center [212, 220] width 0 height 10
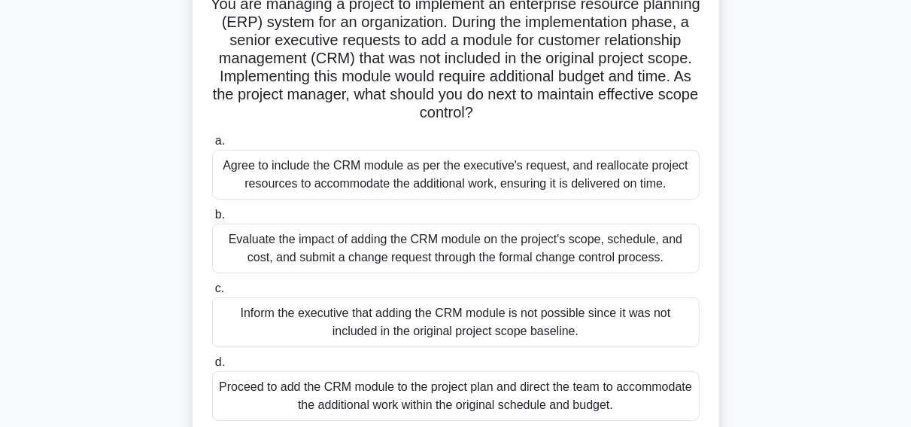
scroll to position [120, 0]
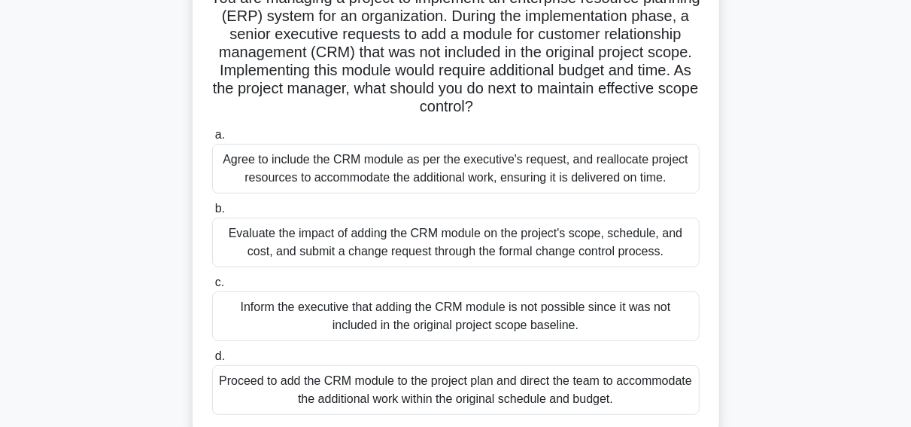
click at [351, 230] on div "Evaluate the impact of adding the CRM module on the project's scope, schedule, …" at bounding box center [456, 243] width 488 height 50
click at [212, 214] on input "b. Evaluate the impact of adding the CRM module on the project's scope, schedul…" at bounding box center [212, 209] width 0 height 10
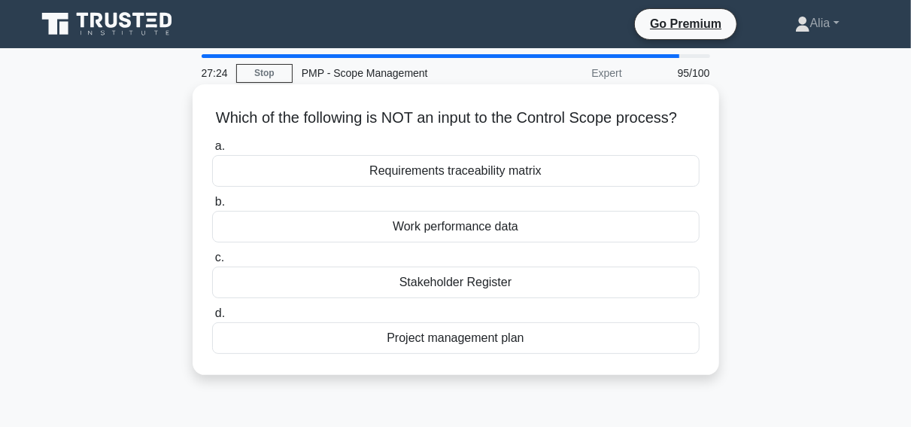
scroll to position [0, 0]
click at [461, 279] on div "Stakeholder Register" at bounding box center [456, 282] width 488 height 32
click at [212, 263] on input "c. Stakeholder Register" at bounding box center [212, 258] width 0 height 10
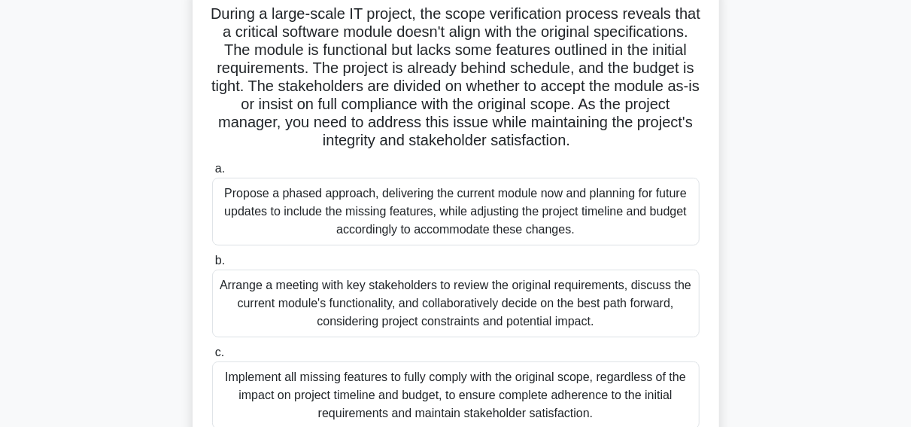
scroll to position [99, 0]
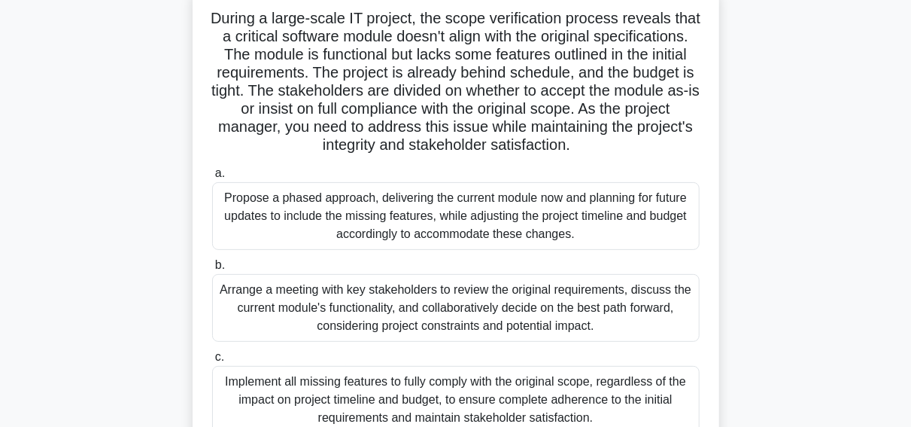
click at [519, 310] on div "Arrange a meeting with key stakeholders to review the original requirements, di…" at bounding box center [456, 308] width 488 height 68
click at [212, 270] on input "b. Arrange a meeting with key stakeholders to review the original requirements,…" at bounding box center [212, 265] width 0 height 10
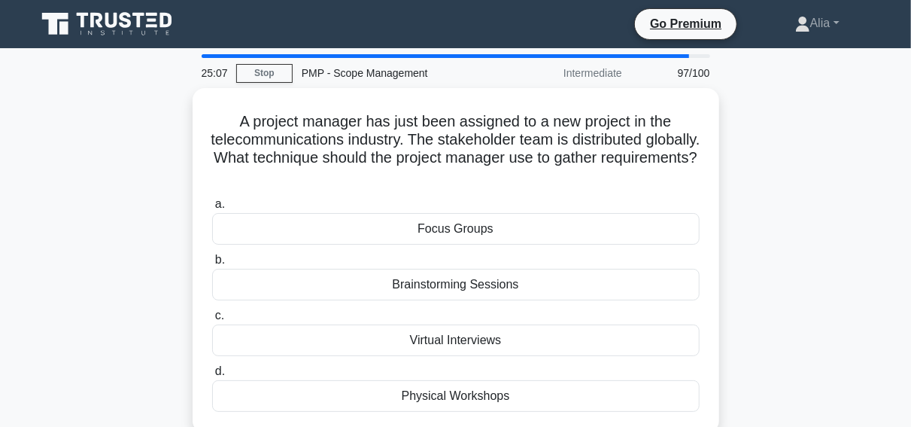
scroll to position [21, 0]
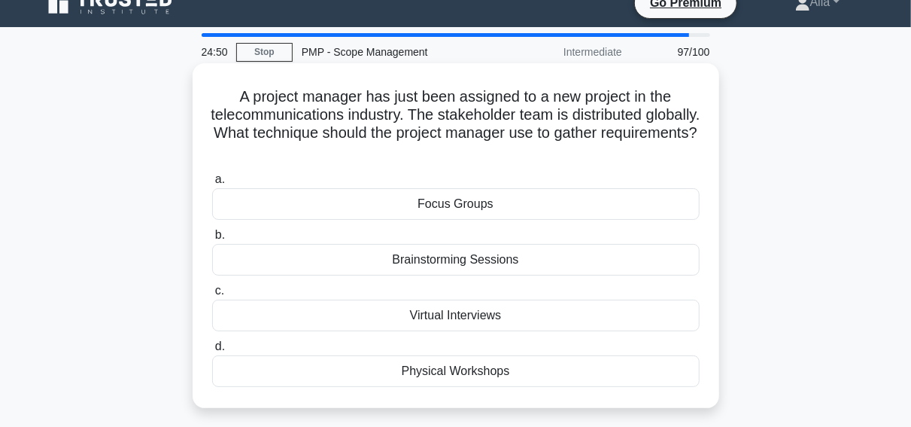
click at [421, 315] on div "Virtual Interviews" at bounding box center [456, 316] width 488 height 32
click at [212, 296] on input "c. Virtual Interviews" at bounding box center [212, 291] width 0 height 10
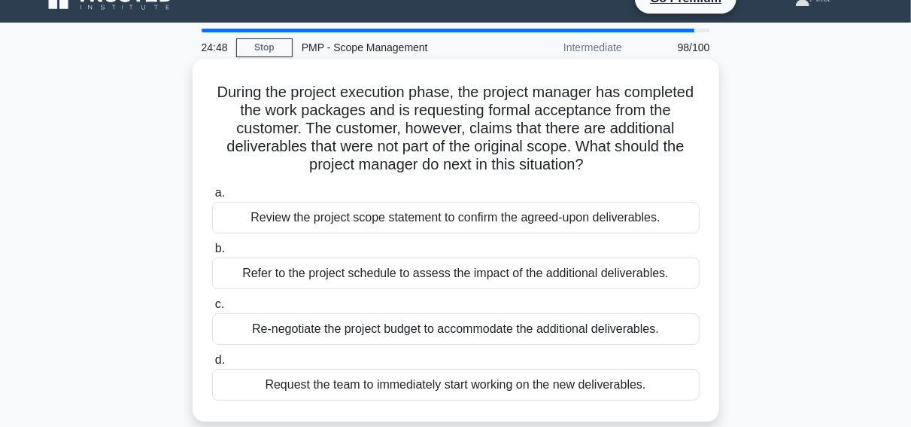
scroll to position [31, 0]
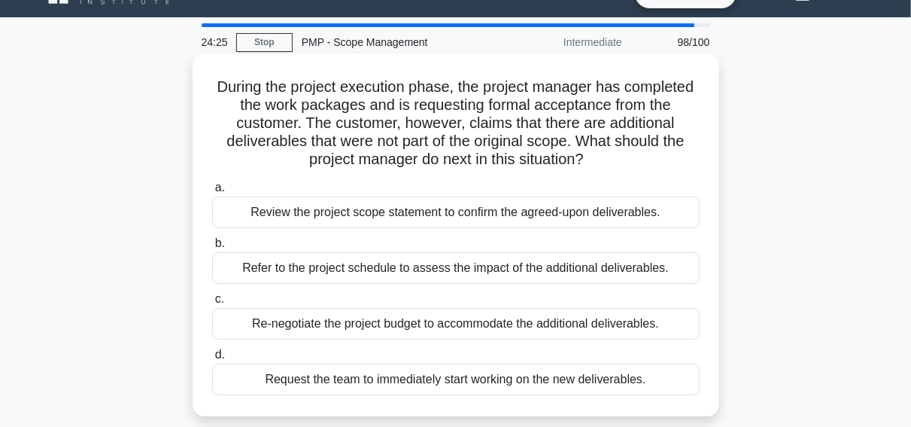
click at [433, 217] on div "Review the project scope statement to confirm the agreed-upon deliverables." at bounding box center [456, 212] width 488 height 32
click at [212, 193] on input "a. Review the project scope statement to confirm the agreed-upon deliverables." at bounding box center [212, 188] width 0 height 10
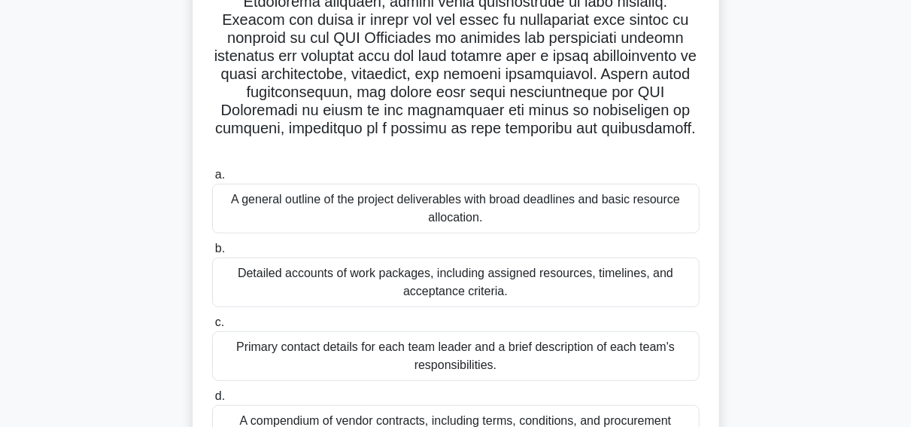
scroll to position [370, 0]
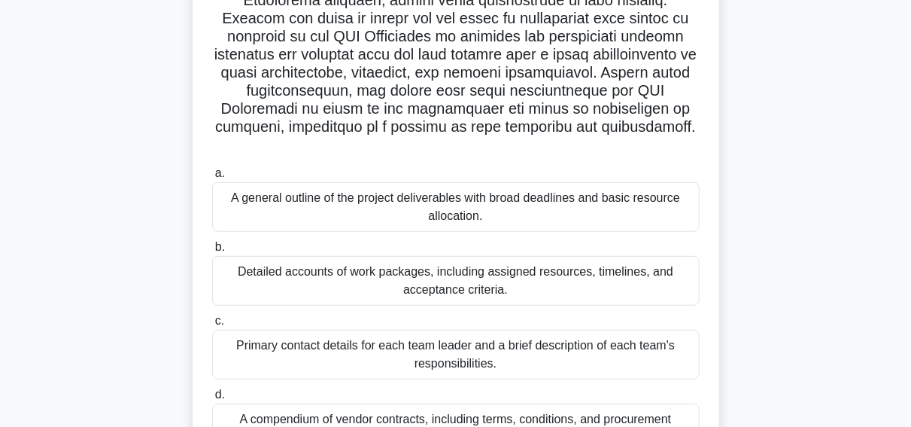
click at [416, 260] on div "Detailed accounts of work packages, including assigned resources, timelines, an…" at bounding box center [456, 281] width 488 height 50
click at [212, 252] on input "b. Detailed accounts of work packages, including assigned resources, timelines,…" at bounding box center [212, 247] width 0 height 10
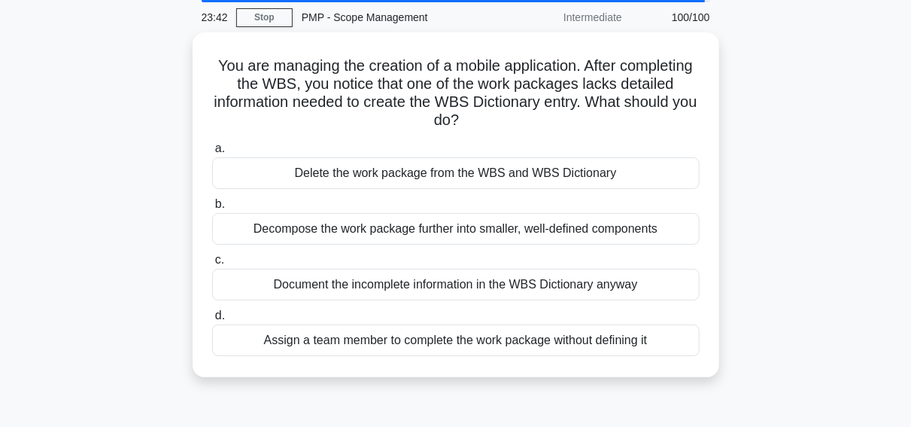
scroll to position [57, 0]
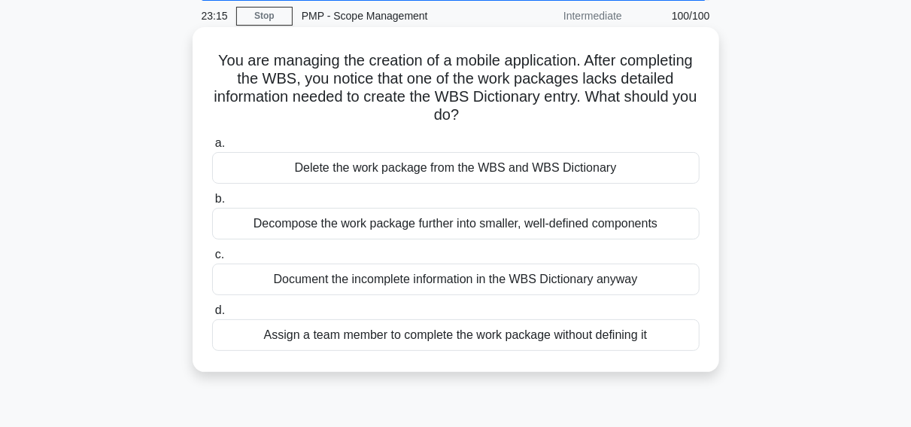
click at [403, 231] on div "Decompose the work package further into smaller, well-defined components" at bounding box center [456, 224] width 488 height 32
click at [212, 204] on input "b. Decompose the work package further into smaller, well-defined components" at bounding box center [212, 199] width 0 height 10
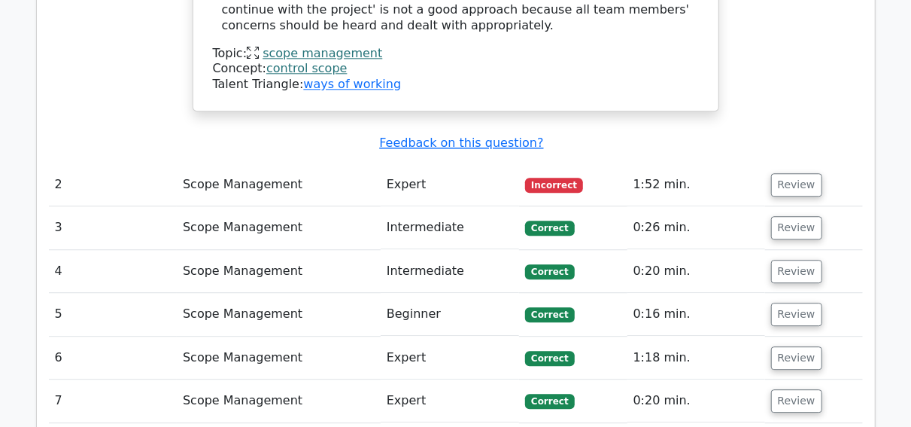
scroll to position [1800, 0]
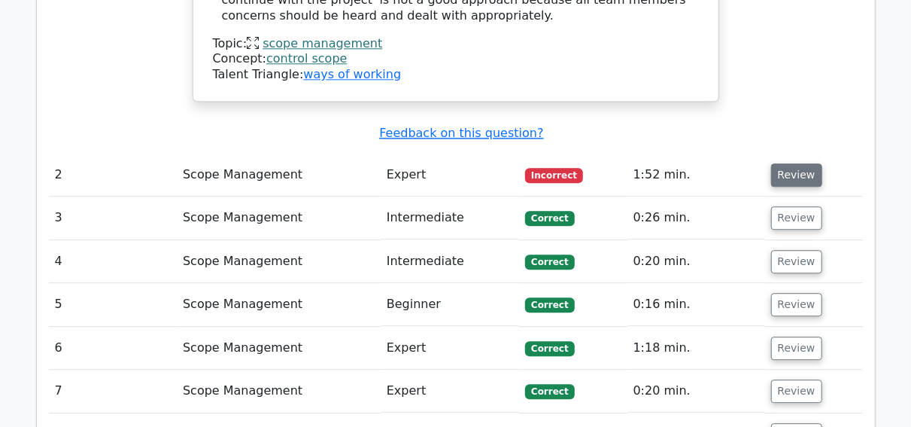
click at [794, 163] on button "Review" at bounding box center [796, 174] width 51 height 23
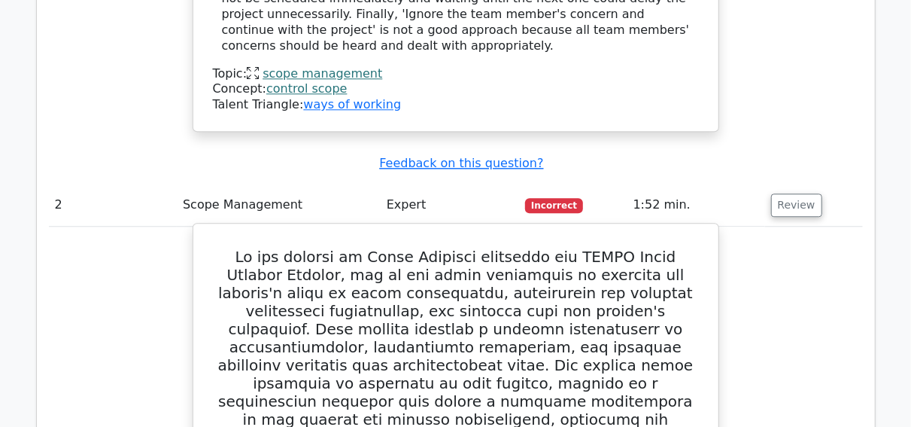
scroll to position [1768, 0]
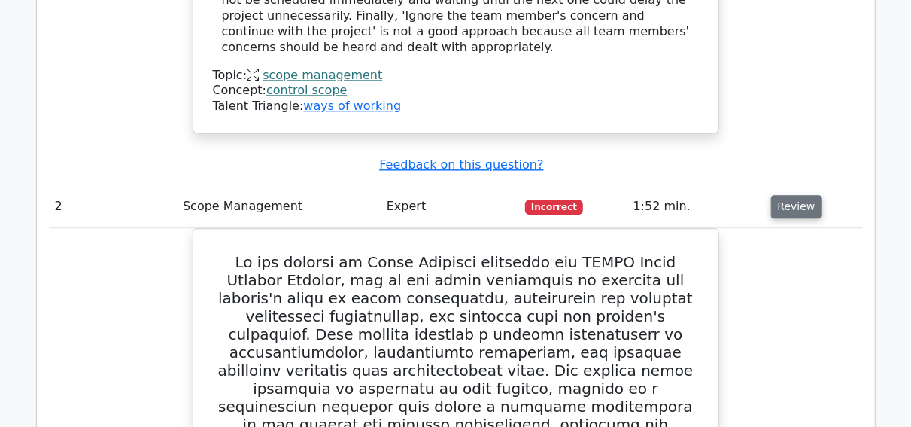
click at [799, 195] on button "Review" at bounding box center [796, 206] width 51 height 23
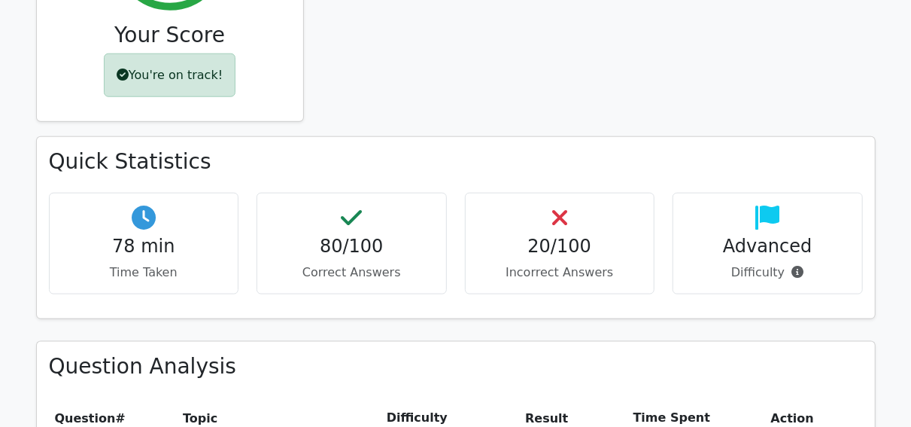
scroll to position [750, 0]
